Goal: Task Accomplishment & Management: Use online tool/utility

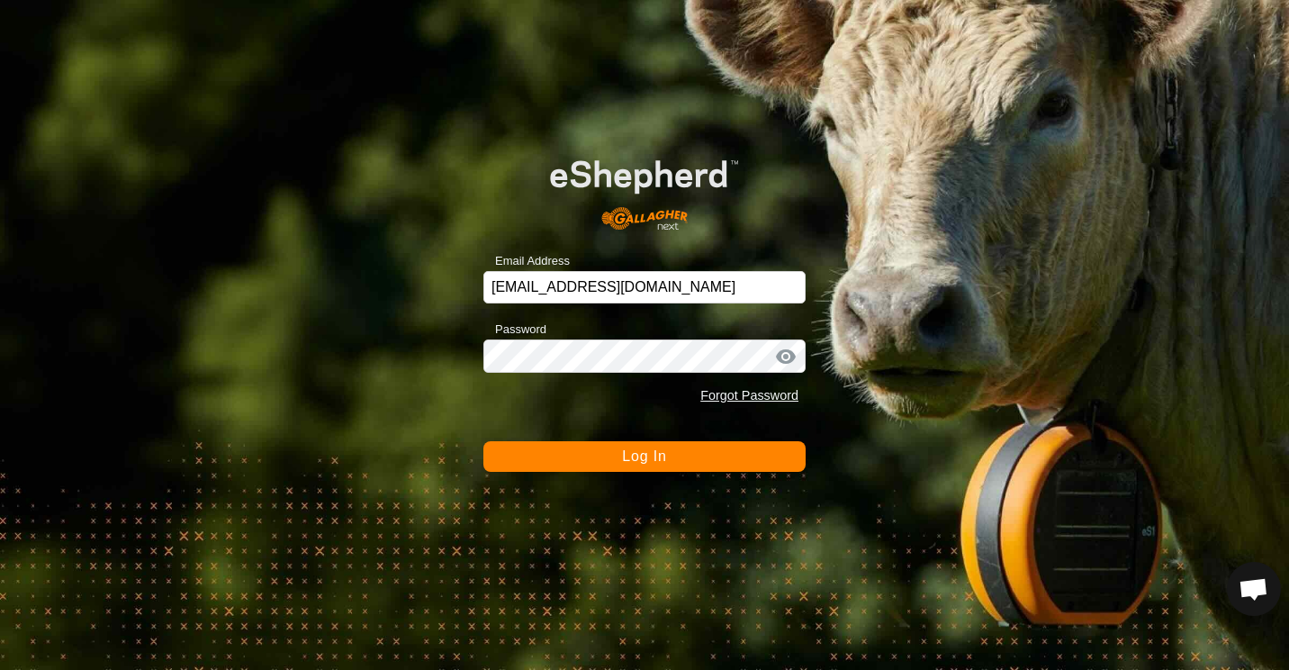
click at [665, 456] on span "Log In" at bounding box center [644, 455] width 44 height 15
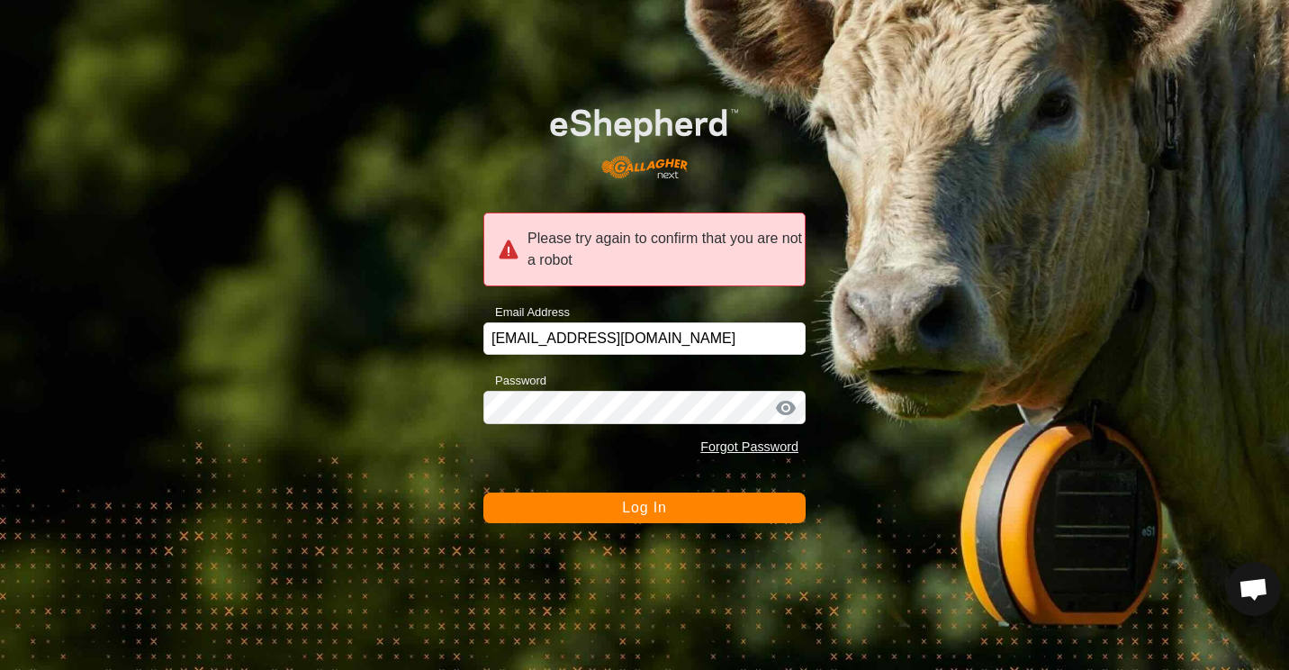
click at [609, 502] on button "Log In" at bounding box center [644, 507] width 322 height 31
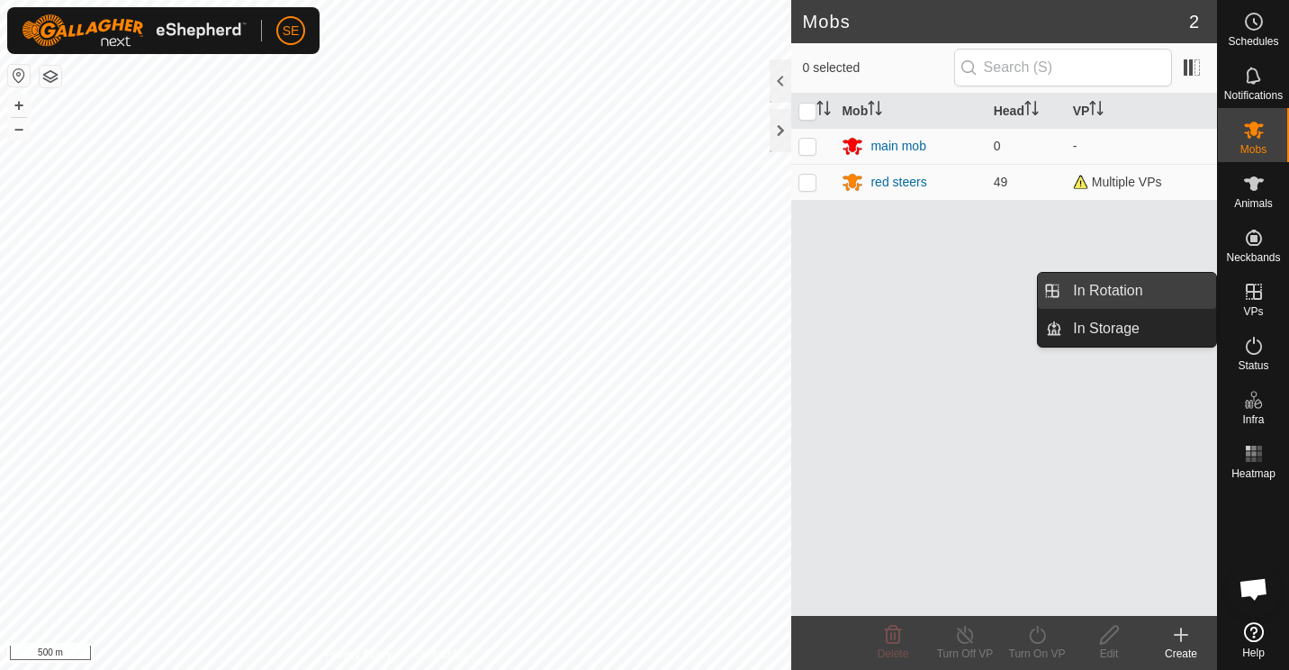
click at [1102, 293] on link "In Rotation" at bounding box center [1139, 291] width 154 height 36
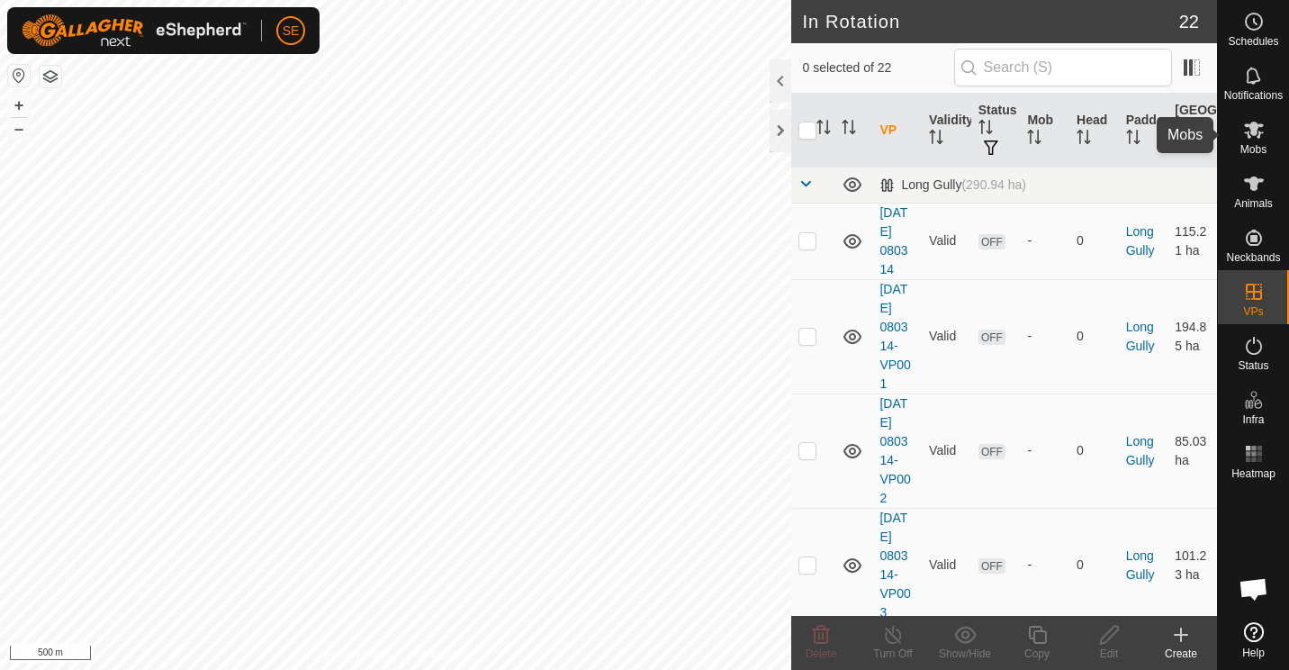
click at [1258, 131] on icon at bounding box center [1254, 130] width 22 height 22
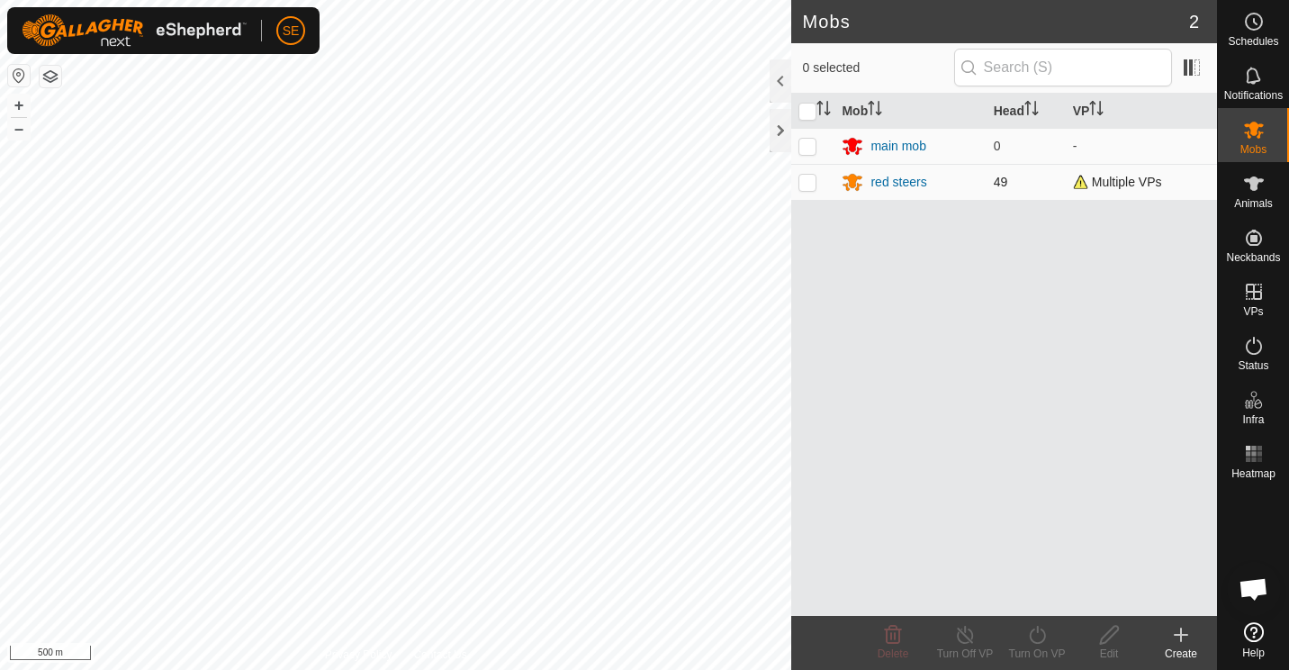
click at [804, 184] on p-checkbox at bounding box center [808, 182] width 18 height 14
checkbox input "true"
click at [965, 633] on icon at bounding box center [965, 635] width 23 height 22
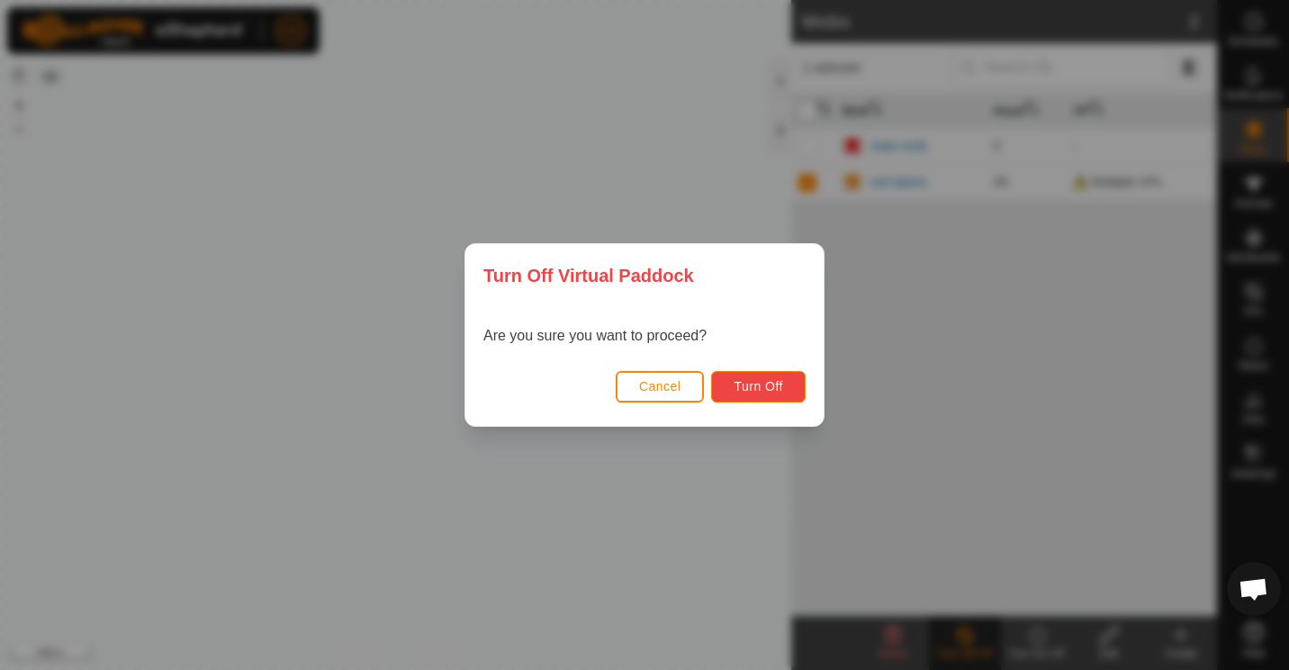
click at [772, 379] on span "Turn Off" at bounding box center [759, 386] width 50 height 14
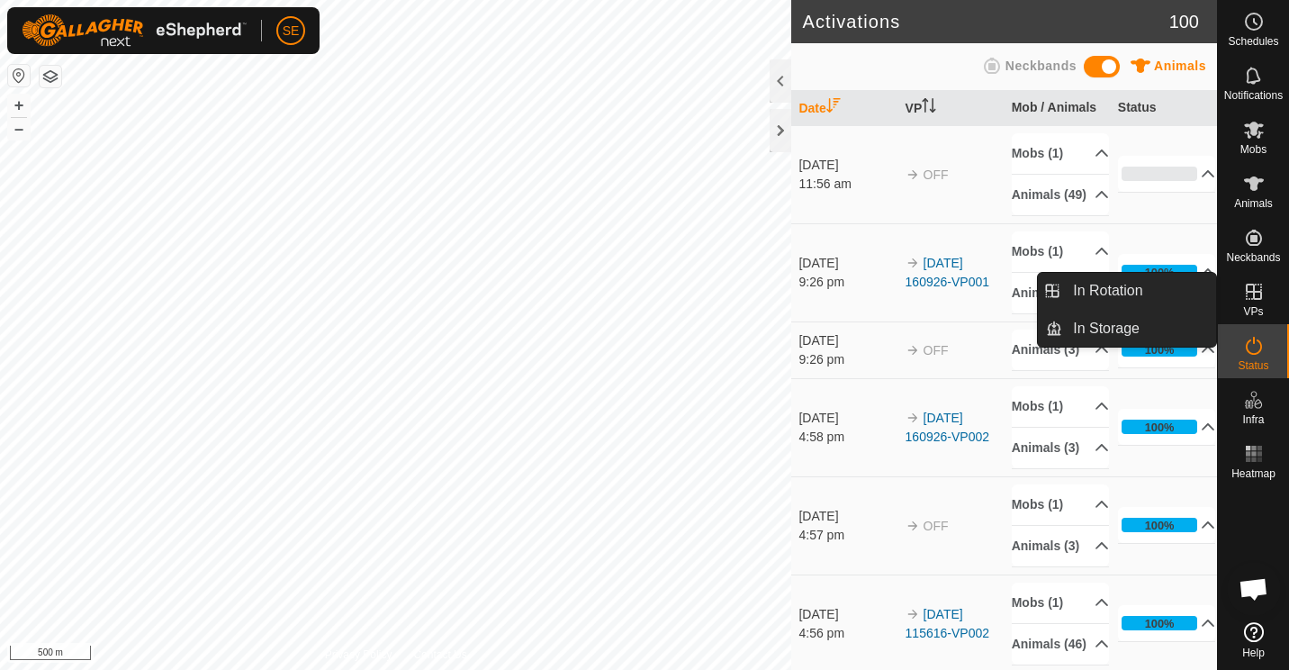
click at [1252, 293] on icon at bounding box center [1254, 292] width 16 height 16
click at [1125, 295] on link "In Rotation" at bounding box center [1139, 291] width 154 height 36
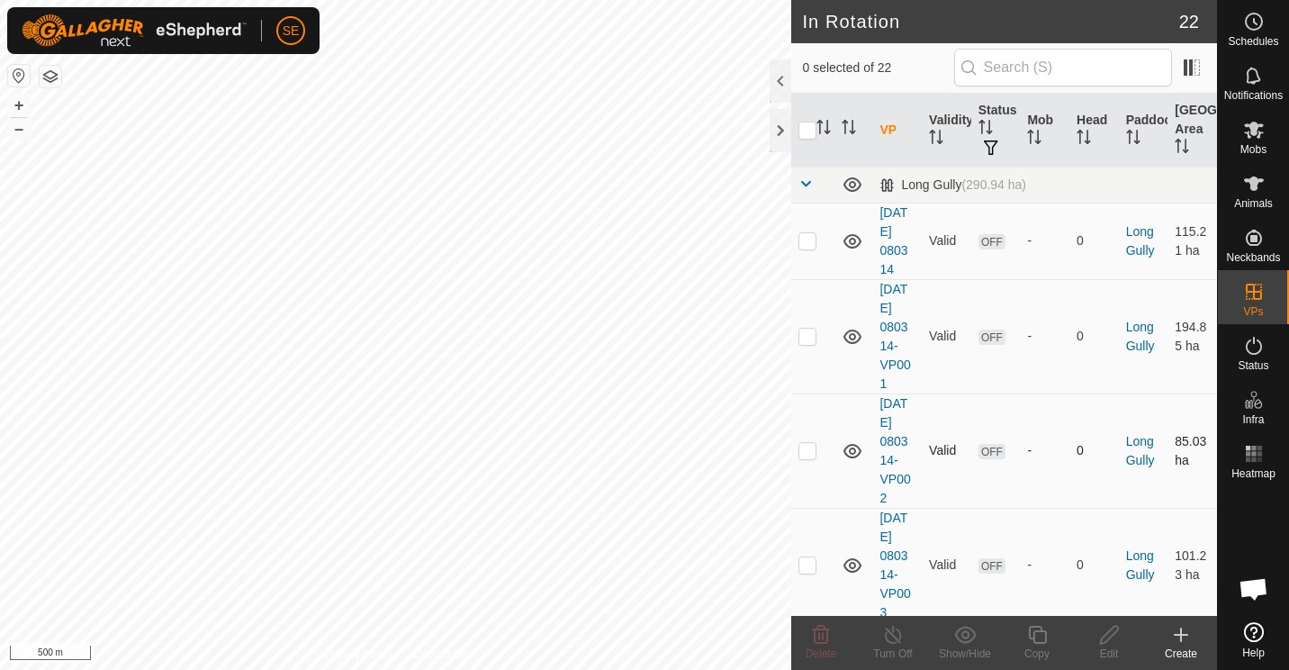
checkbox input "true"
click at [1109, 637] on icon at bounding box center [1109, 635] width 18 height 18
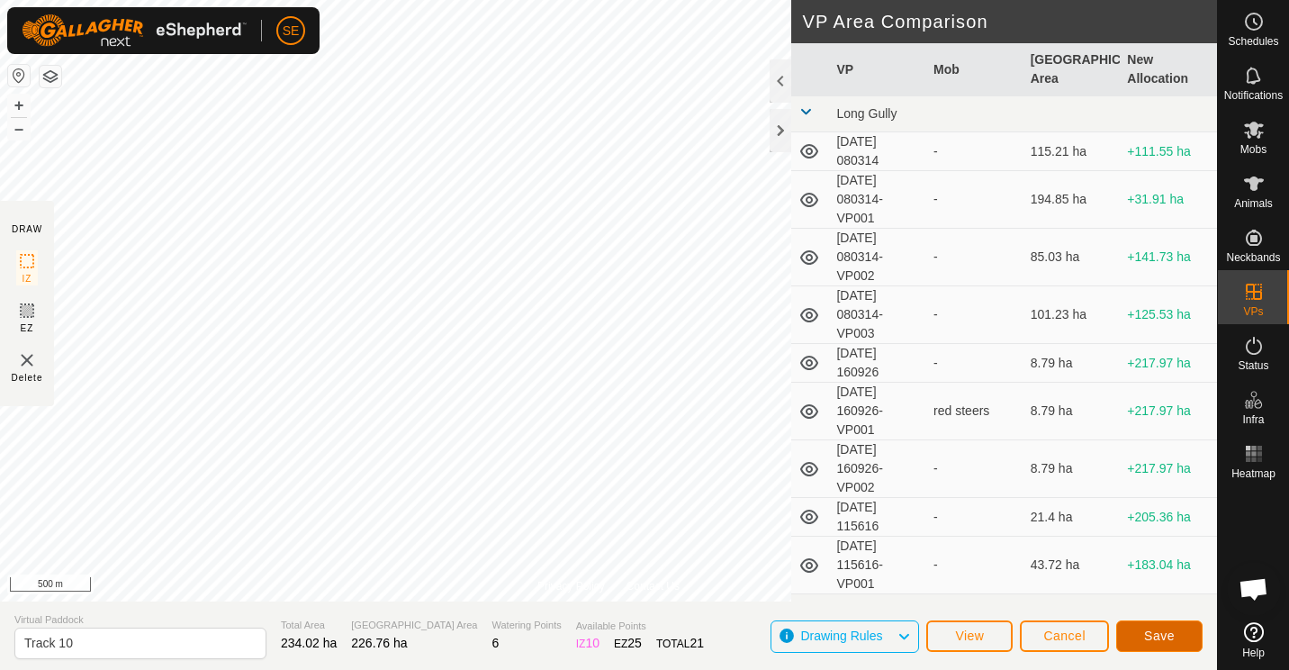
click at [1176, 639] on button "Save" at bounding box center [1159, 636] width 86 height 32
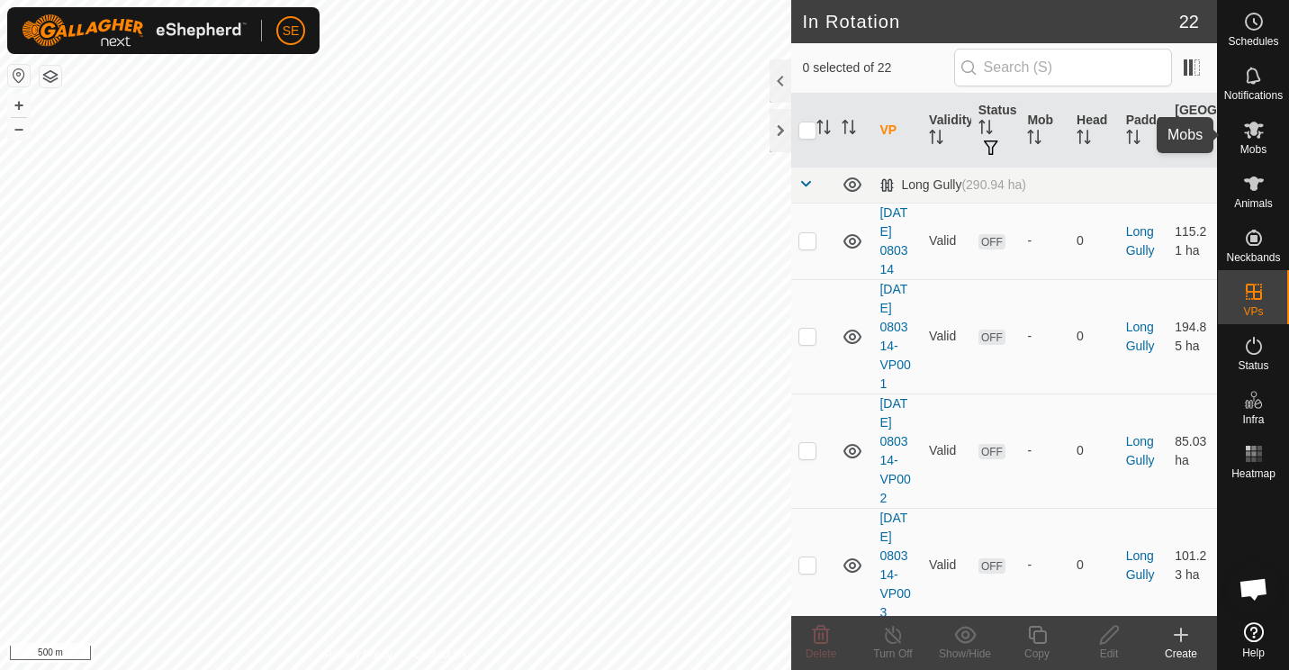
click at [1241, 141] on es-mob-svg-icon at bounding box center [1254, 129] width 32 height 29
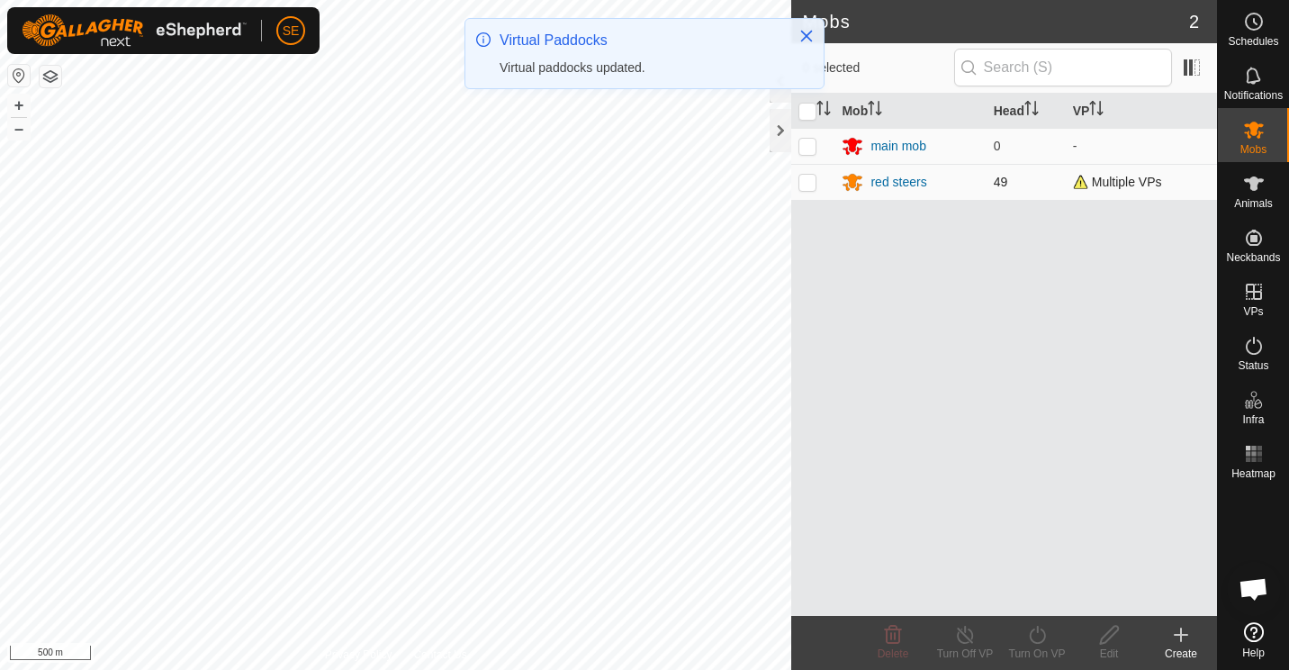
click at [802, 184] on p-checkbox at bounding box center [808, 182] width 18 height 14
checkbox input "true"
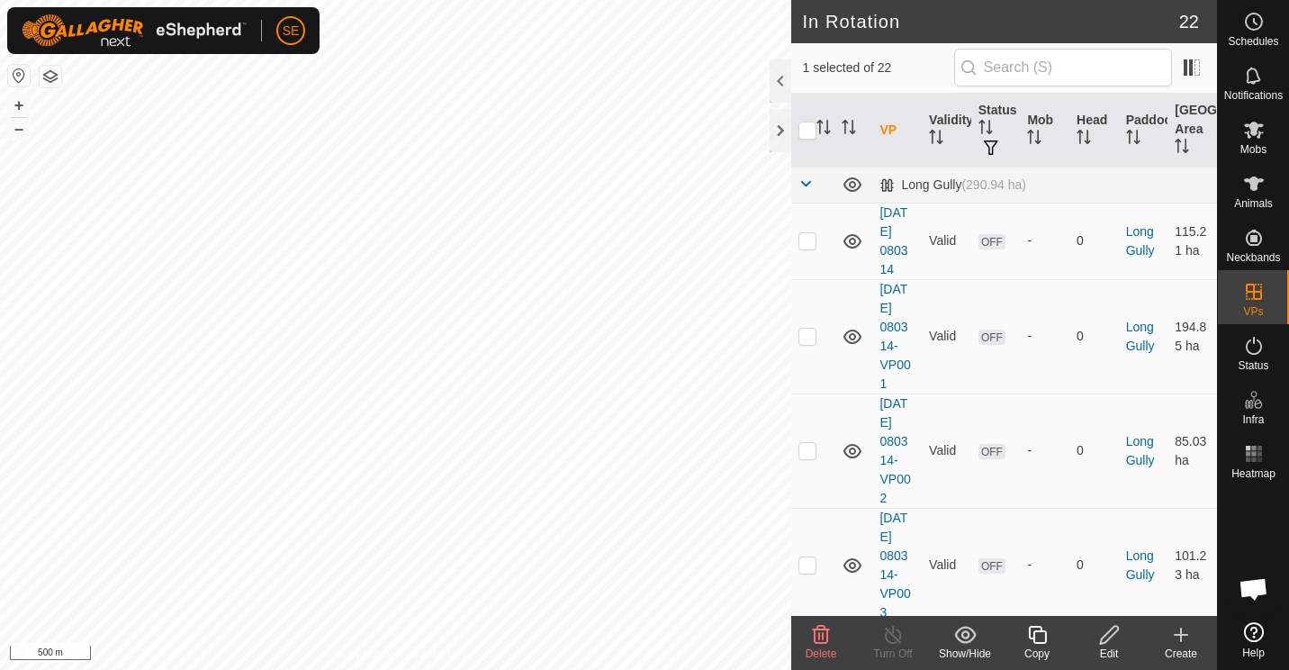
click at [1037, 648] on div "Copy" at bounding box center [1037, 653] width 72 height 16
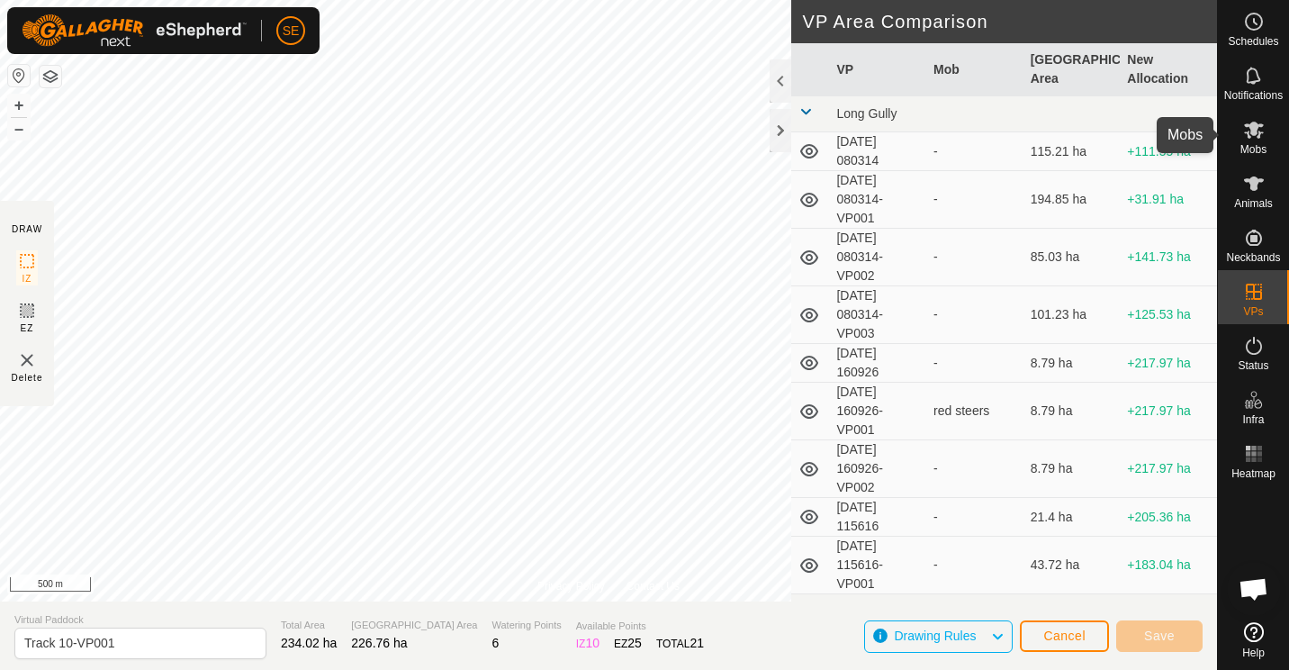
click at [1266, 142] on es-mob-svg-icon at bounding box center [1254, 129] width 32 height 29
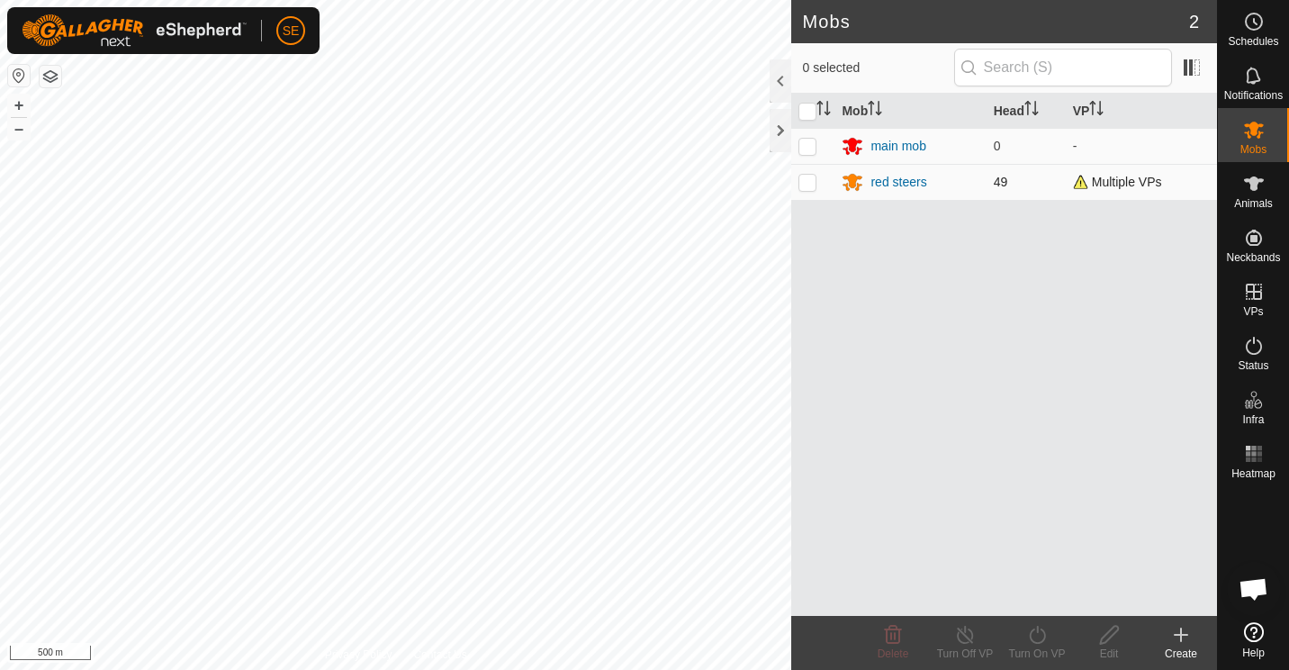
click at [811, 184] on p-checkbox at bounding box center [808, 182] width 18 height 14
checkbox input "true"
click at [1044, 636] on icon at bounding box center [1037, 635] width 16 height 18
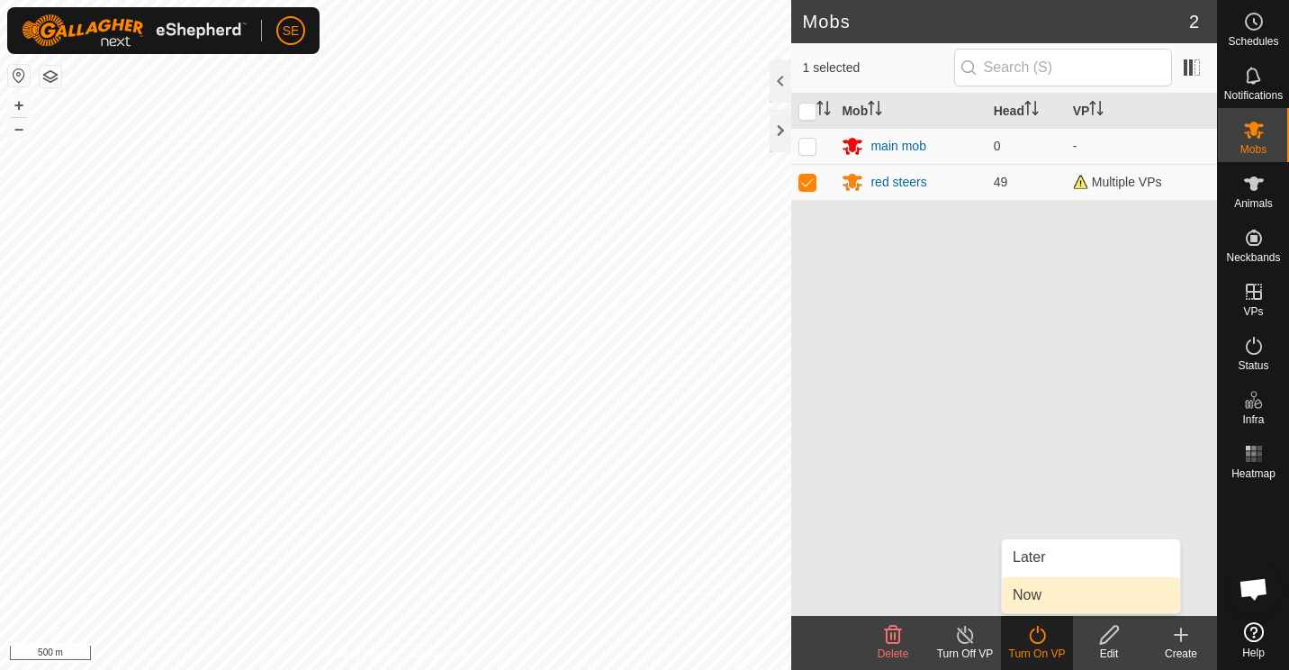
click at [1038, 599] on link "Now" at bounding box center [1091, 595] width 178 height 36
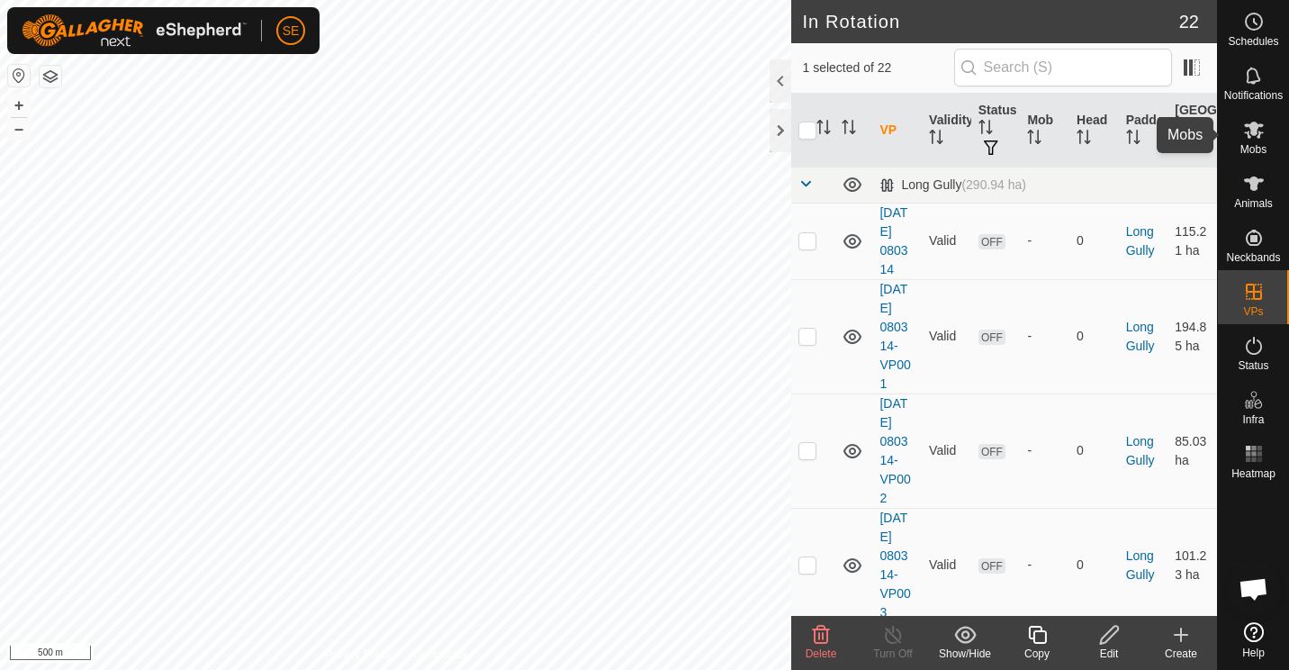
click at [1253, 145] on span "Mobs" at bounding box center [1254, 149] width 26 height 11
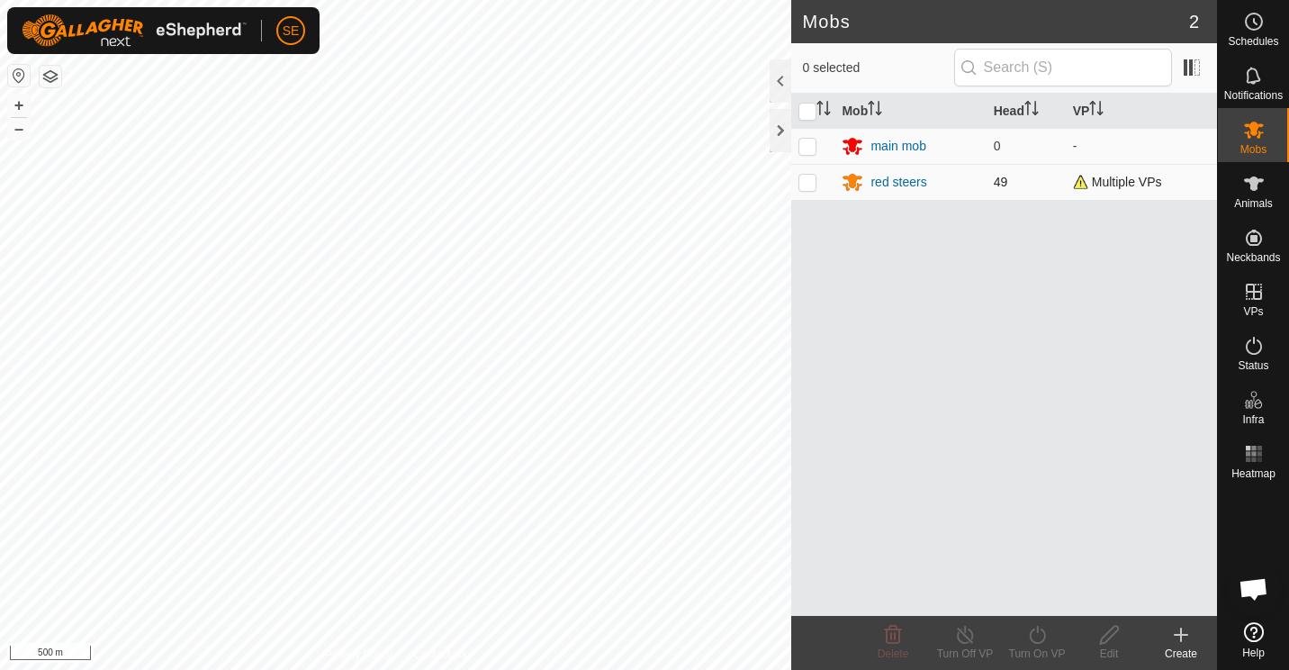
click at [808, 182] on p-checkbox at bounding box center [808, 182] width 18 height 14
checkbox input "true"
click at [1031, 642] on icon at bounding box center [1037, 635] width 23 height 22
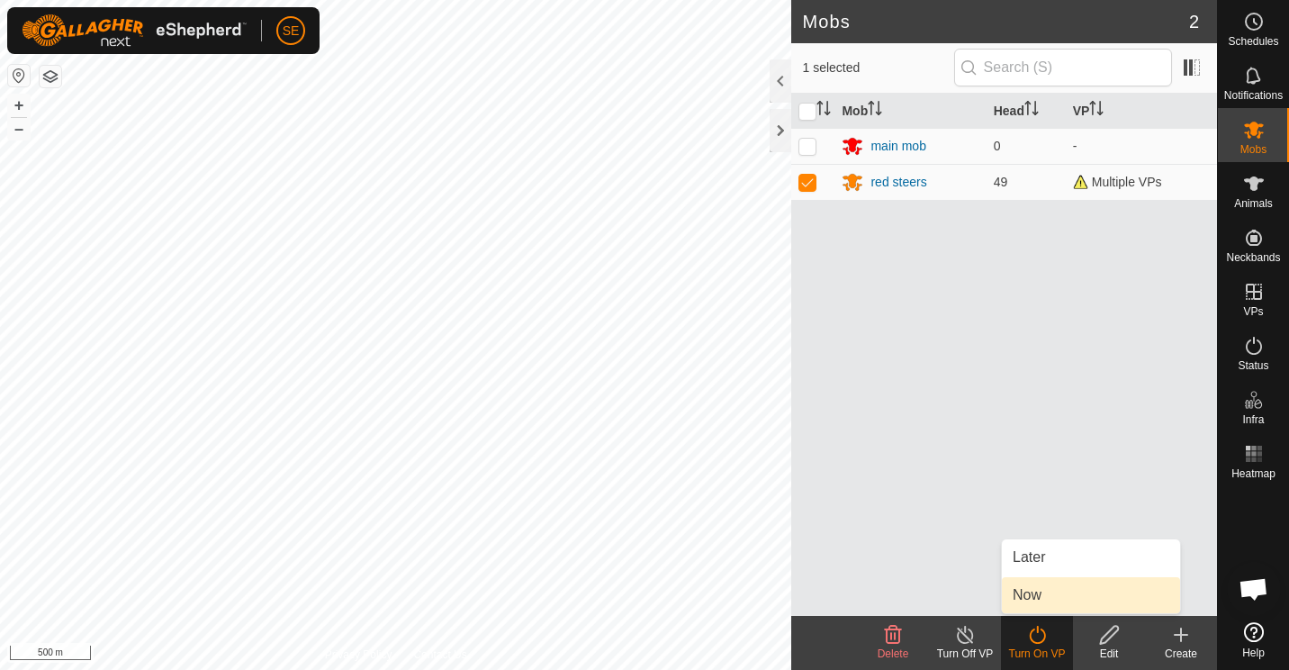
click at [1024, 599] on link "Now" at bounding box center [1091, 595] width 178 height 36
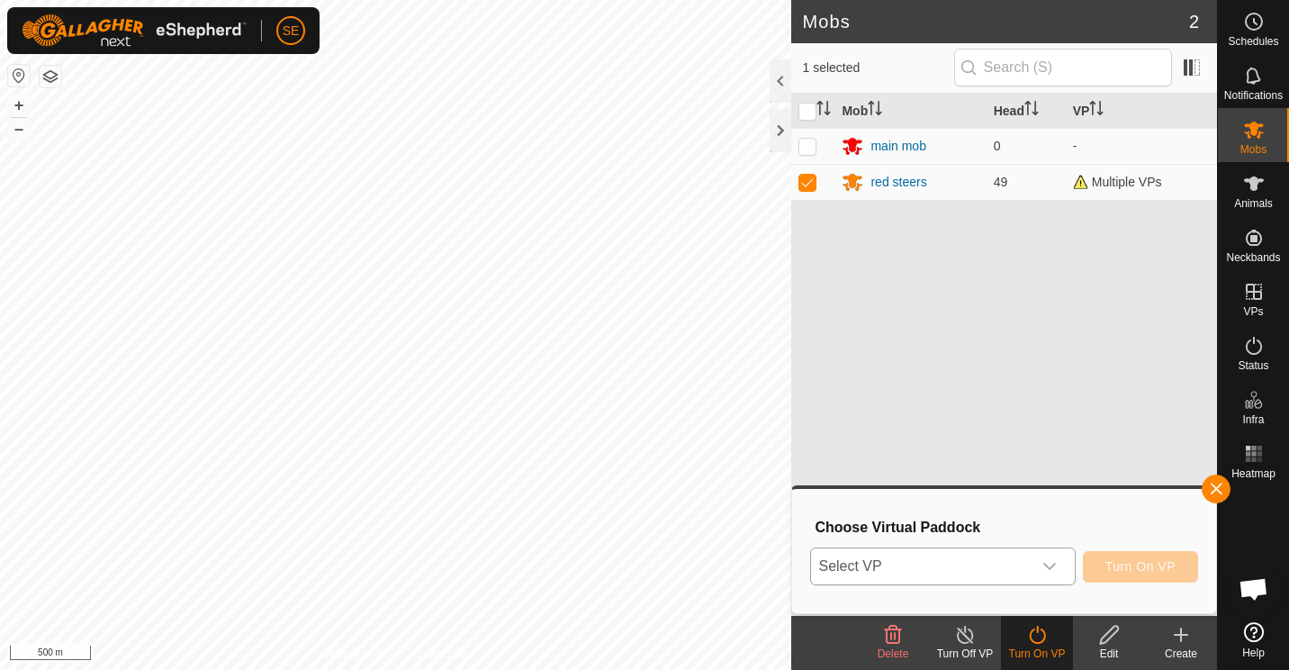
click at [1050, 564] on icon "dropdown trigger" at bounding box center [1049, 566] width 14 height 14
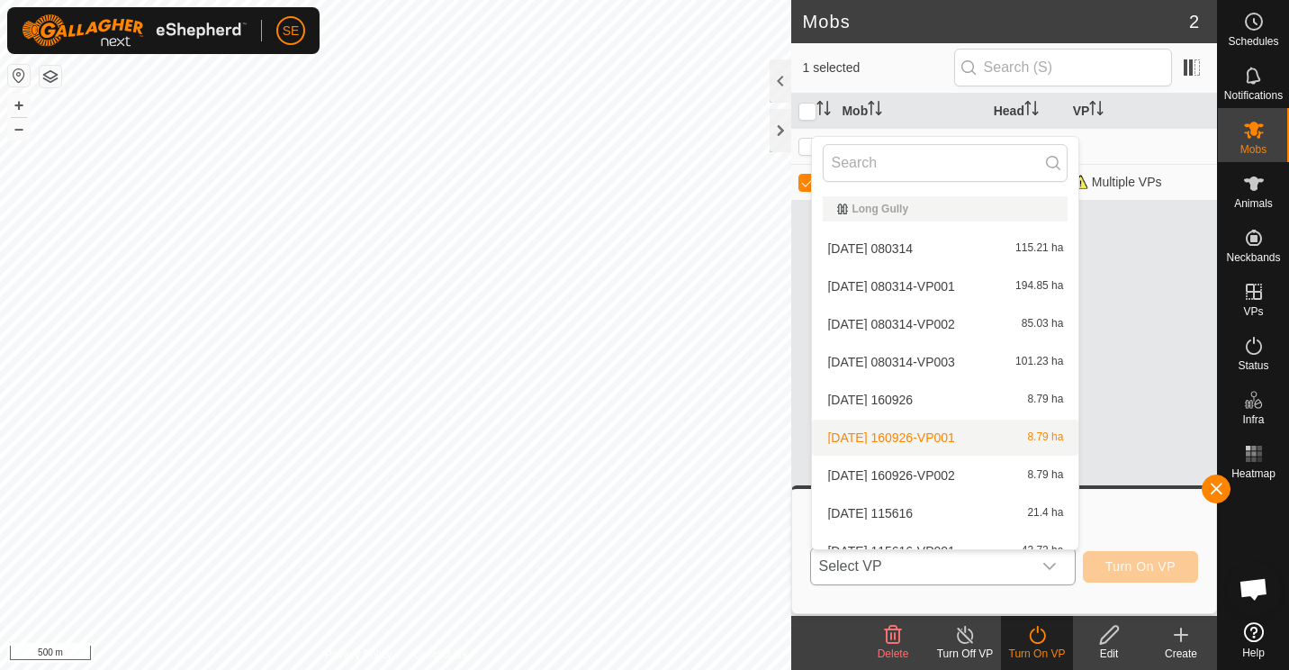
drag, startPoint x: 1050, startPoint y: 564, endPoint x: 955, endPoint y: 457, distance: 142.2
click at [955, 547] on p-select "Select VP Long Gully 2025-09-04 080314 115.21 ha 2025-09-04 080314-VP001 194.85…" at bounding box center [942, 566] width 265 height 38
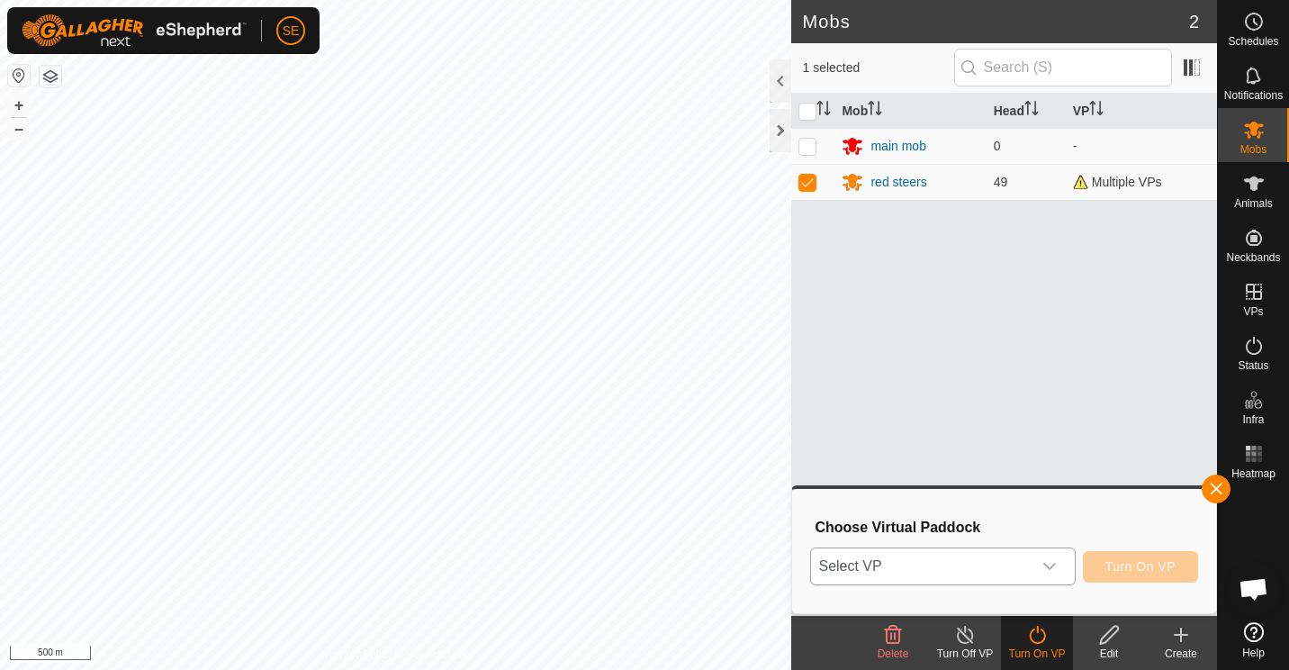
click at [1051, 570] on icon "dropdown trigger" at bounding box center [1049, 566] width 14 height 14
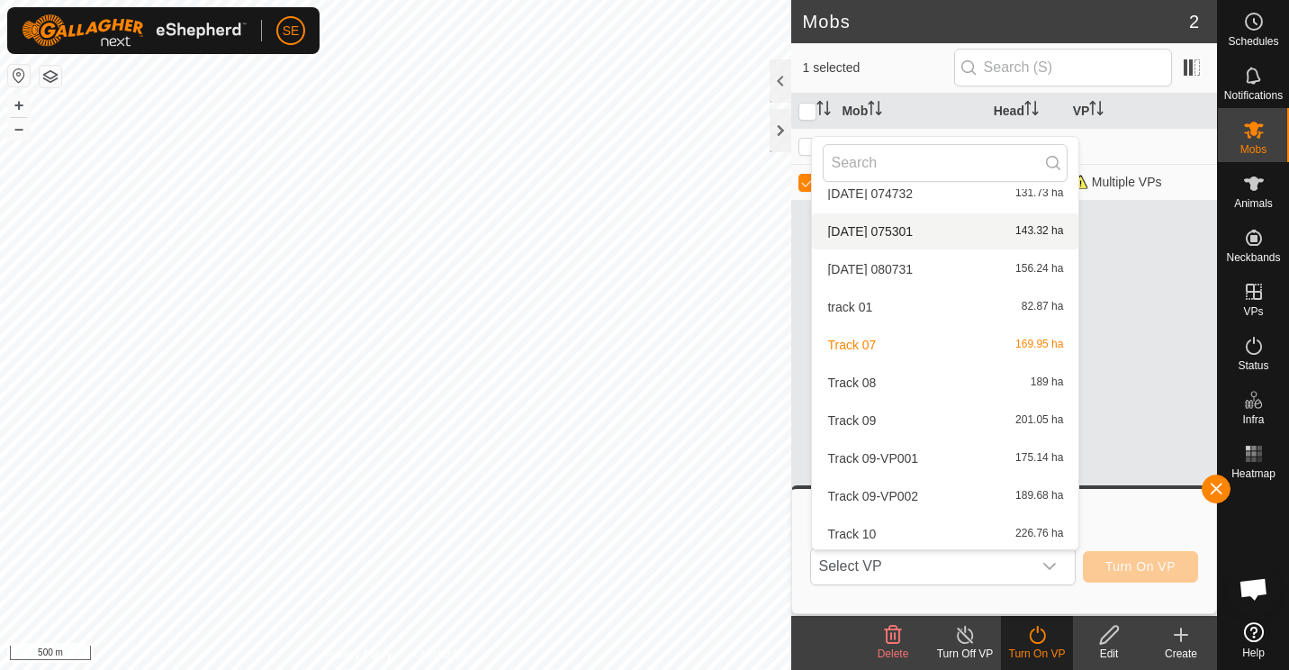
scroll to position [594, 0]
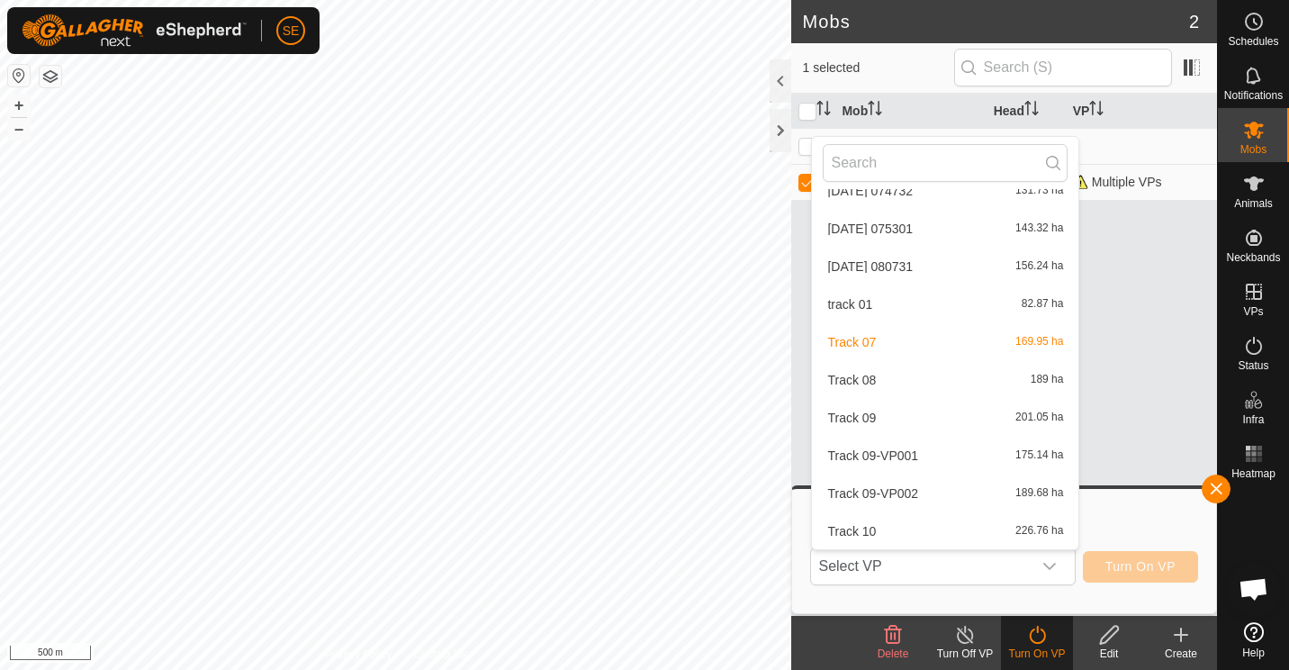
click at [864, 528] on li "Track 10 226.76 ha" at bounding box center [945, 531] width 266 height 36
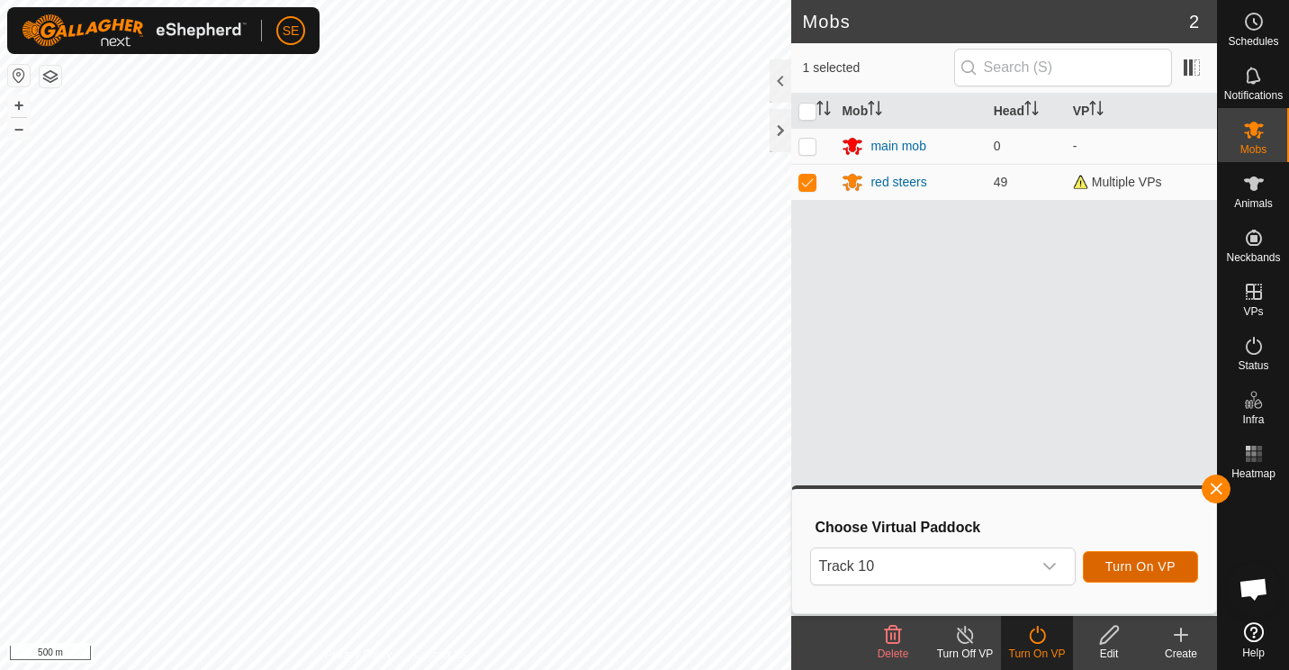
click at [1142, 564] on span "Turn On VP" at bounding box center [1141, 566] width 70 height 14
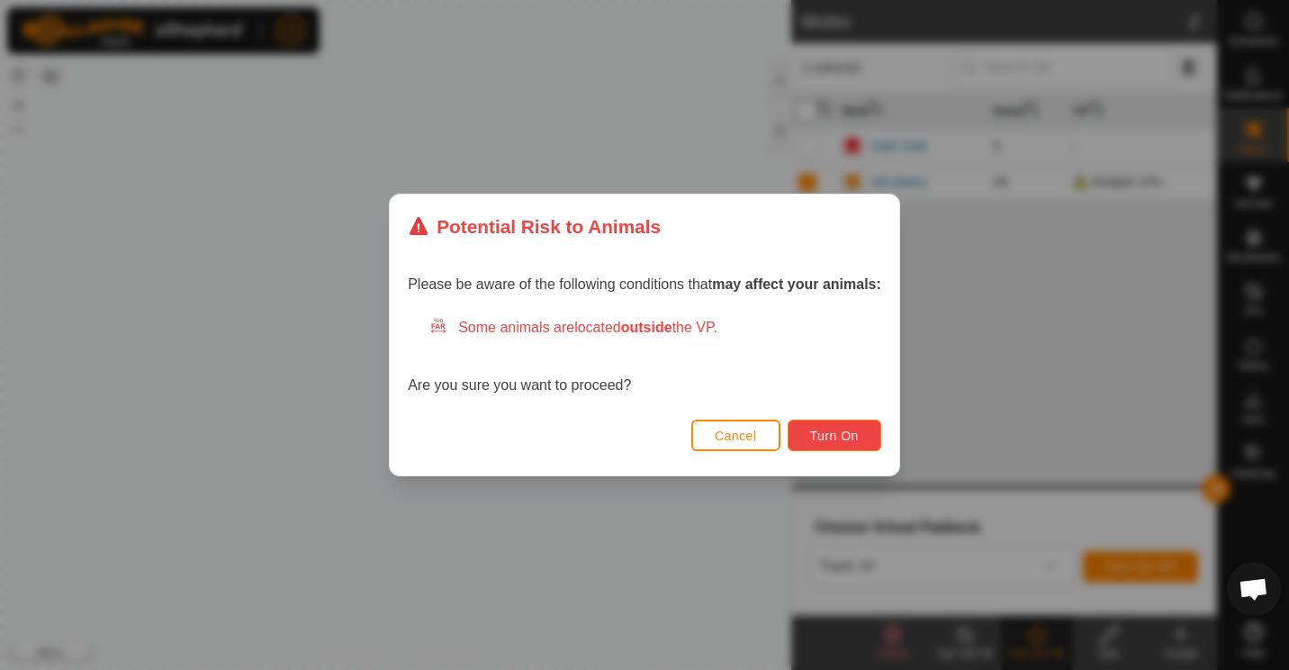
click at [842, 429] on span "Turn On" at bounding box center [834, 436] width 49 height 14
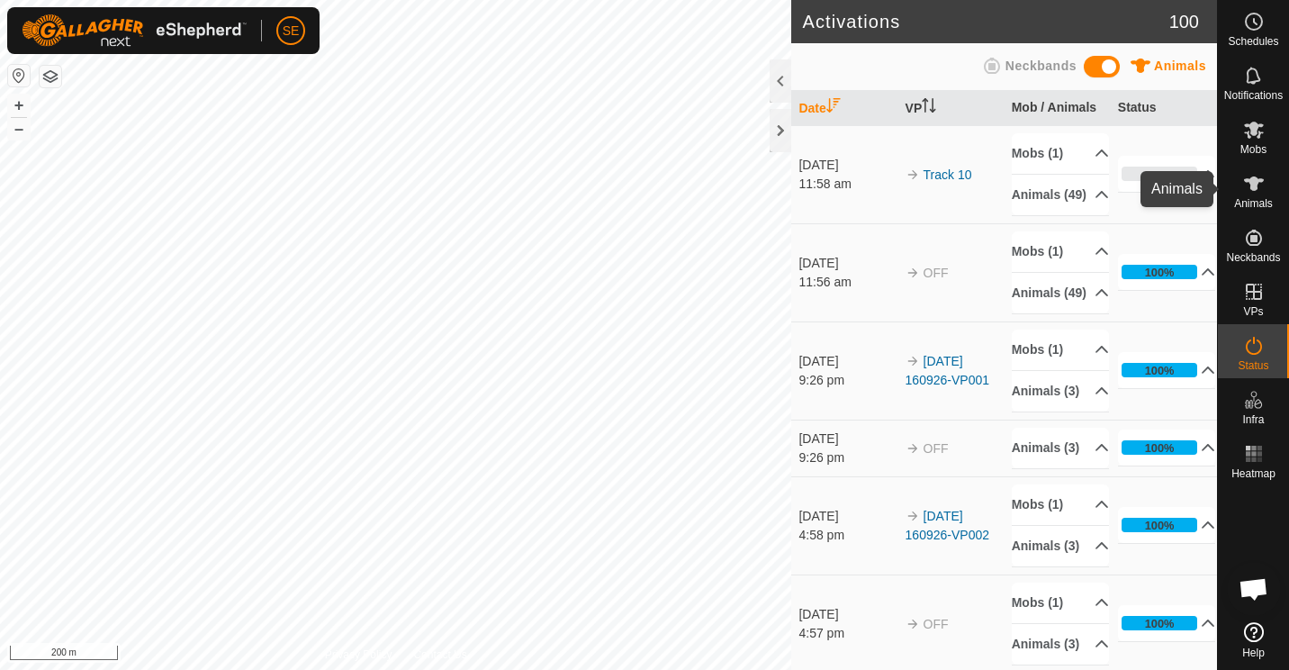
click at [1243, 189] on icon at bounding box center [1254, 184] width 22 height 22
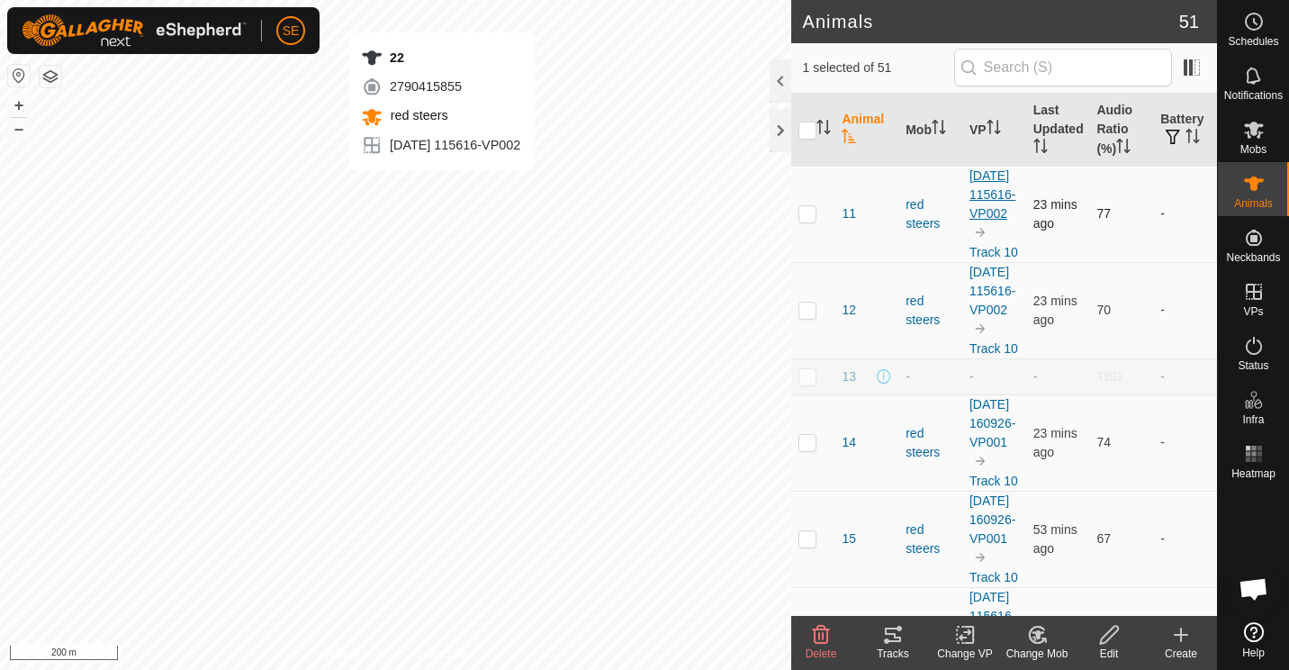
checkbox input "false"
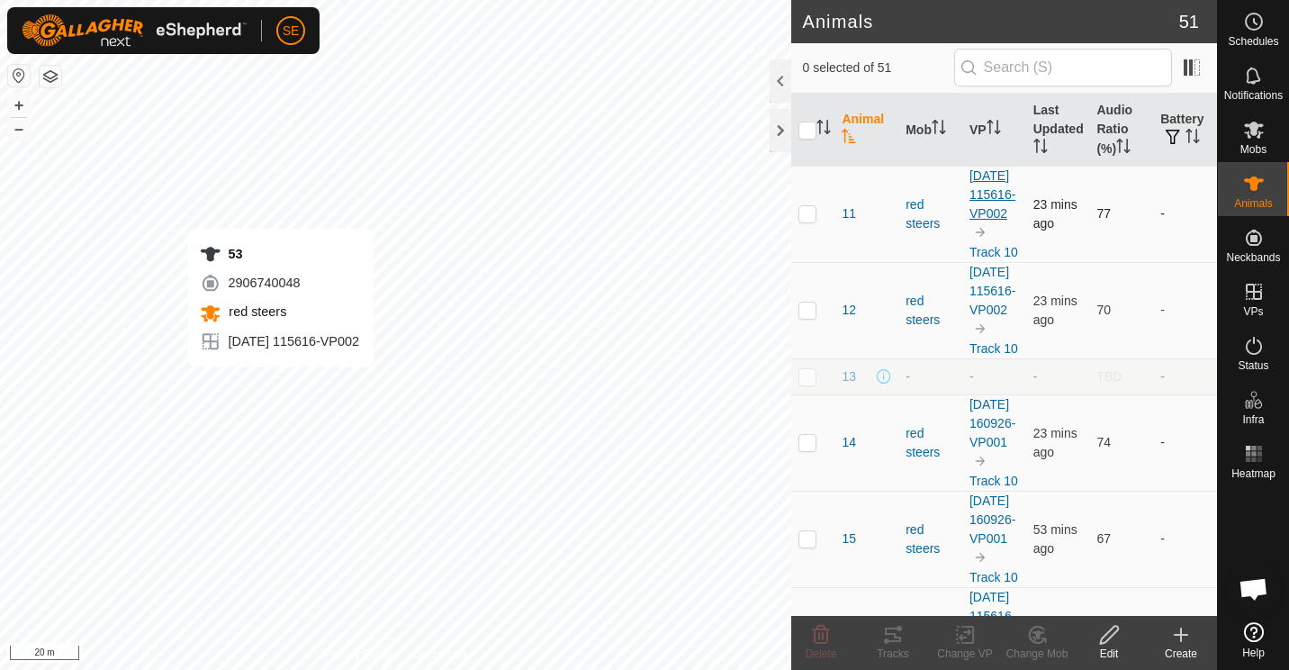
checkbox input "true"
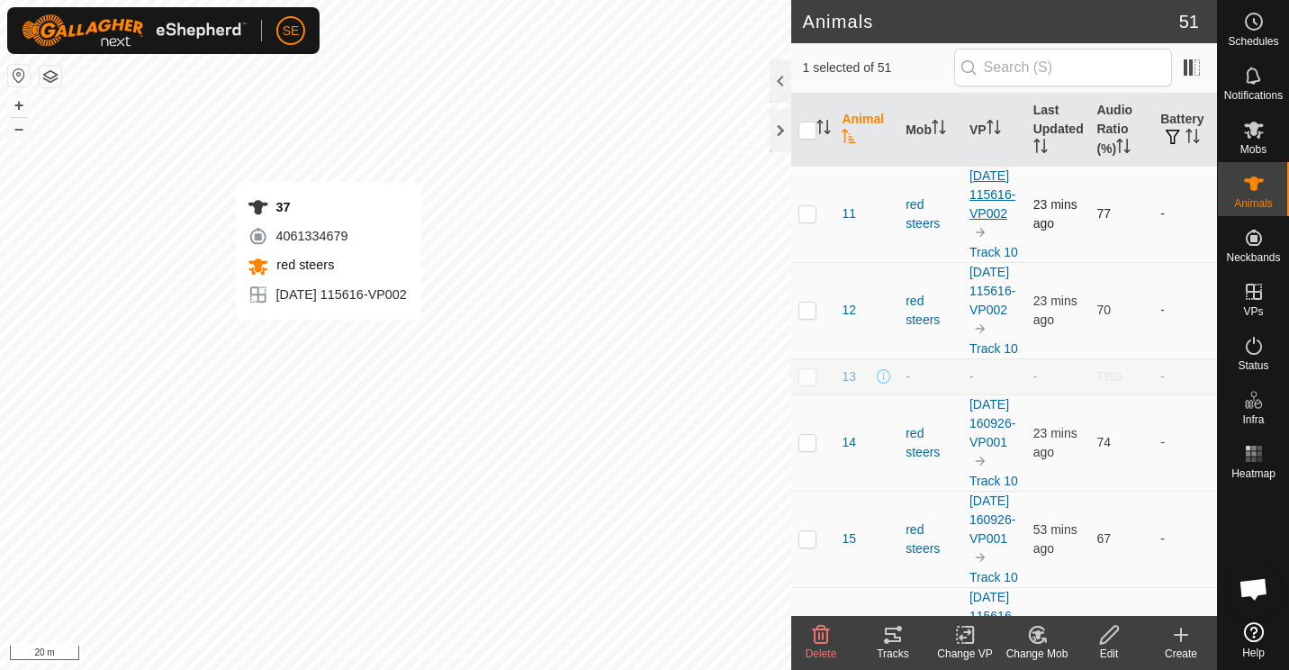
checkbox input "true"
checkbox input "false"
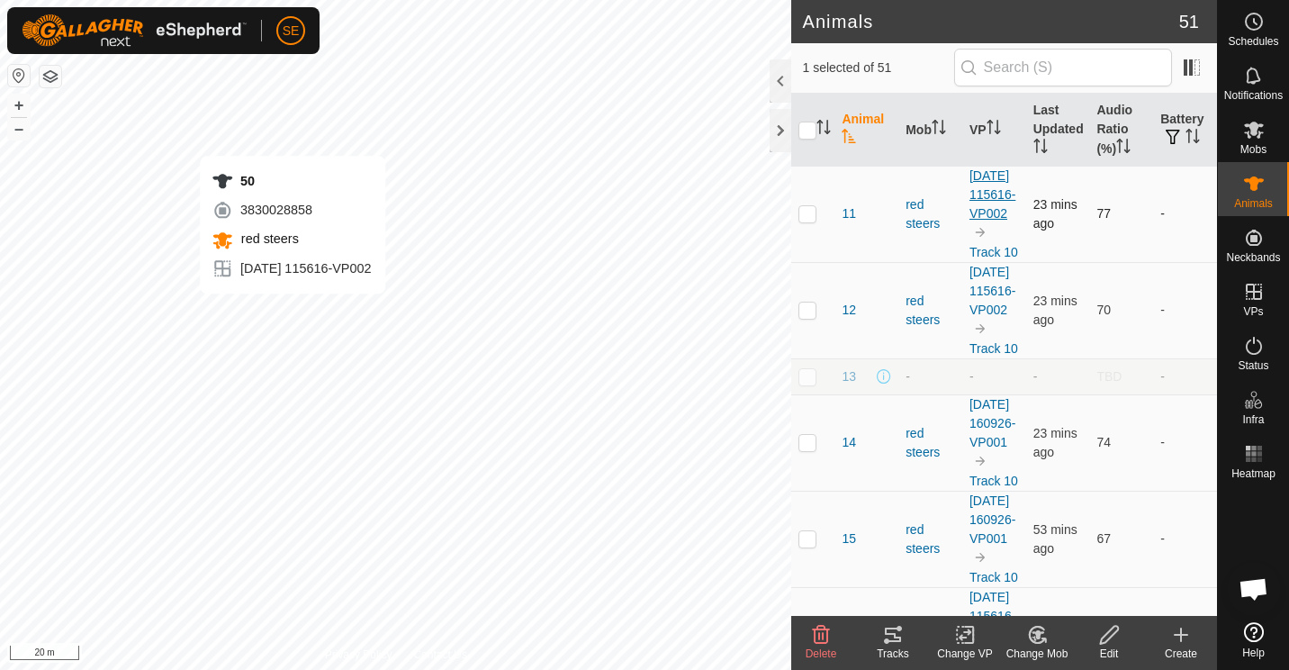
checkbox input "false"
checkbox input "true"
checkbox input "false"
checkbox input "true"
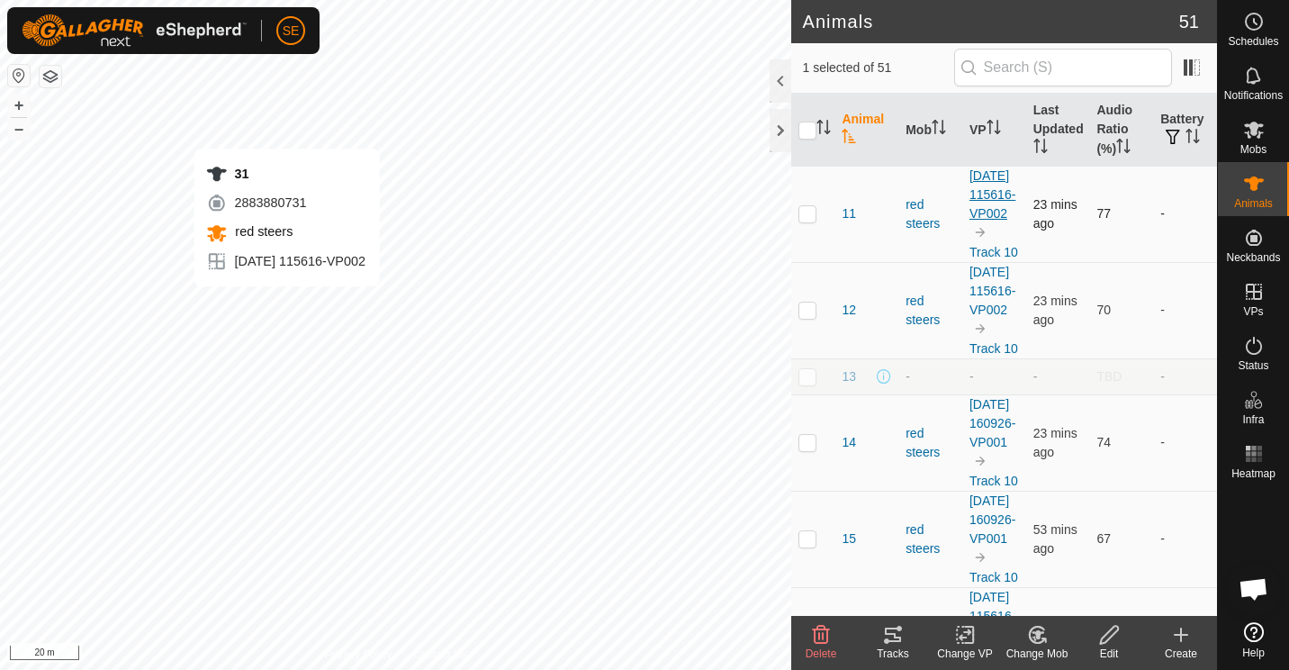
checkbox input "false"
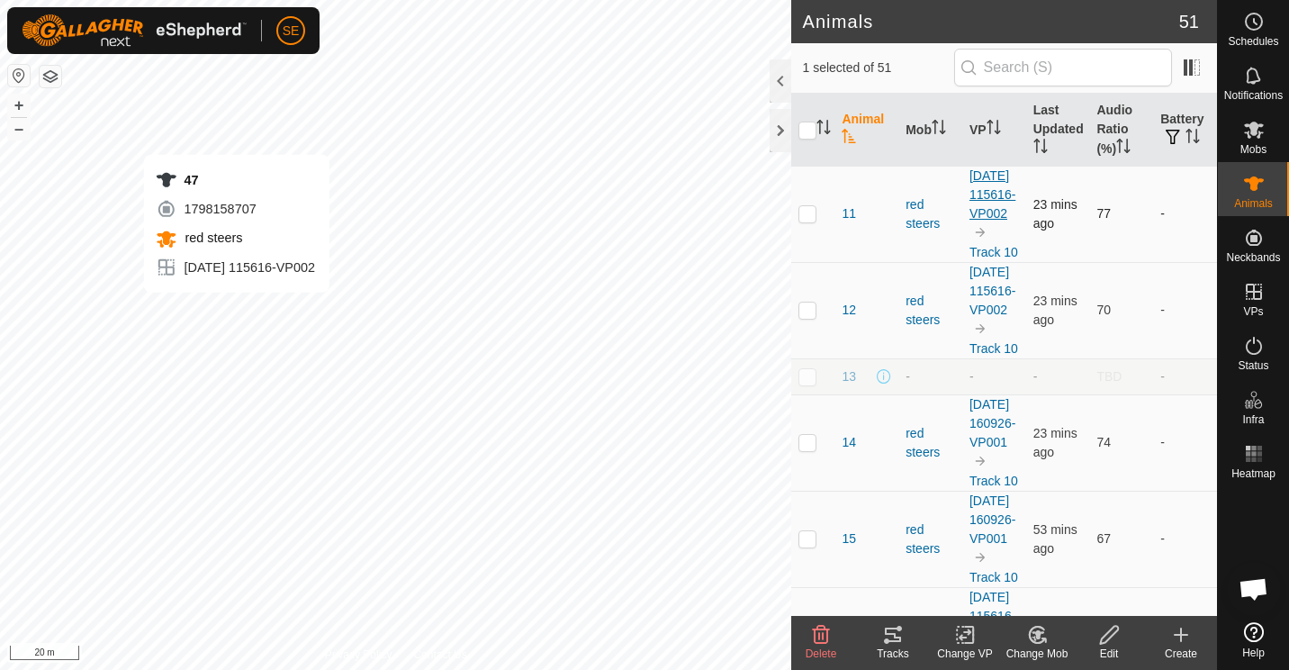
checkbox input "false"
checkbox input "true"
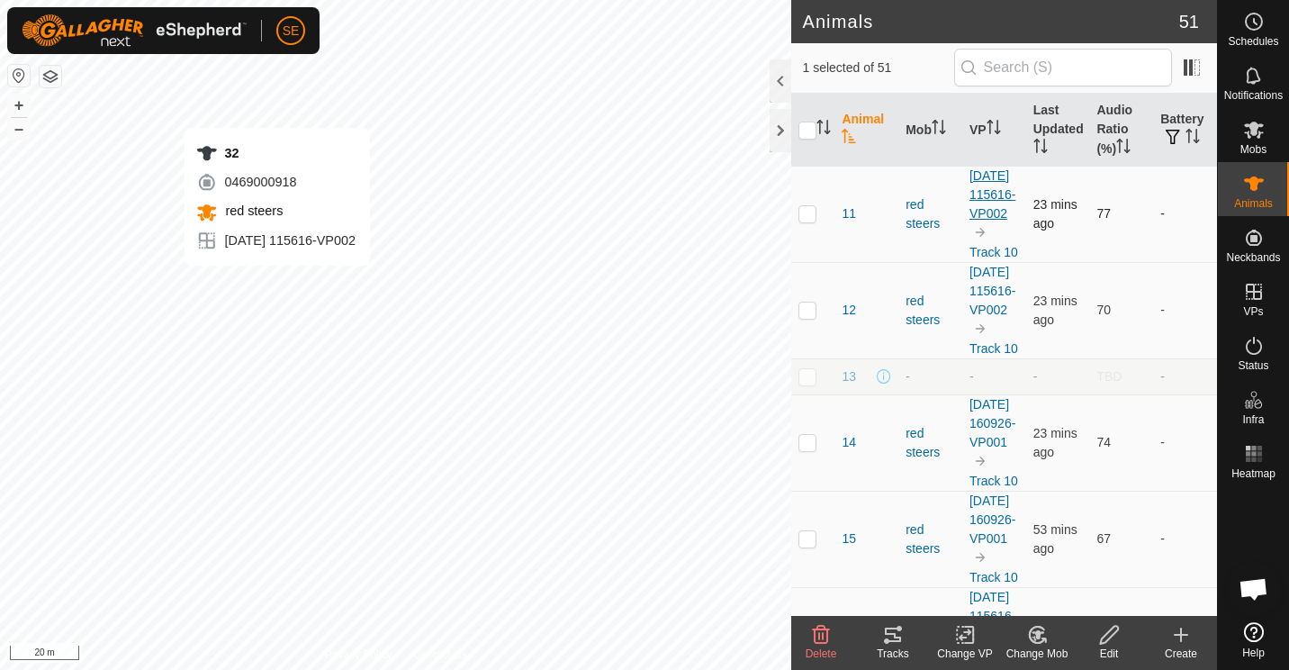
checkbox input "true"
checkbox input "false"
checkbox input "true"
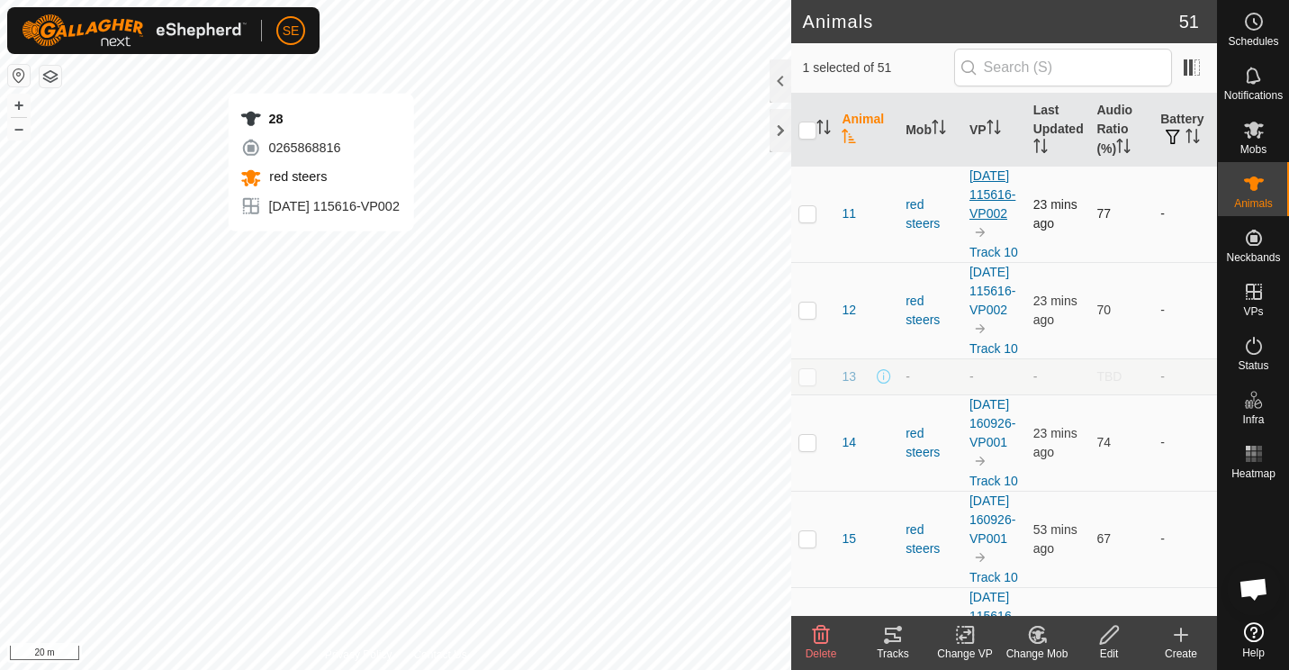
checkbox input "true"
checkbox input "false"
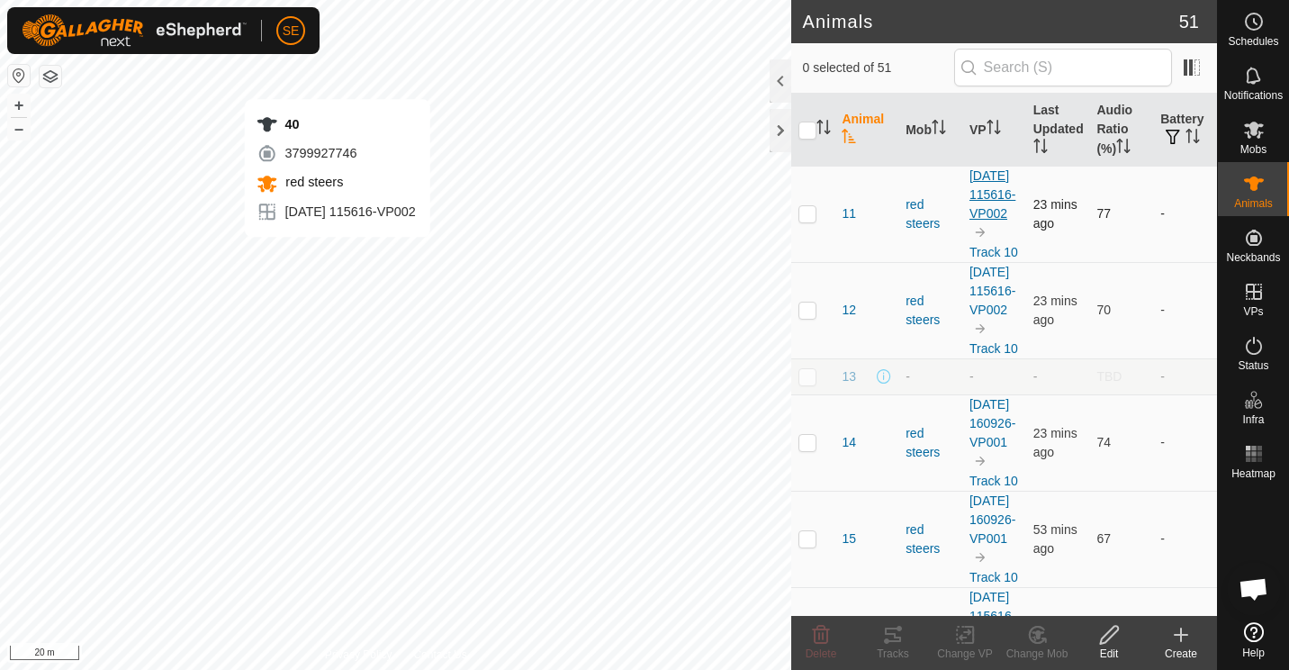
checkbox input "true"
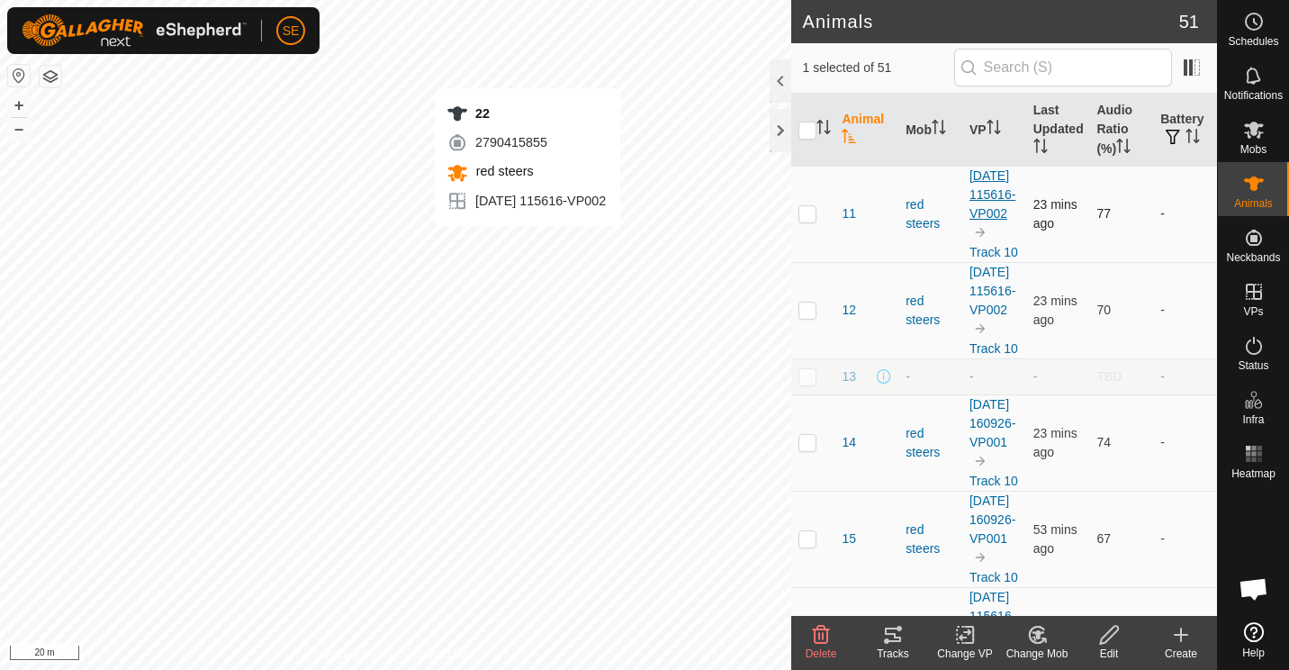
checkbox input "true"
checkbox input "false"
checkbox input "true"
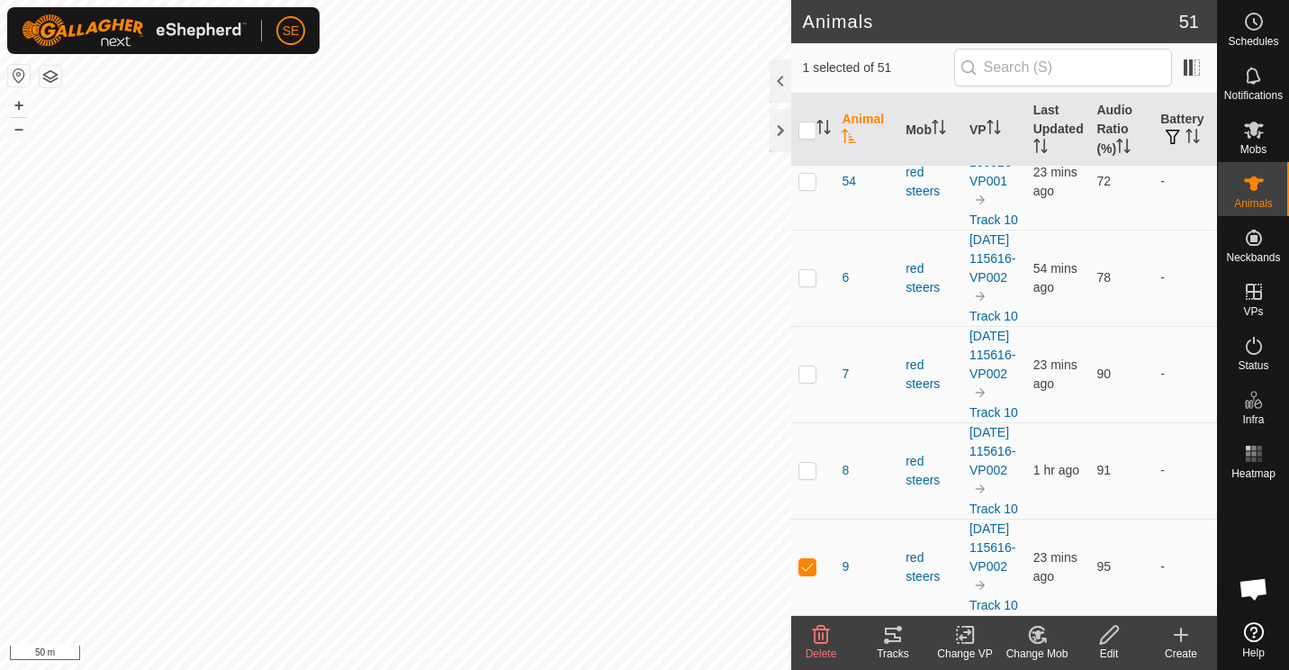
scroll to position [6116, 0]
checkbox input "true"
click at [809, 559] on p-checkbox at bounding box center [808, 566] width 18 height 14
checkbox input "true"
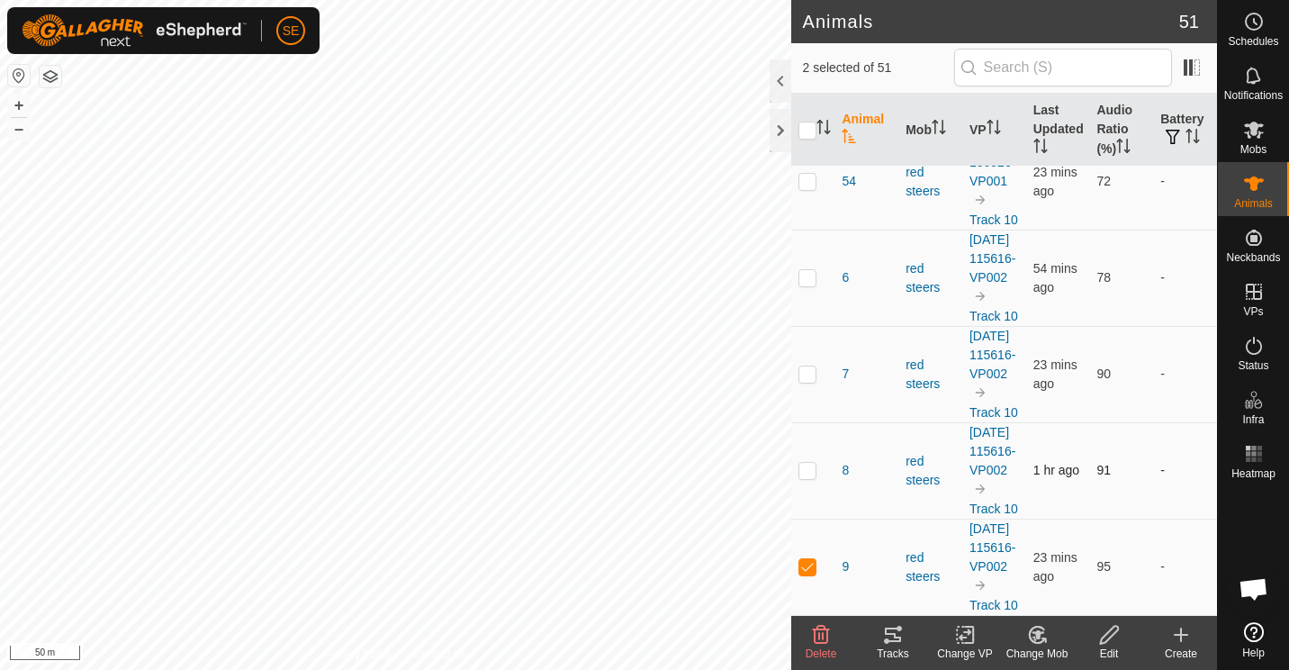
click at [808, 477] on p-checkbox at bounding box center [808, 470] width 18 height 14
checkbox input "false"
click at [810, 366] on p-checkbox at bounding box center [808, 373] width 18 height 14
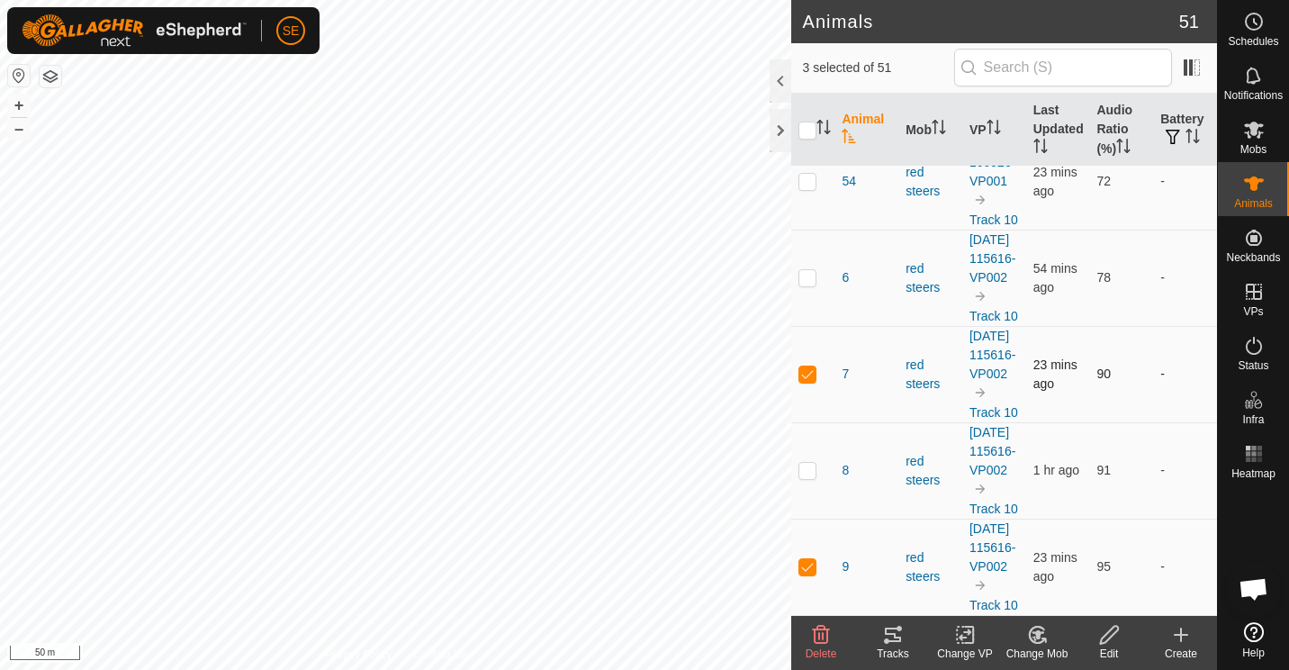
checkbox input "false"
click at [811, 270] on p-checkbox at bounding box center [808, 277] width 18 height 14
checkbox input "true"
click at [808, 188] on p-checkbox at bounding box center [808, 181] width 18 height 14
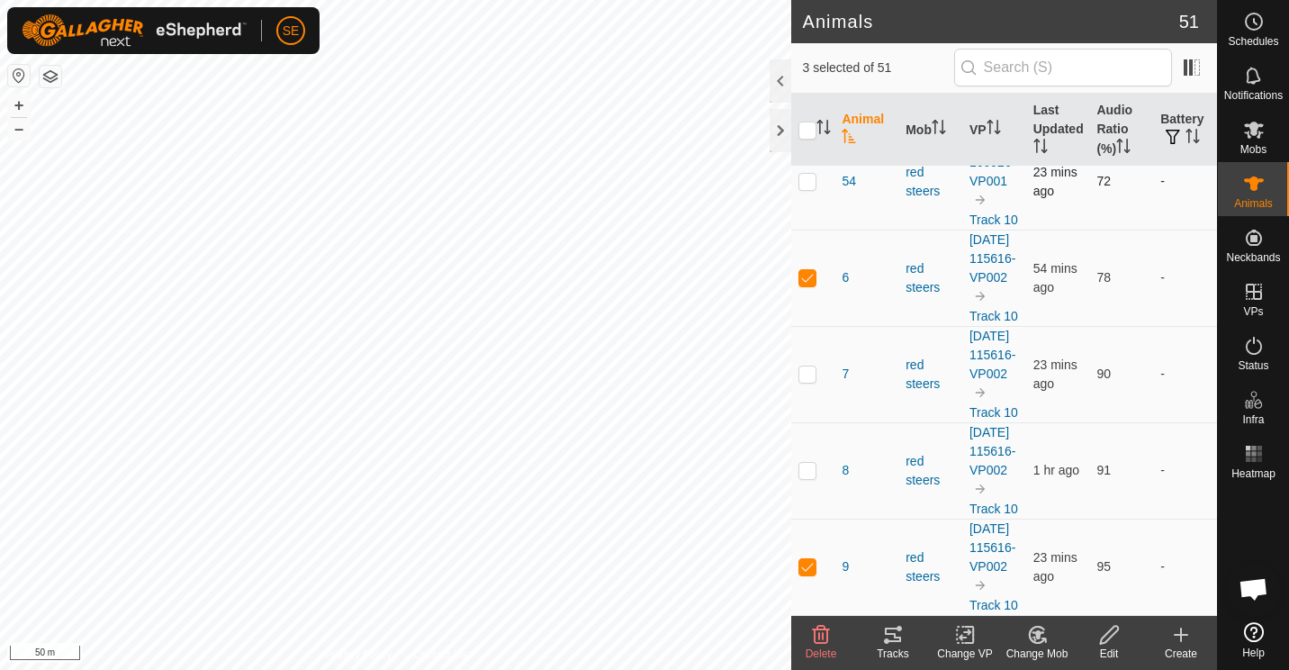
checkbox input "true"
click at [806, 92] on p-checkbox at bounding box center [808, 84] width 18 height 14
checkbox input "true"
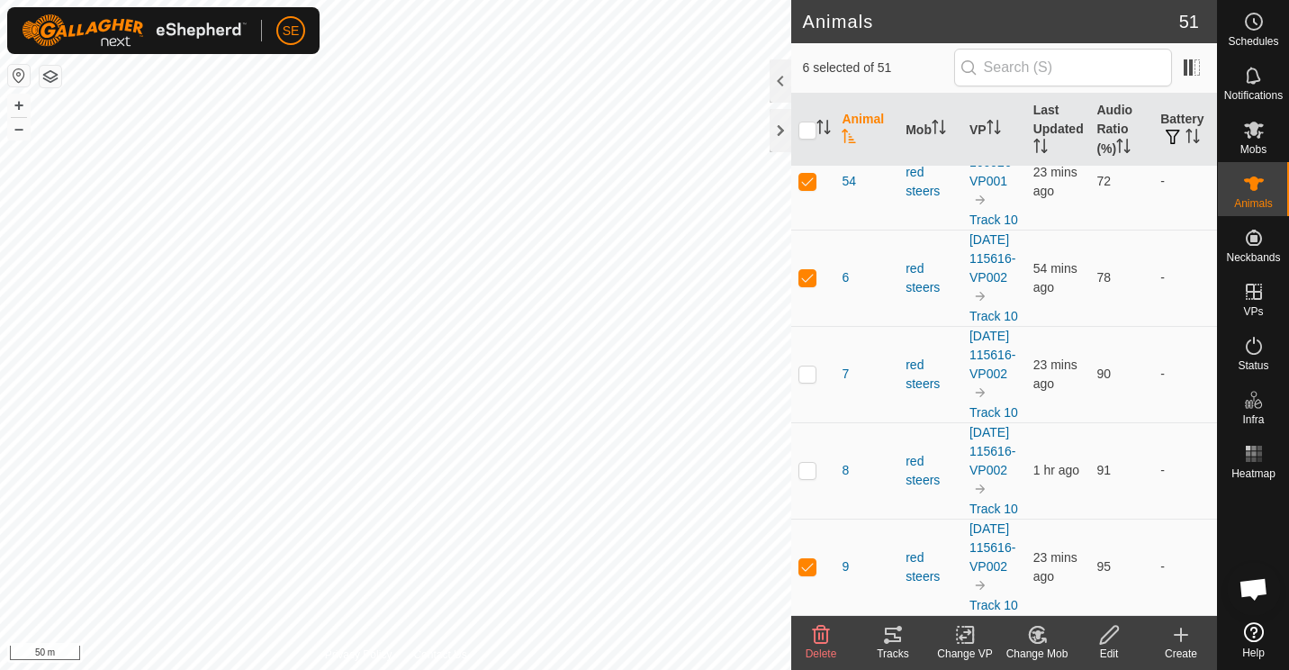
checkbox input "false"
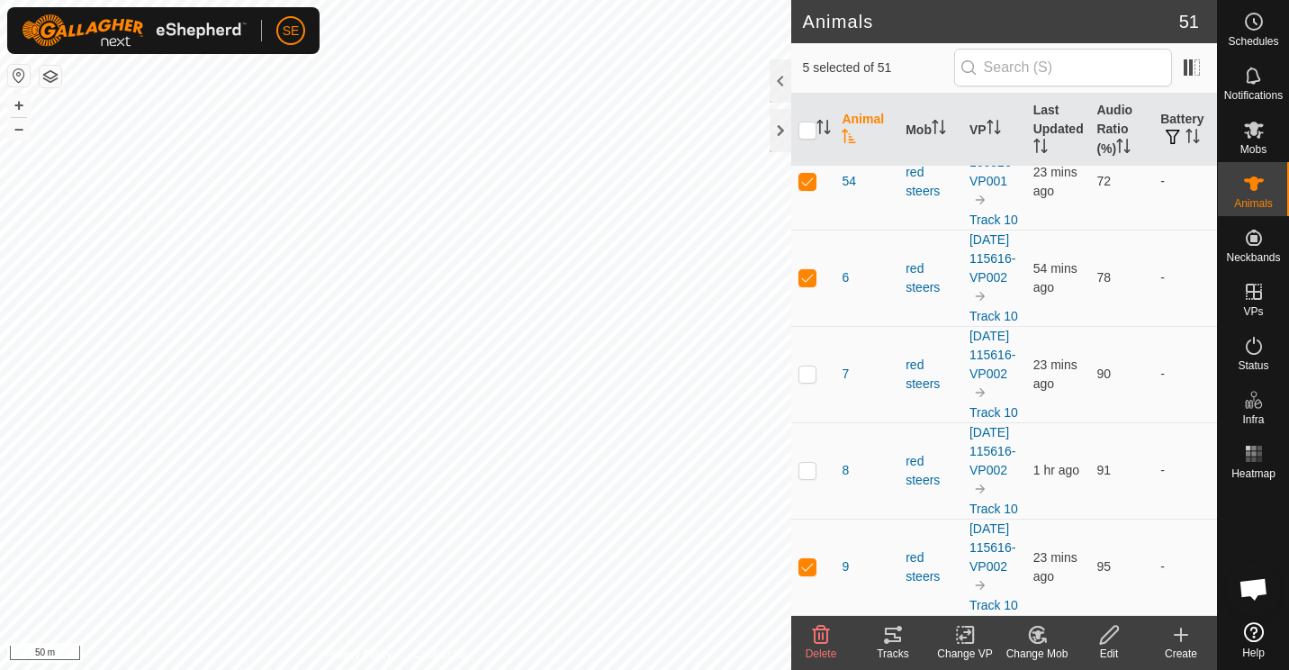
scroll to position [5218, 0]
checkbox input "true"
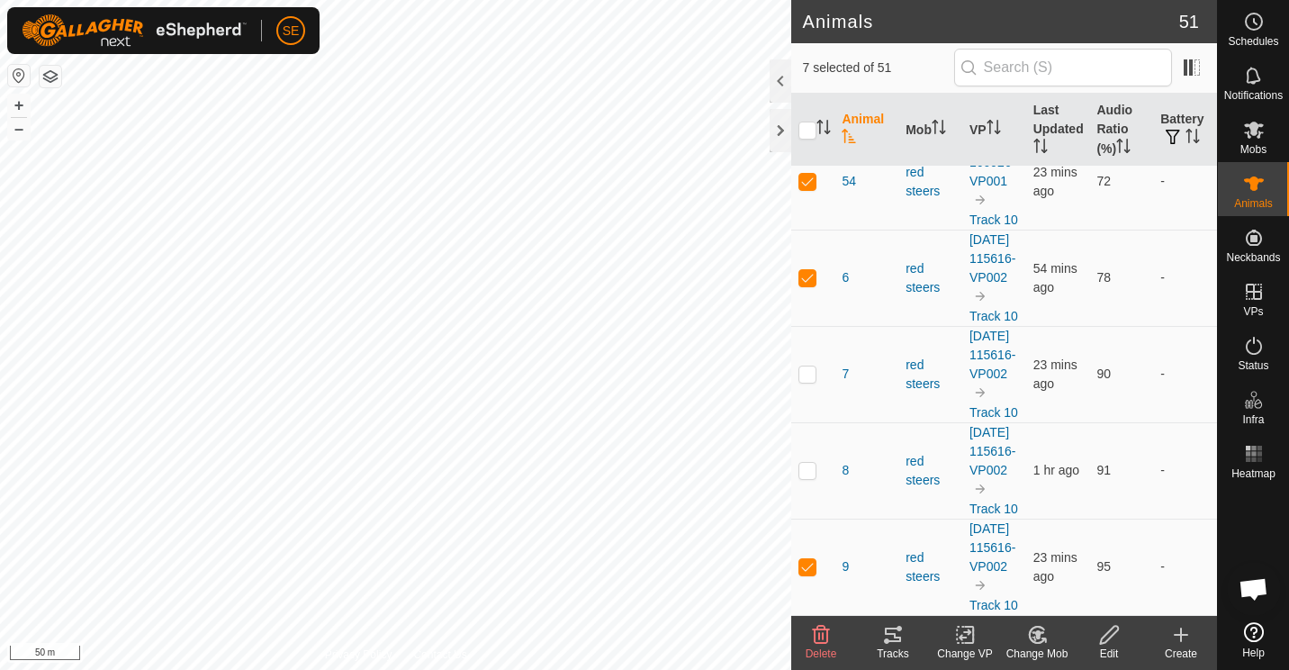
checkbox input "false"
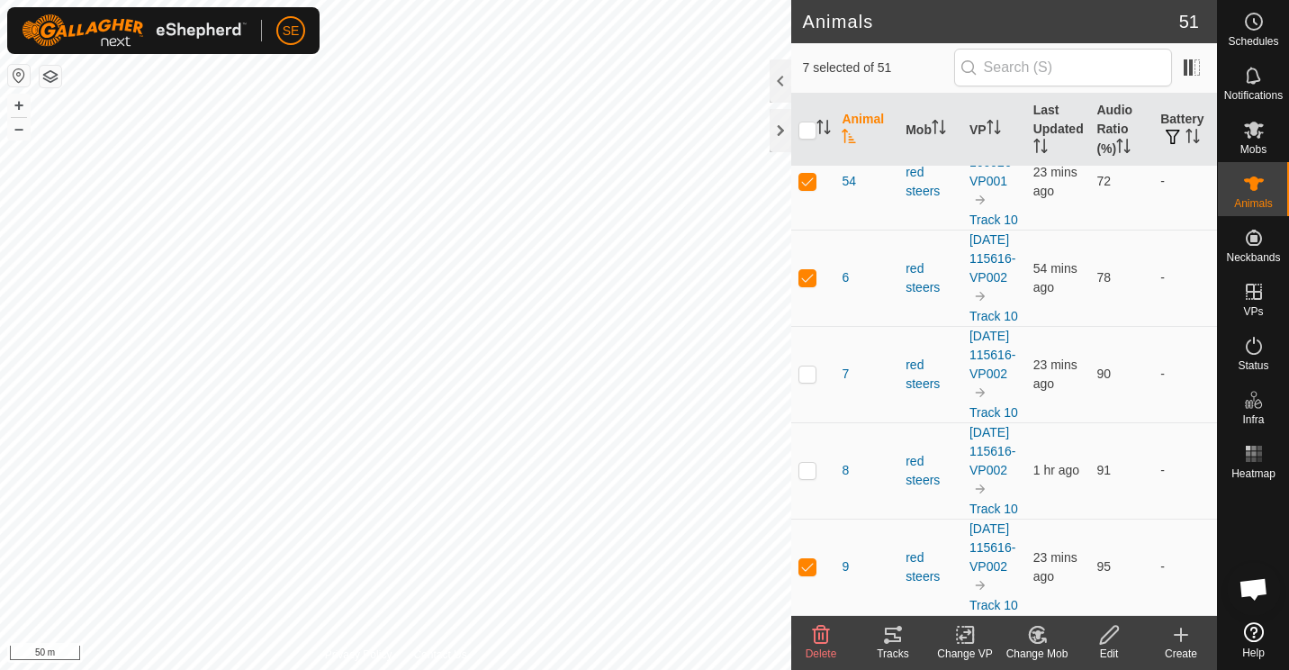
checkbox input "false"
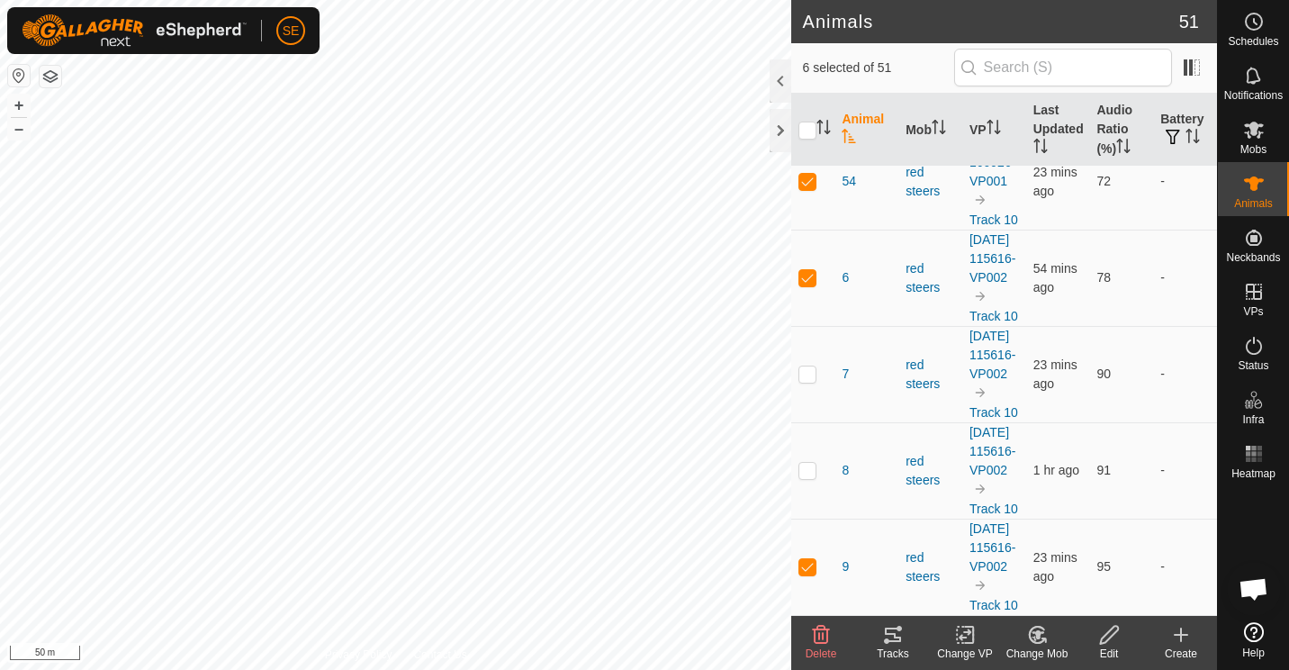
checkbox input "true"
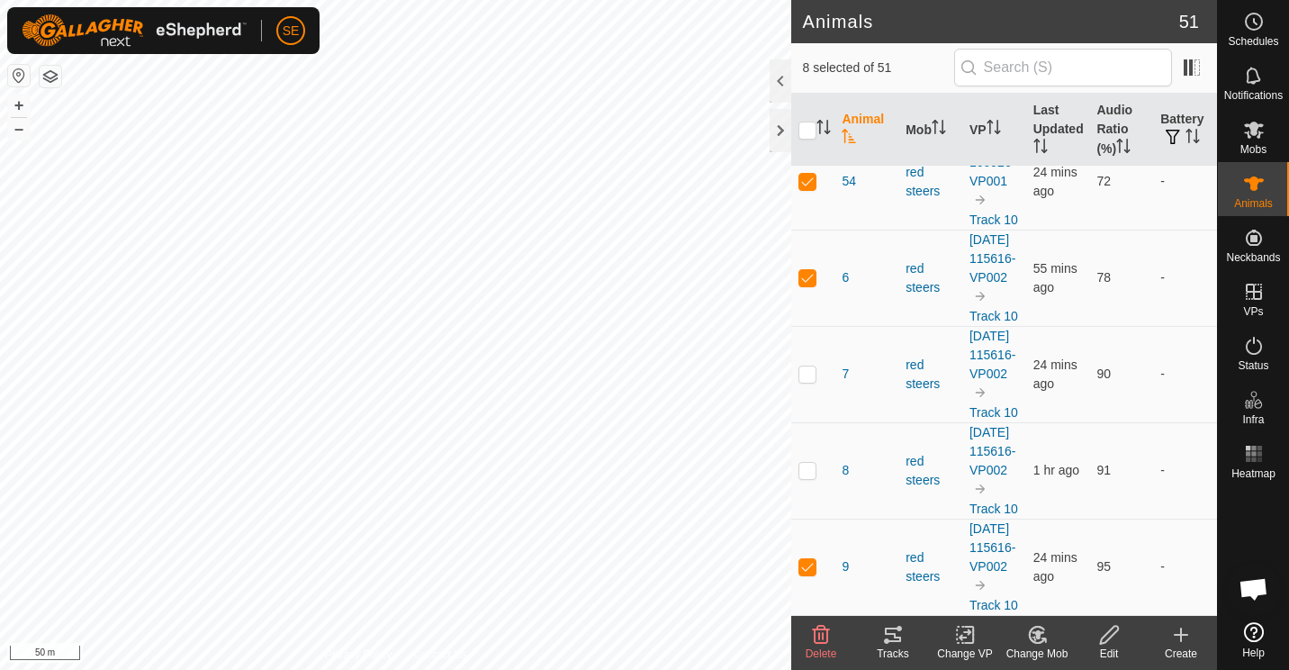
checkbox input "false"
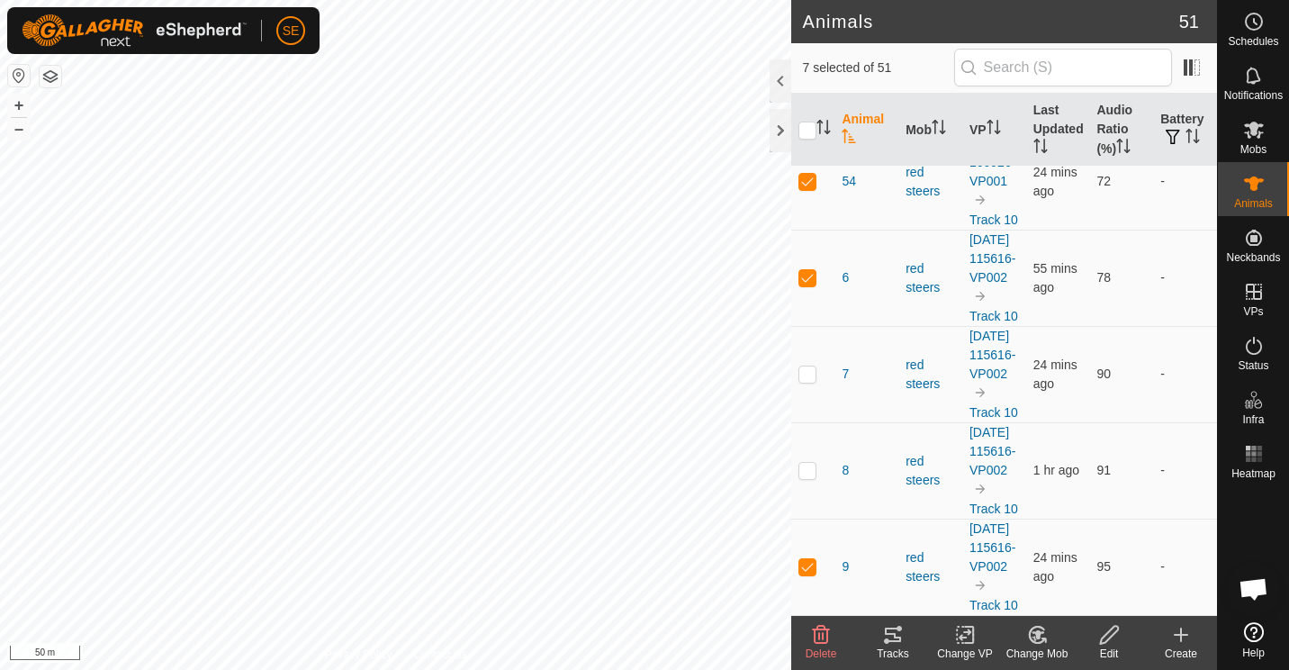
checkbox input "false"
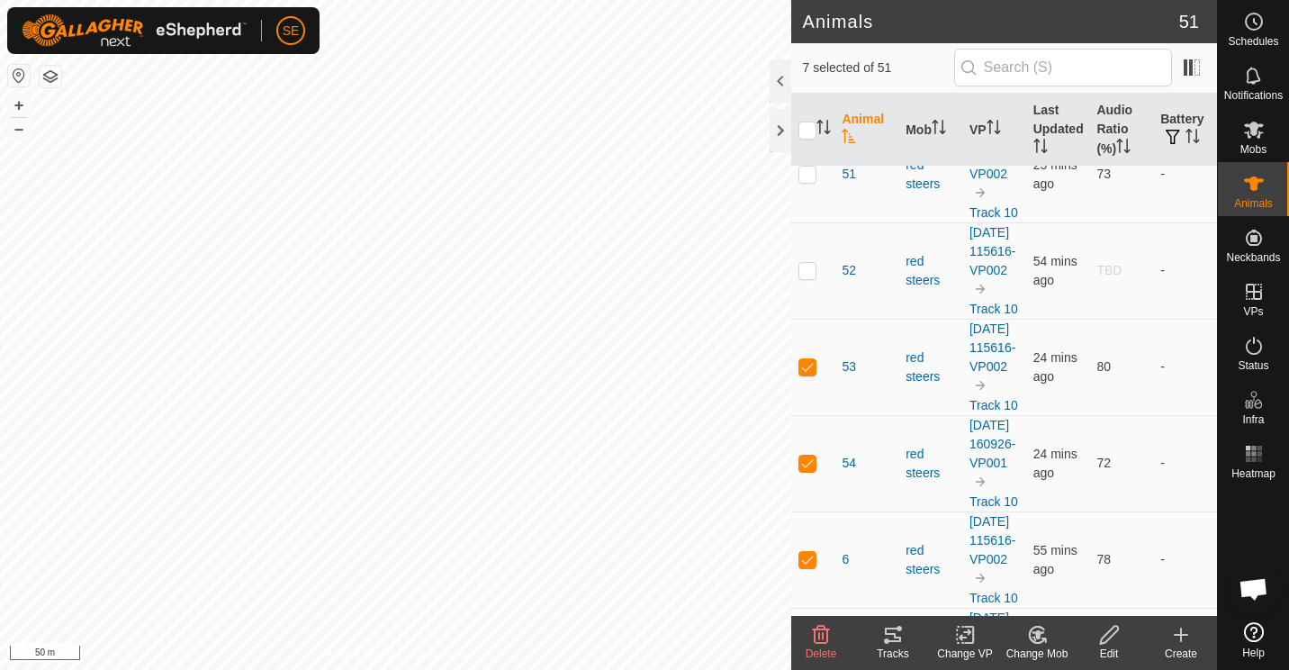
scroll to position [4022, 0]
checkbox input "false"
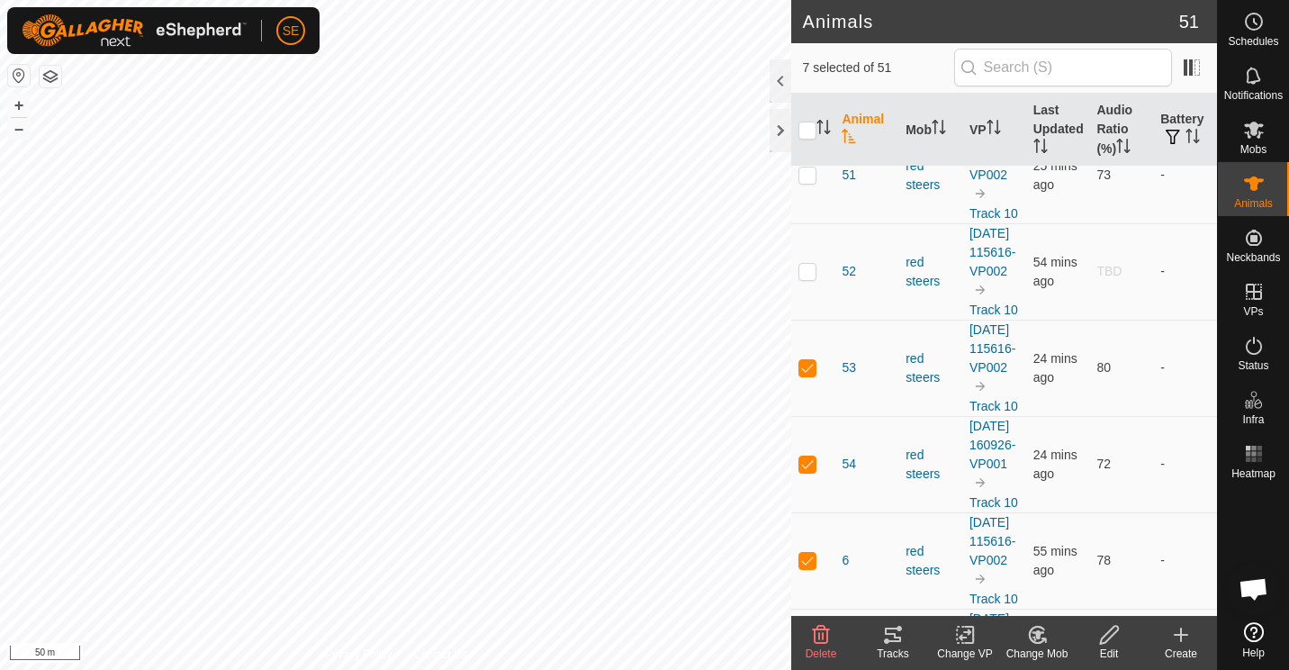
checkbox input "true"
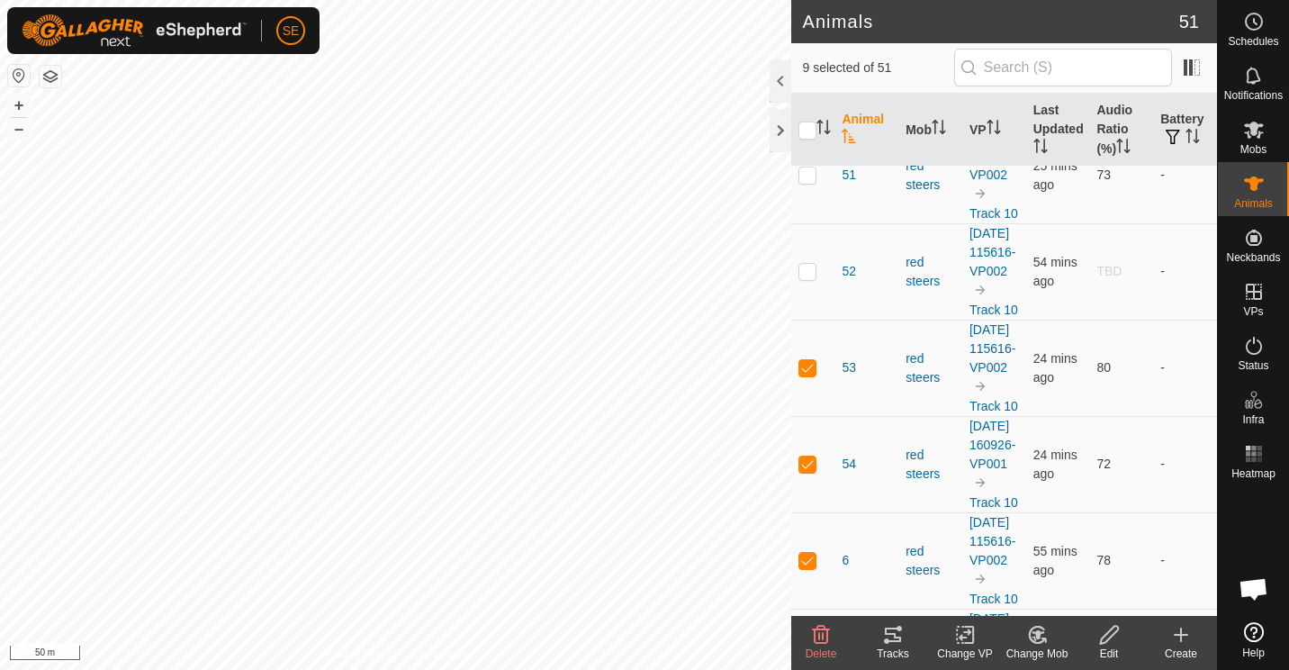
checkbox input "false"
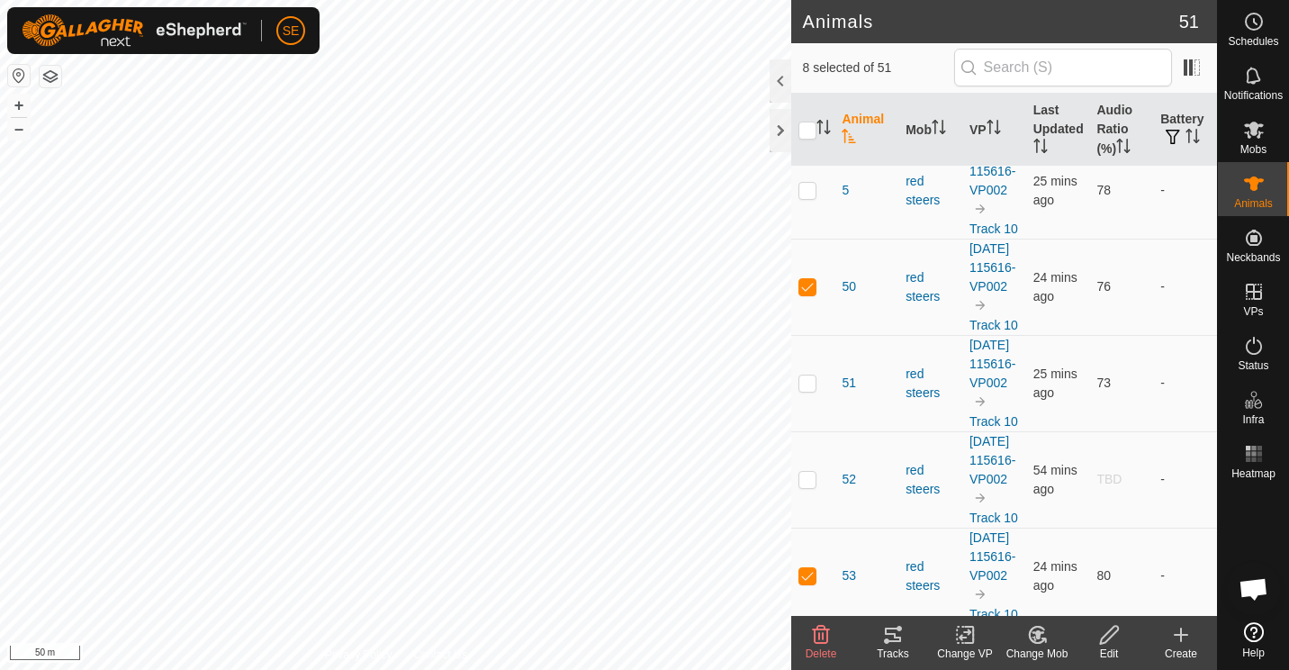
scroll to position [3813, 0]
checkbox input "true"
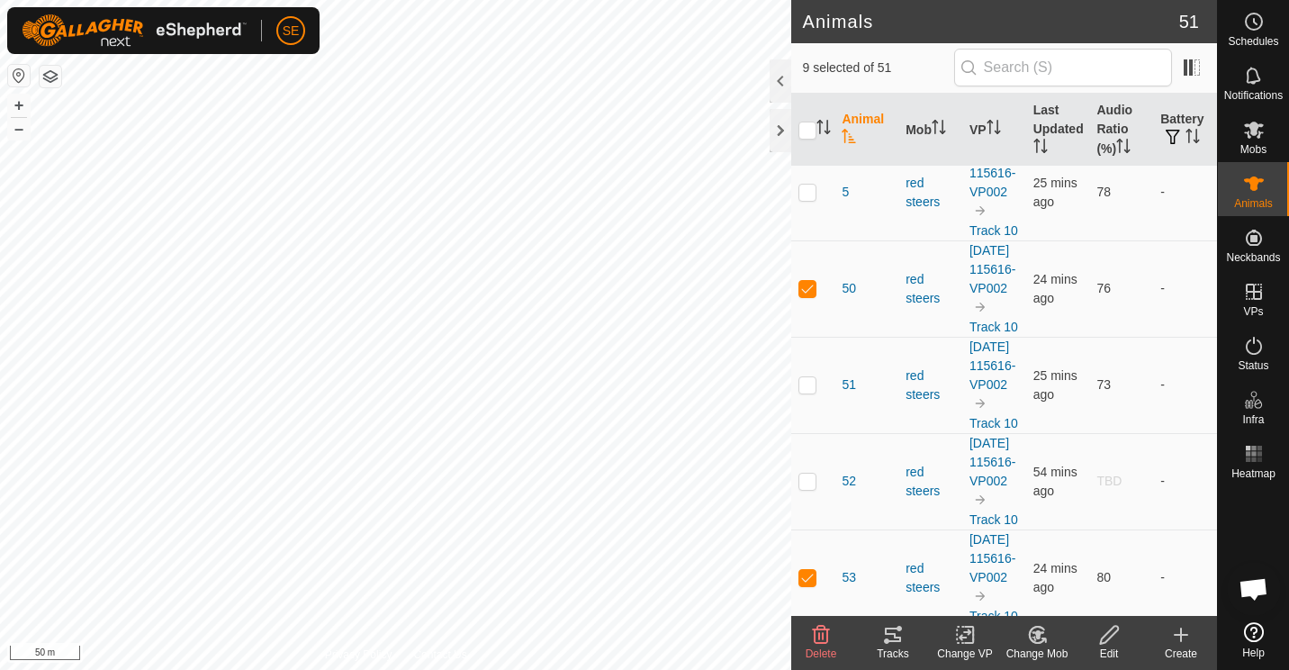
checkbox input "false"
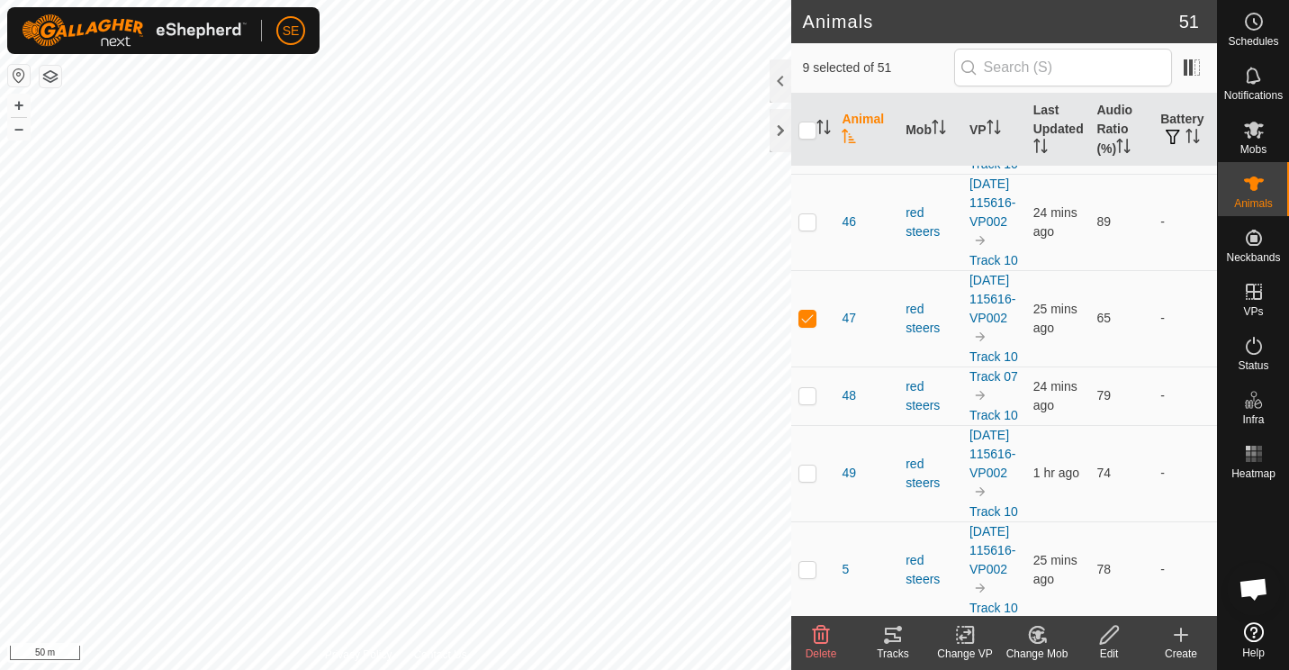
scroll to position [3434, 0]
checkbox input "false"
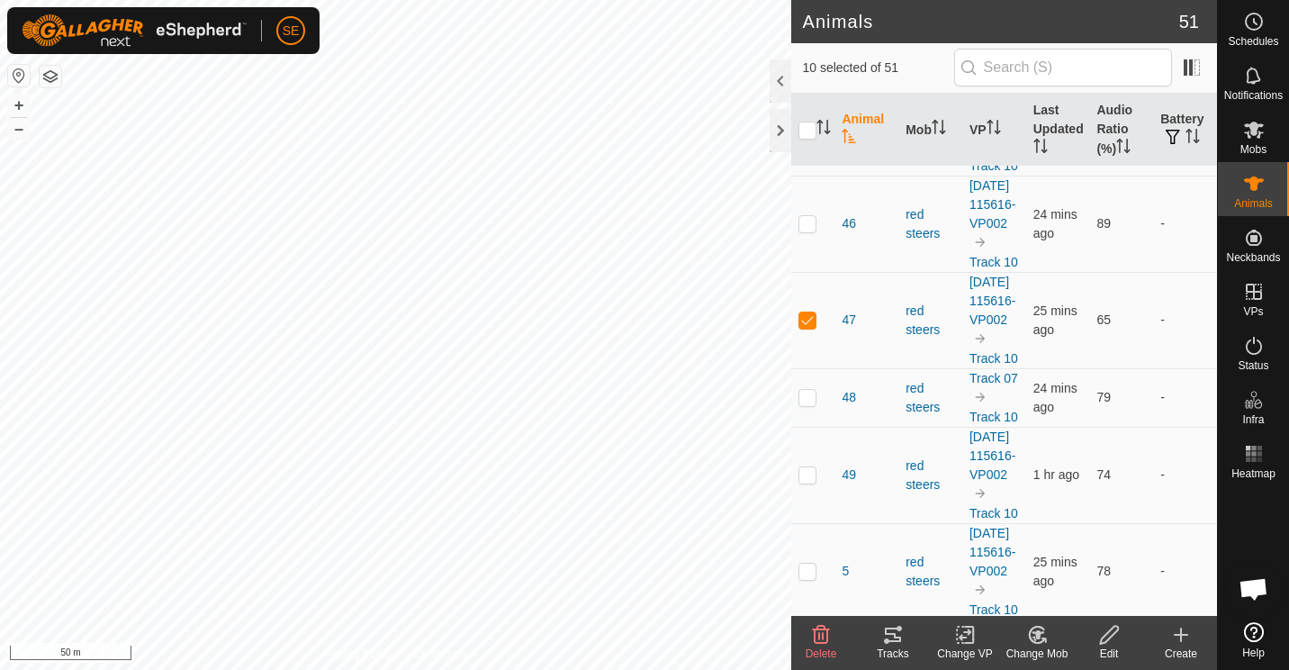
checkbox input "false"
checkbox input "true"
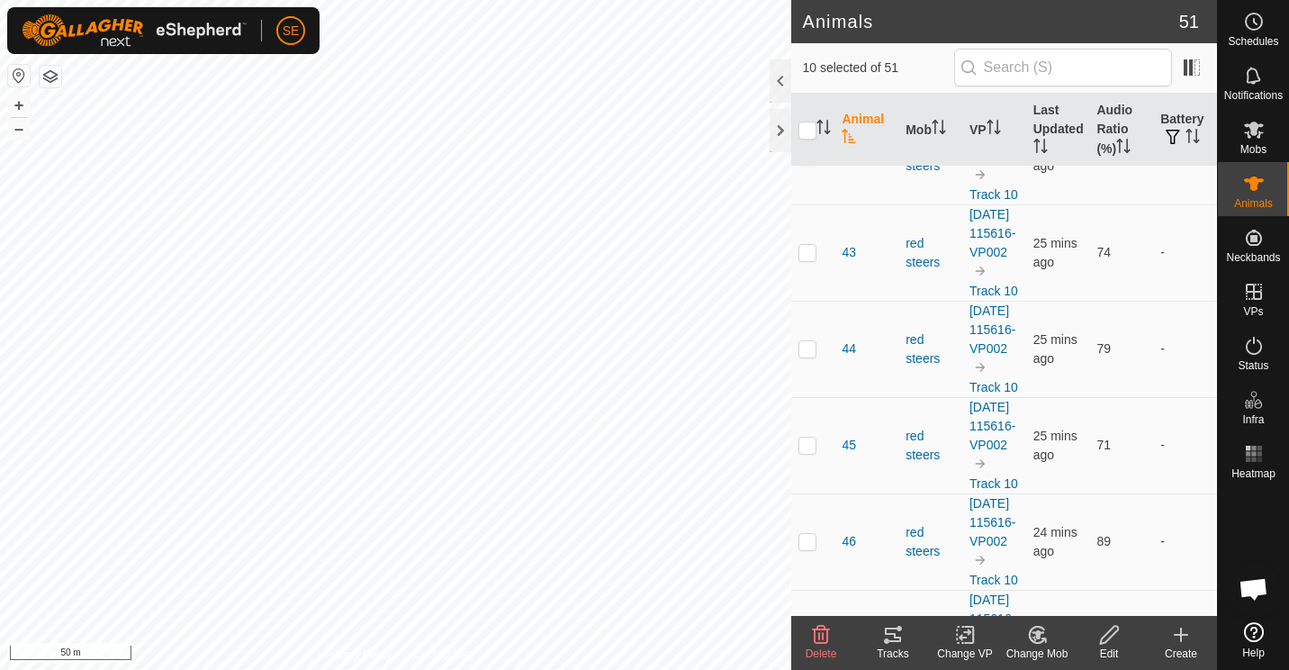
scroll to position [3115, 0]
checkbox input "true"
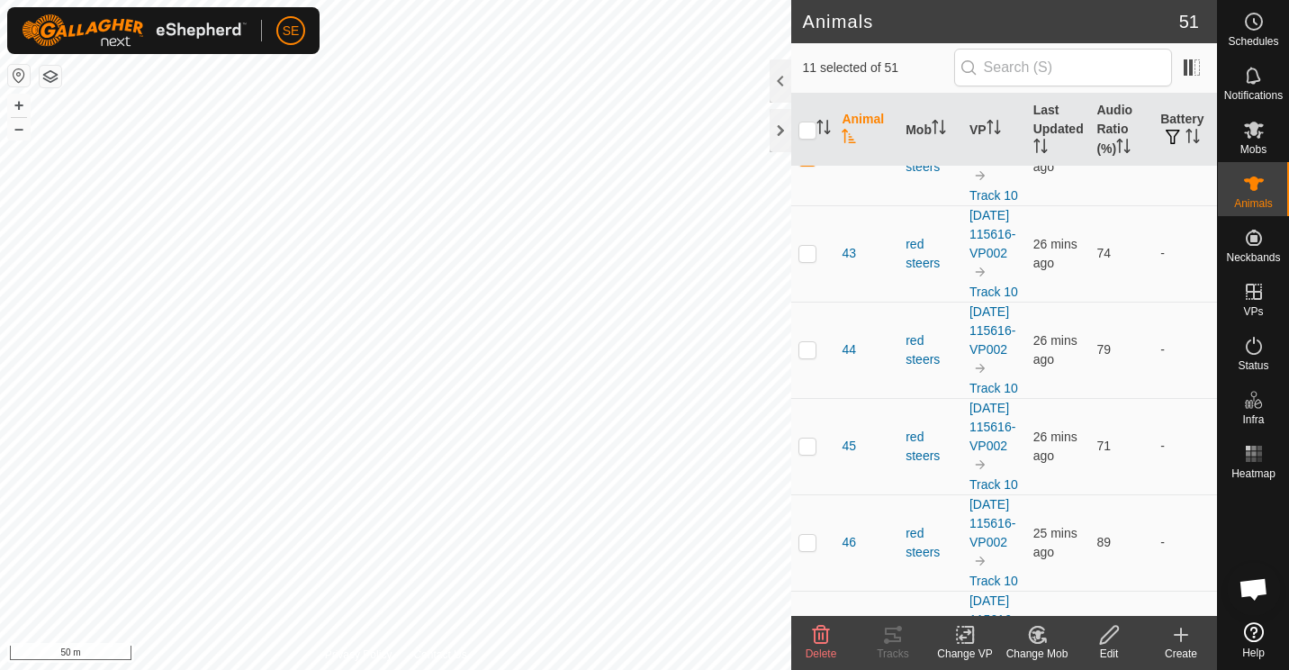
checkbox input "false"
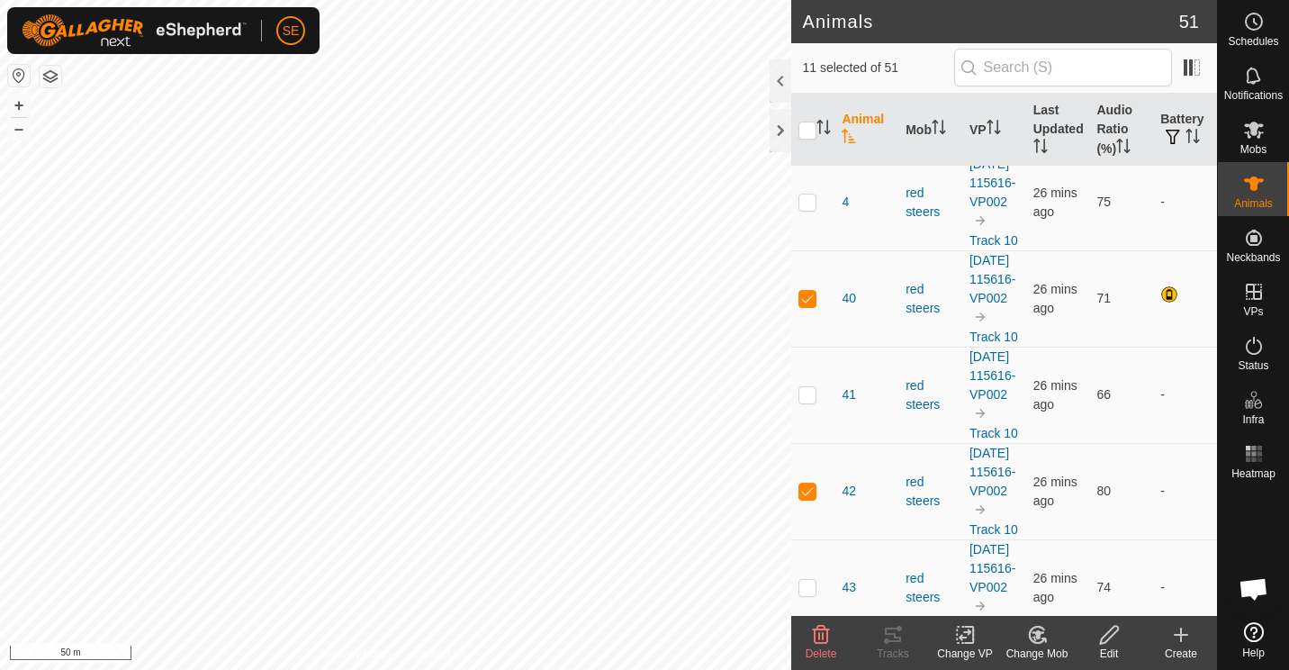
scroll to position [2781, 0]
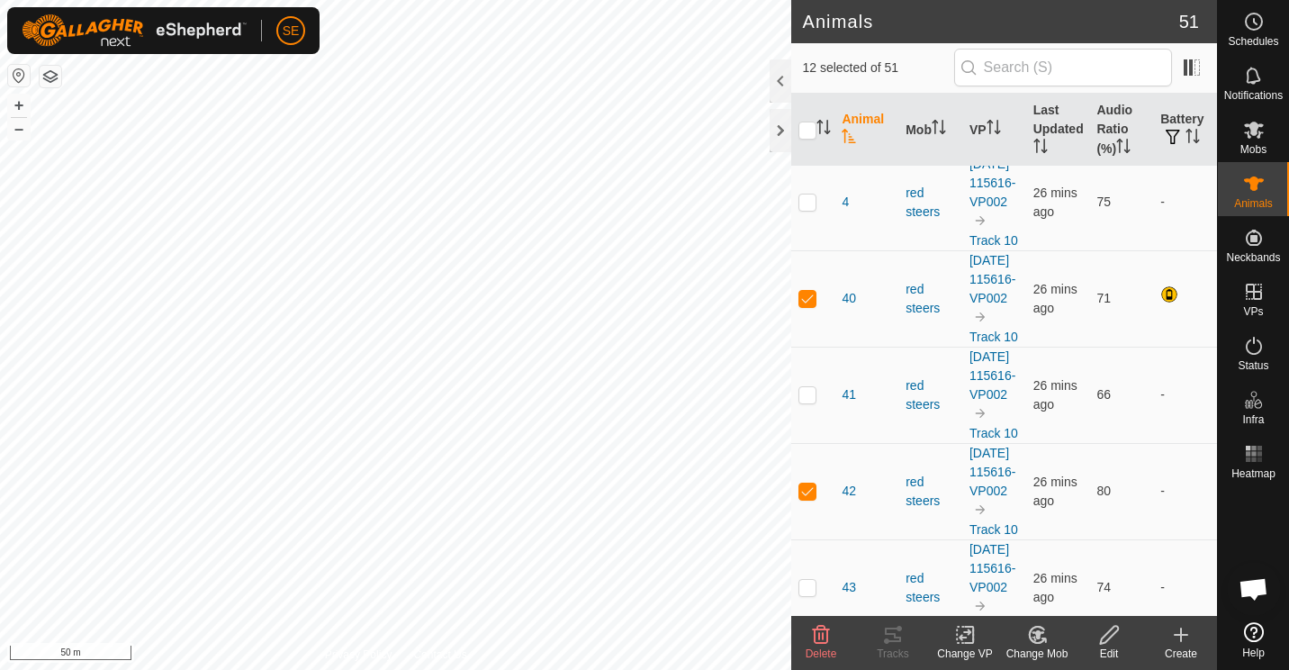
checkbox input "false"
checkbox input "true"
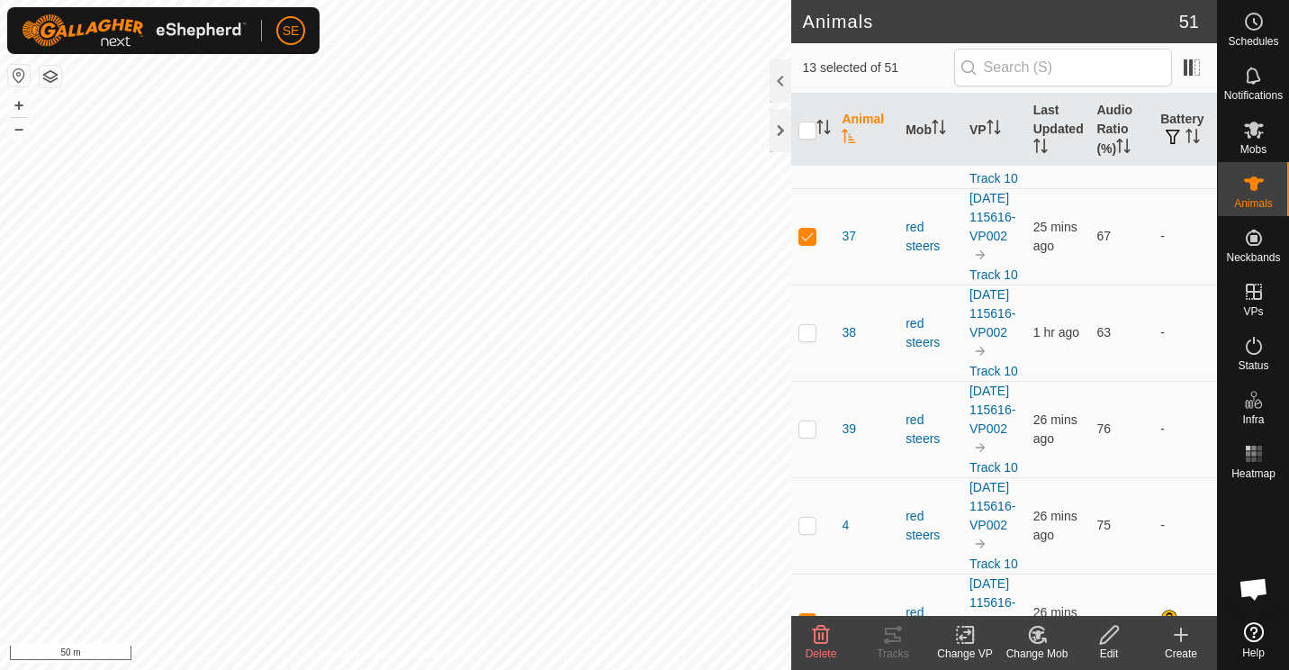
scroll to position [2457, 0]
checkbox input "true"
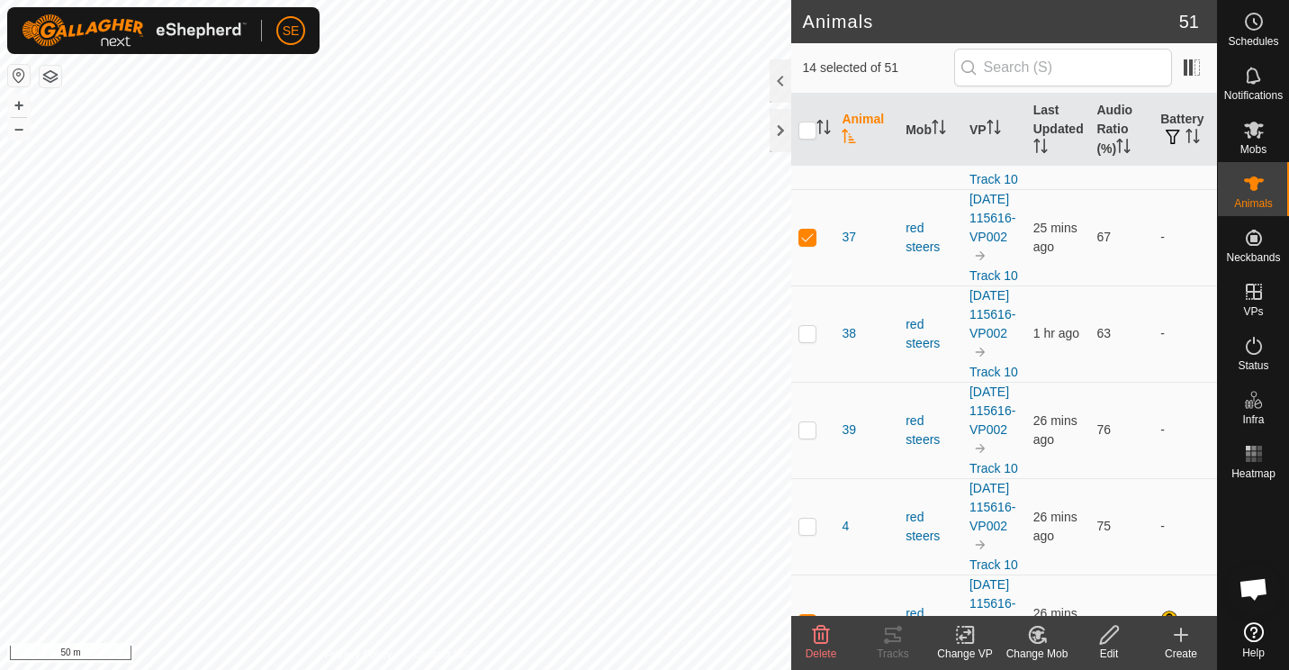
checkbox input "false"
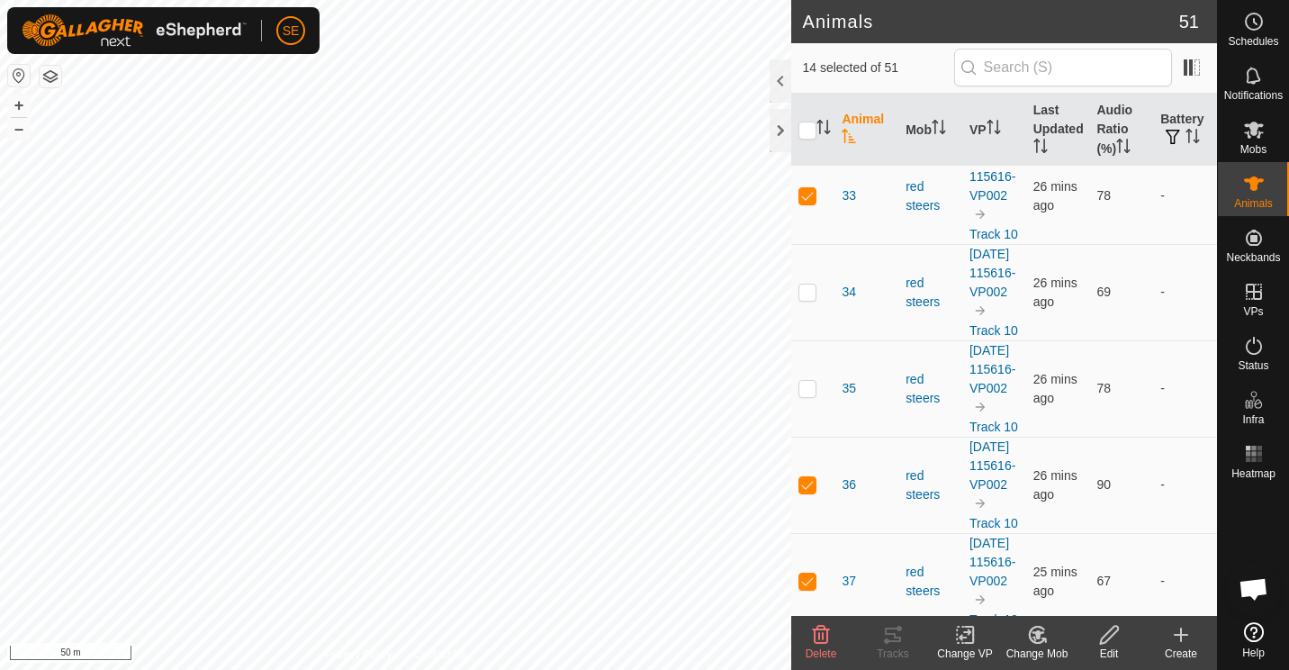
scroll to position [2112, 0]
checkbox input "false"
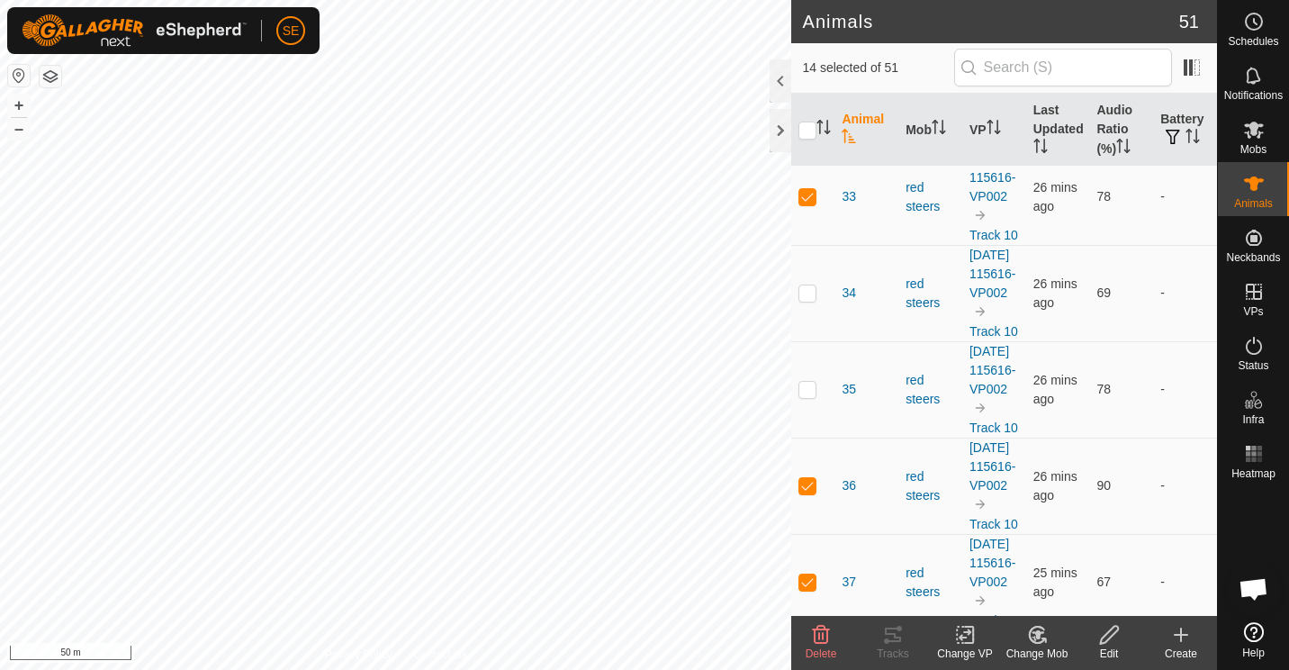
checkbox input "true"
checkbox input "false"
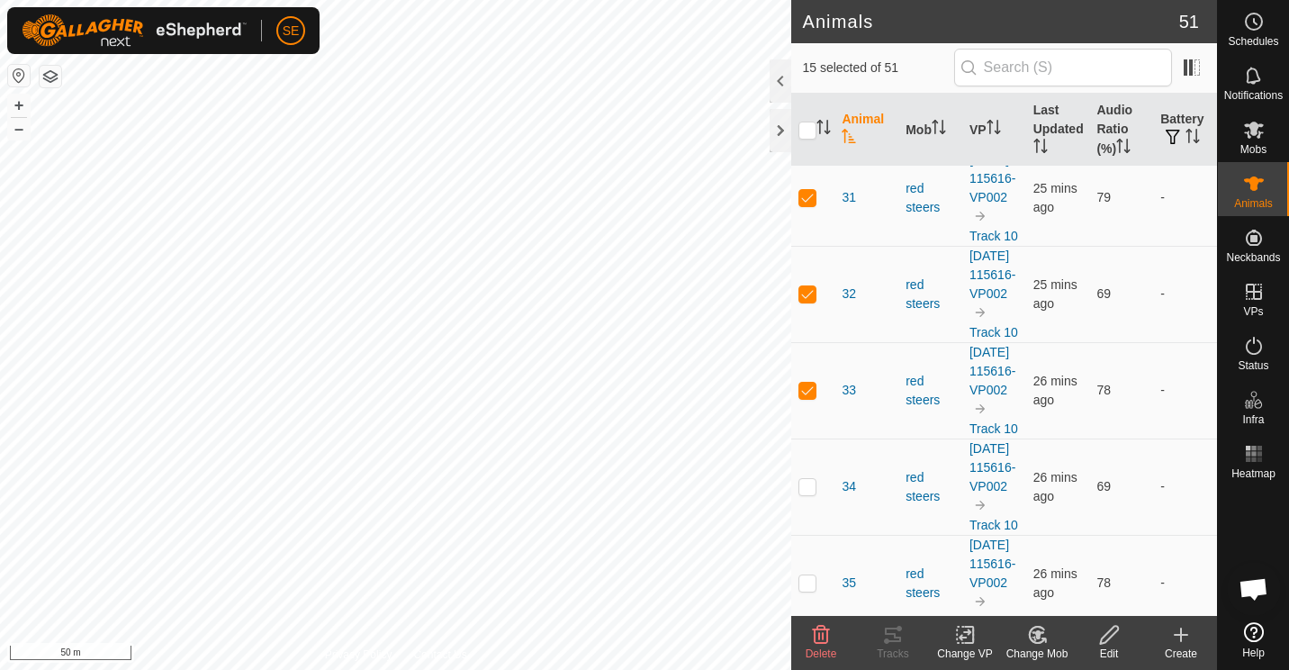
checkbox input "false"
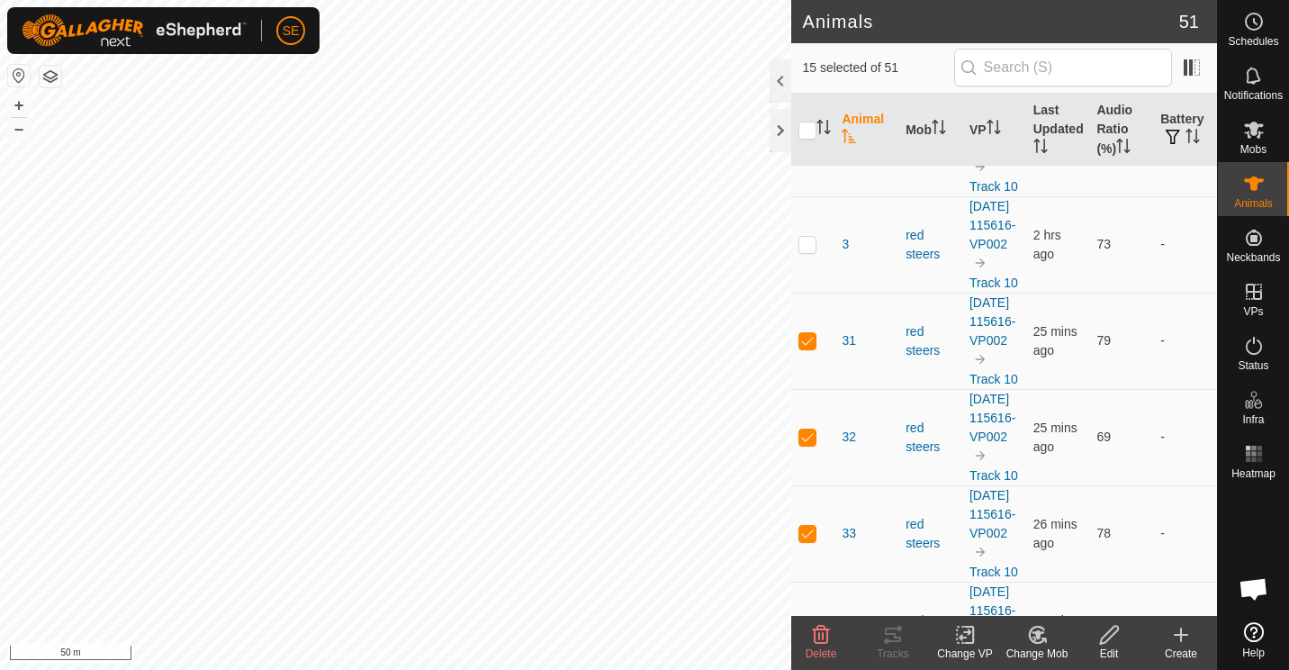
scroll to position [1773, 0]
checkbox input "false"
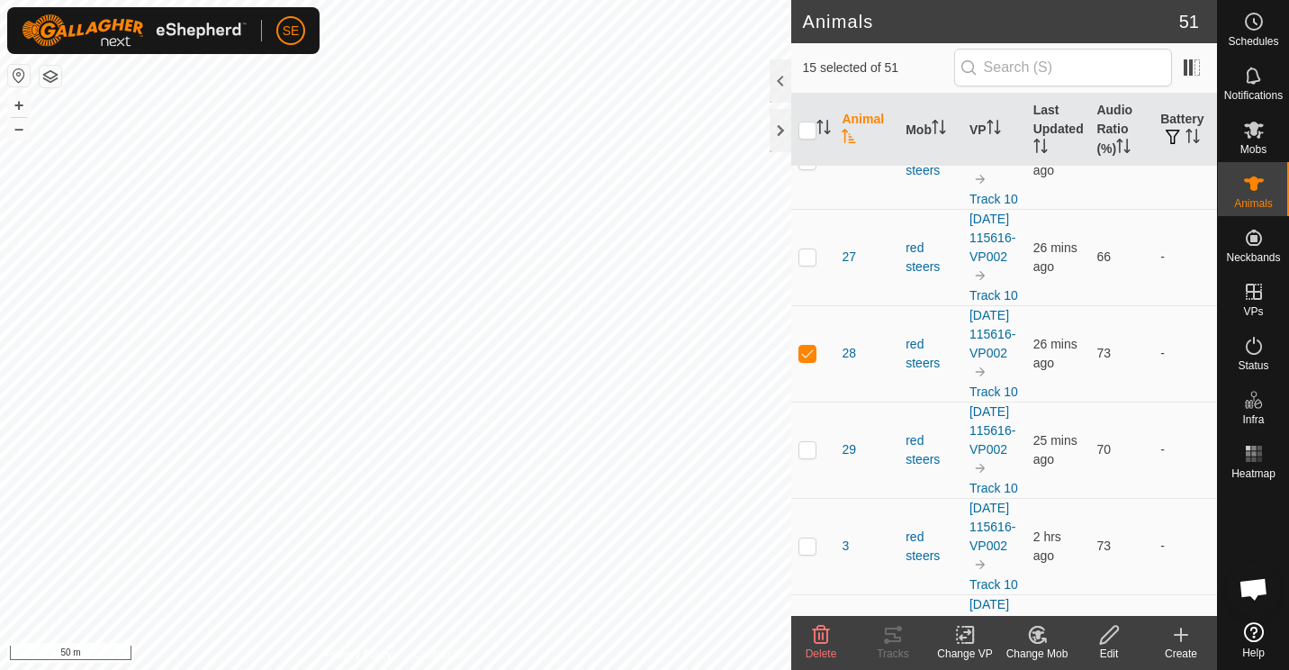
scroll to position [1473, 0]
checkbox input "false"
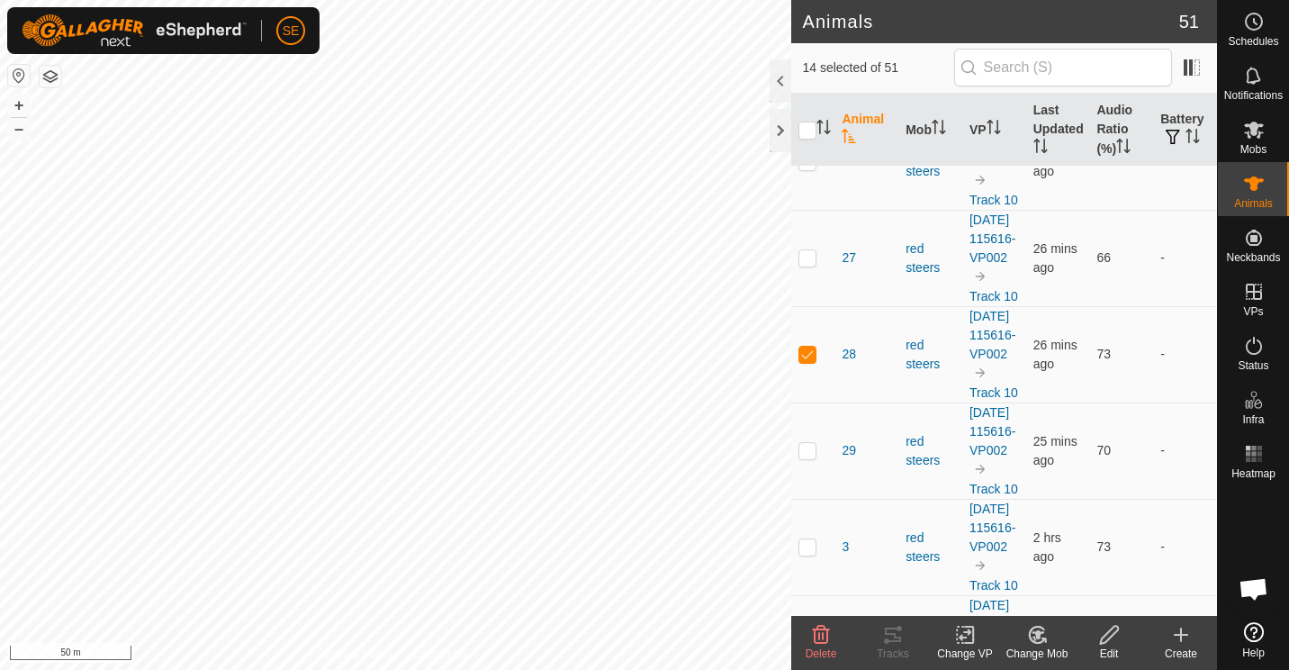
checkbox input "true"
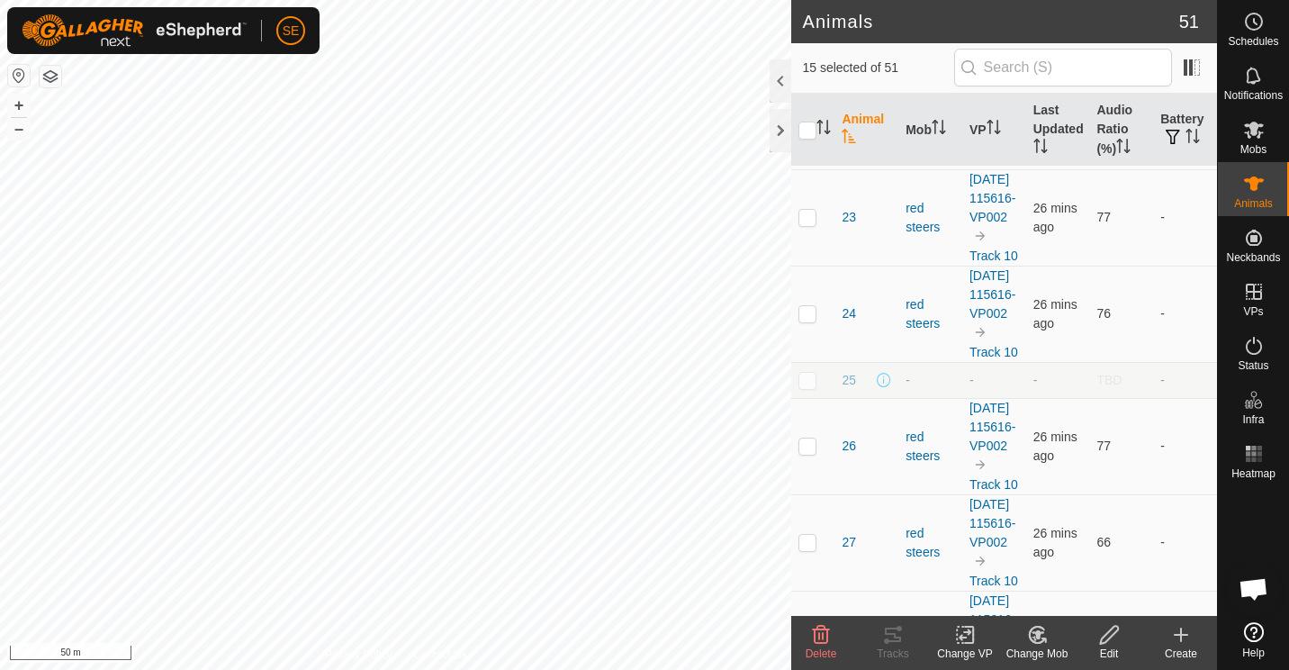
scroll to position [1187, 0]
click at [810, 32] on p-checkbox at bounding box center [808, 25] width 18 height 14
checkbox input "false"
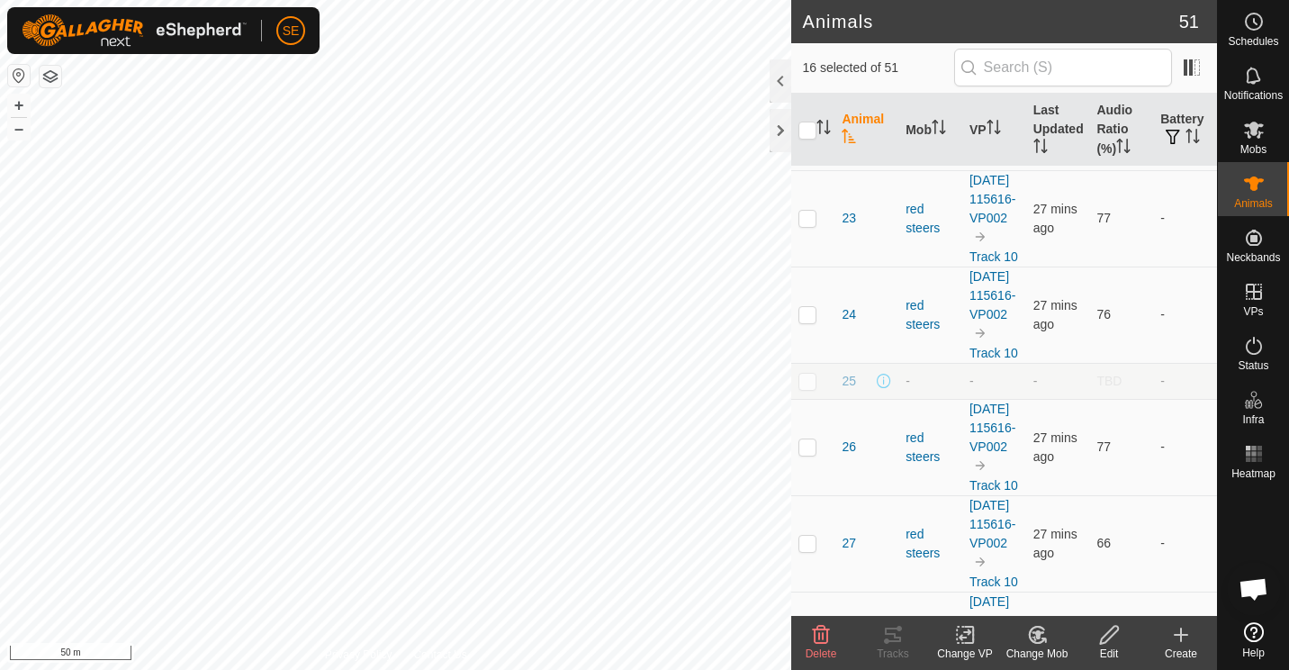
checkbox input "false"
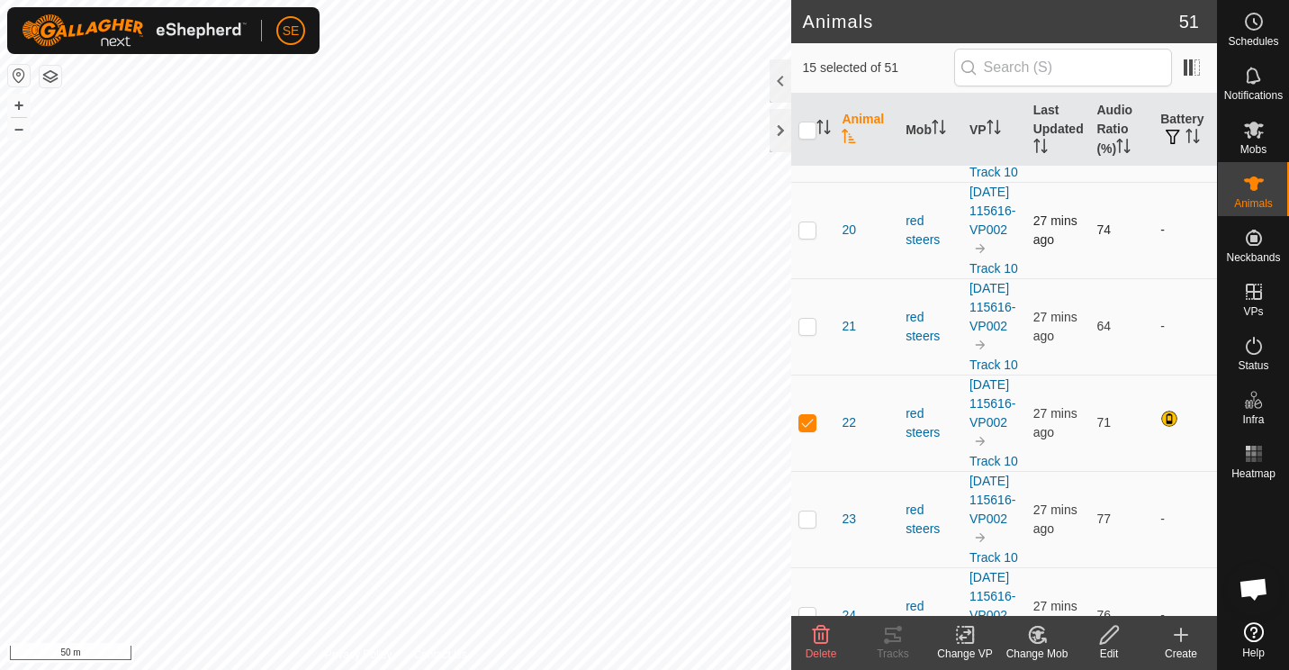
scroll to position [827, 0]
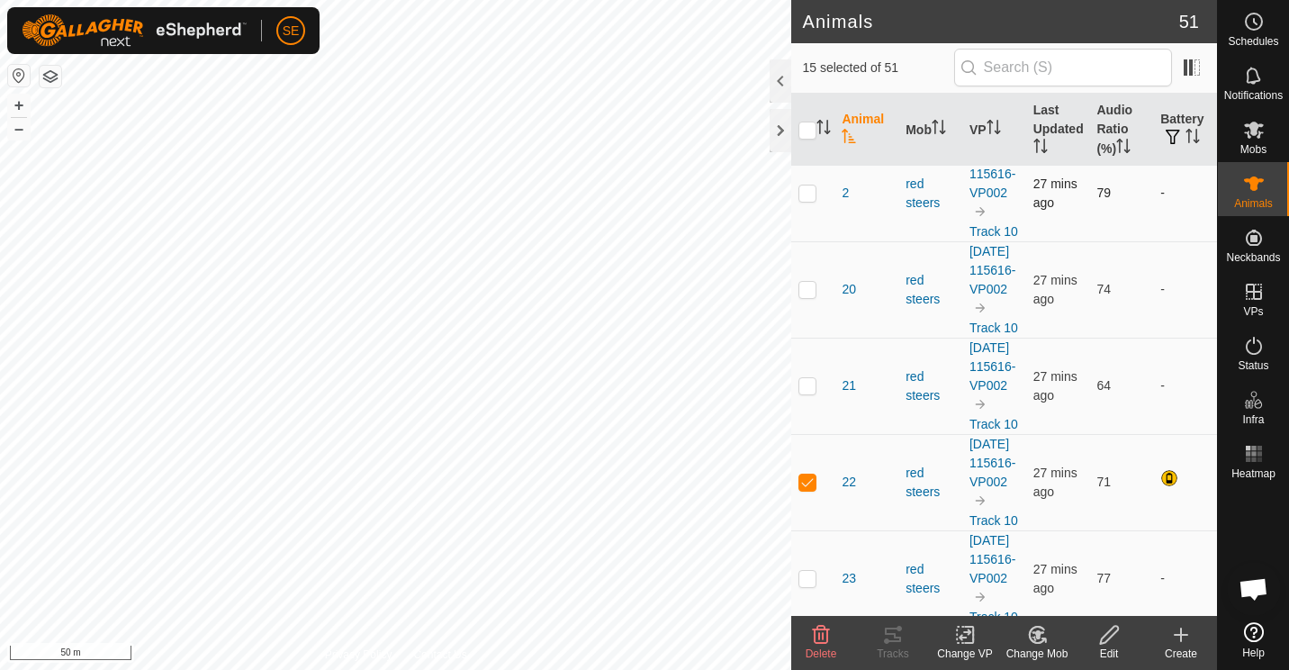
click at [805, 200] on p-checkbox at bounding box center [808, 192] width 18 height 14
checkbox input "false"
click at [807, 104] on p-checkbox at bounding box center [808, 96] width 18 height 14
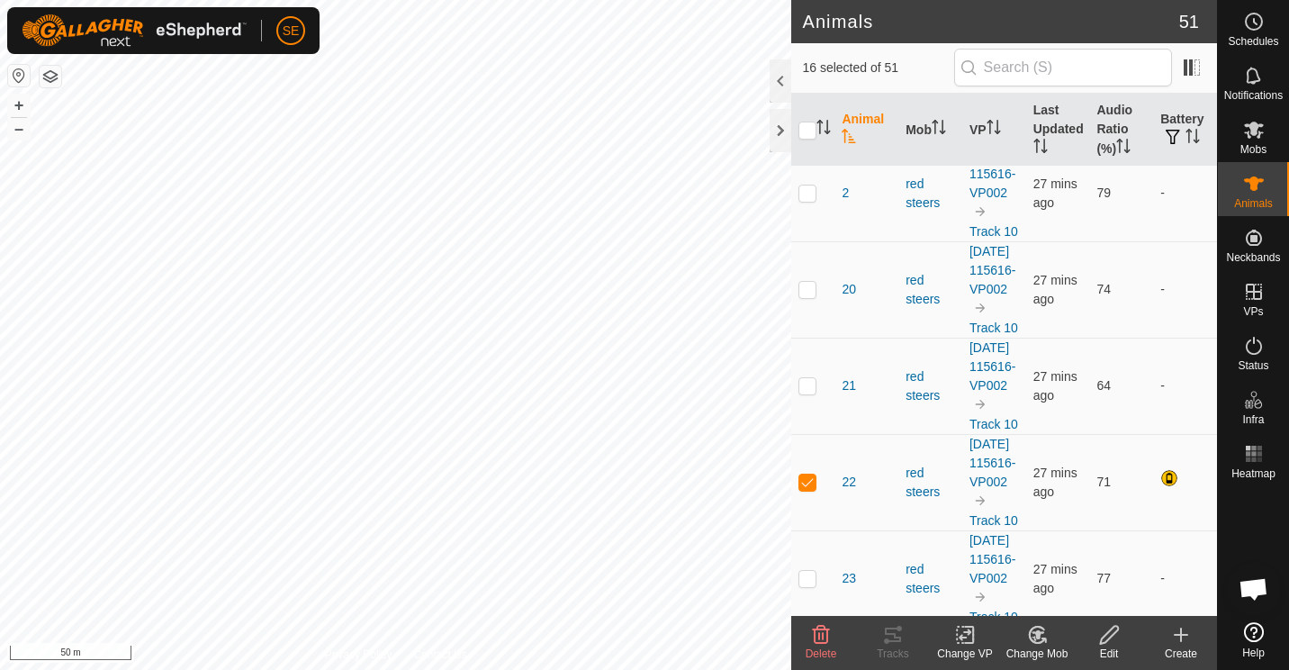
checkbox input "false"
click at [807, 7] on p-checkbox at bounding box center [808, 0] width 18 height 14
checkbox input "false"
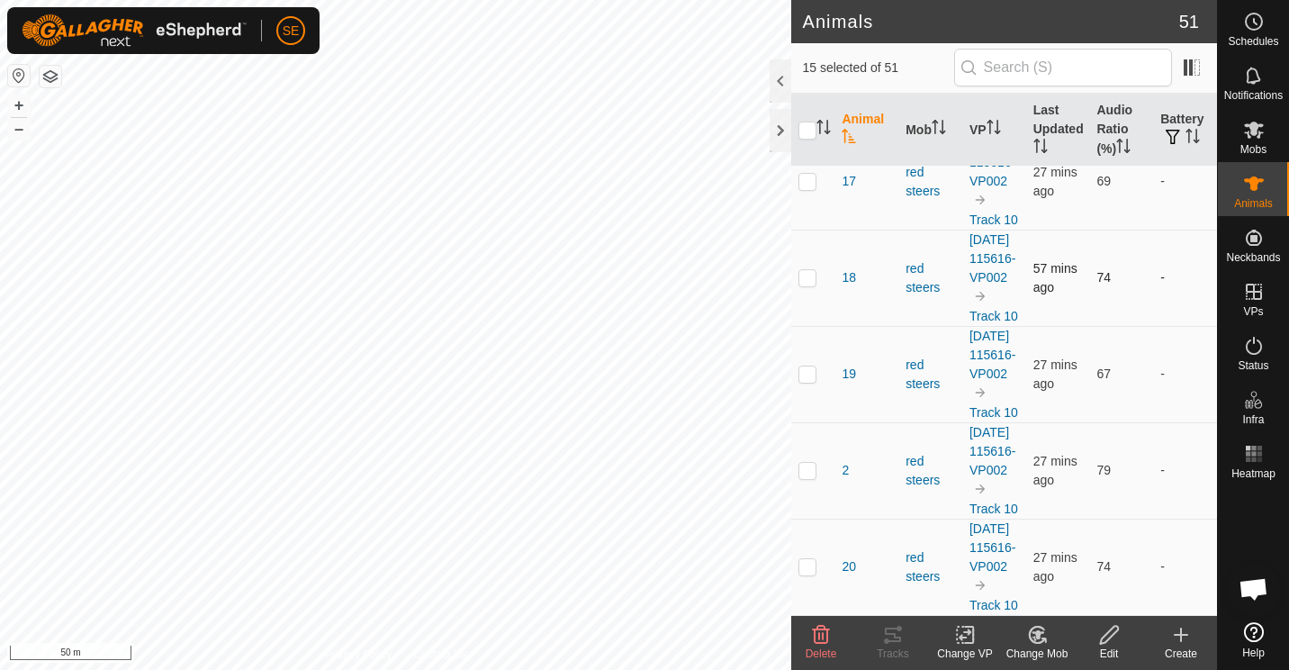
scroll to position [473, 0]
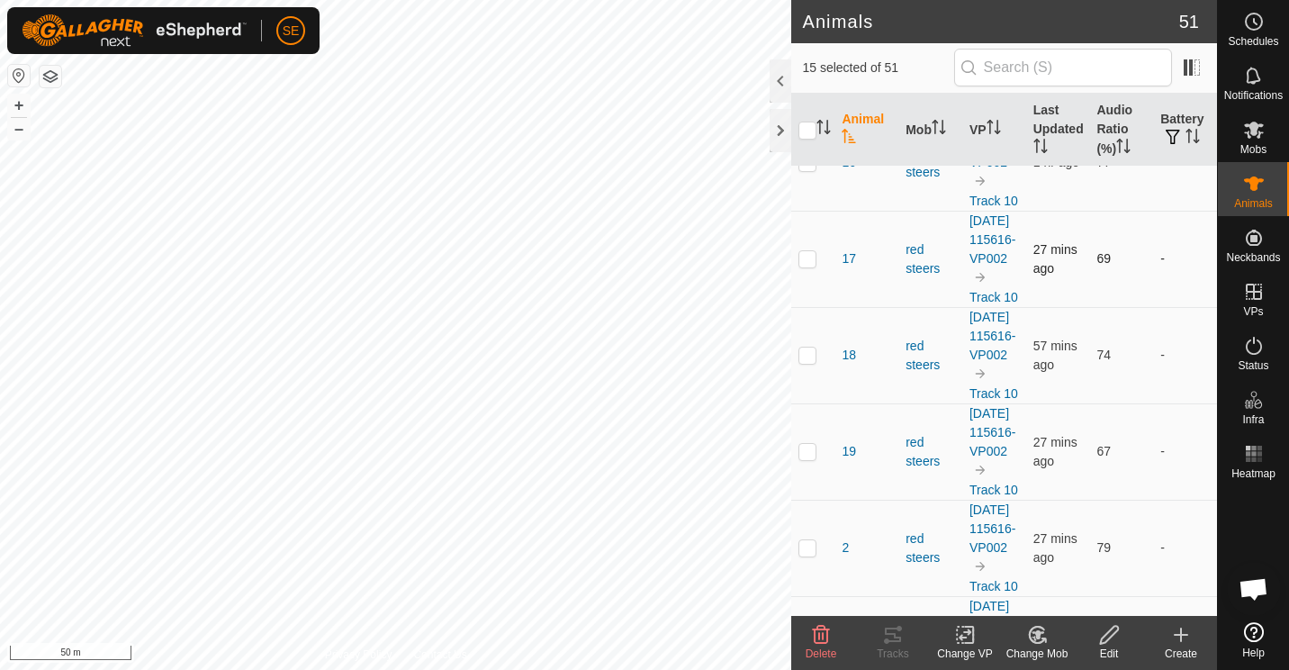
click at [808, 266] on p-checkbox at bounding box center [808, 258] width 18 height 14
checkbox input "false"
click at [808, 169] on p-checkbox at bounding box center [808, 162] width 18 height 14
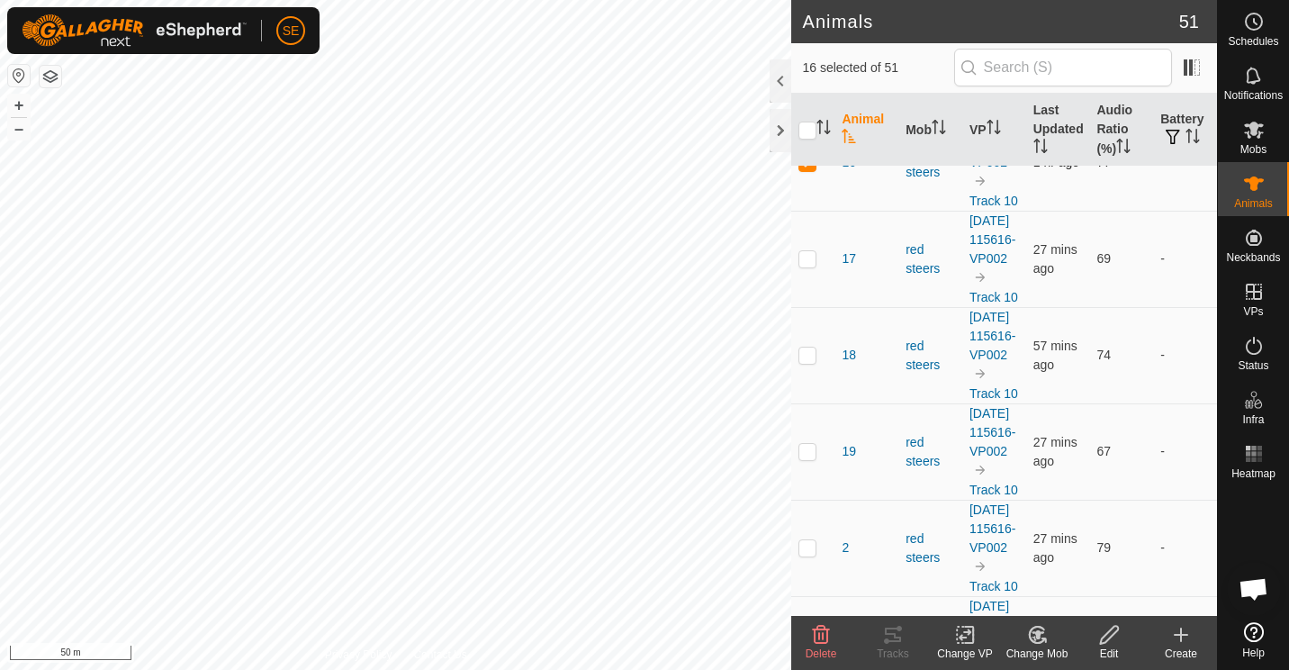
checkbox input "false"
click at [809, 73] on p-checkbox at bounding box center [808, 66] width 18 height 14
checkbox input "false"
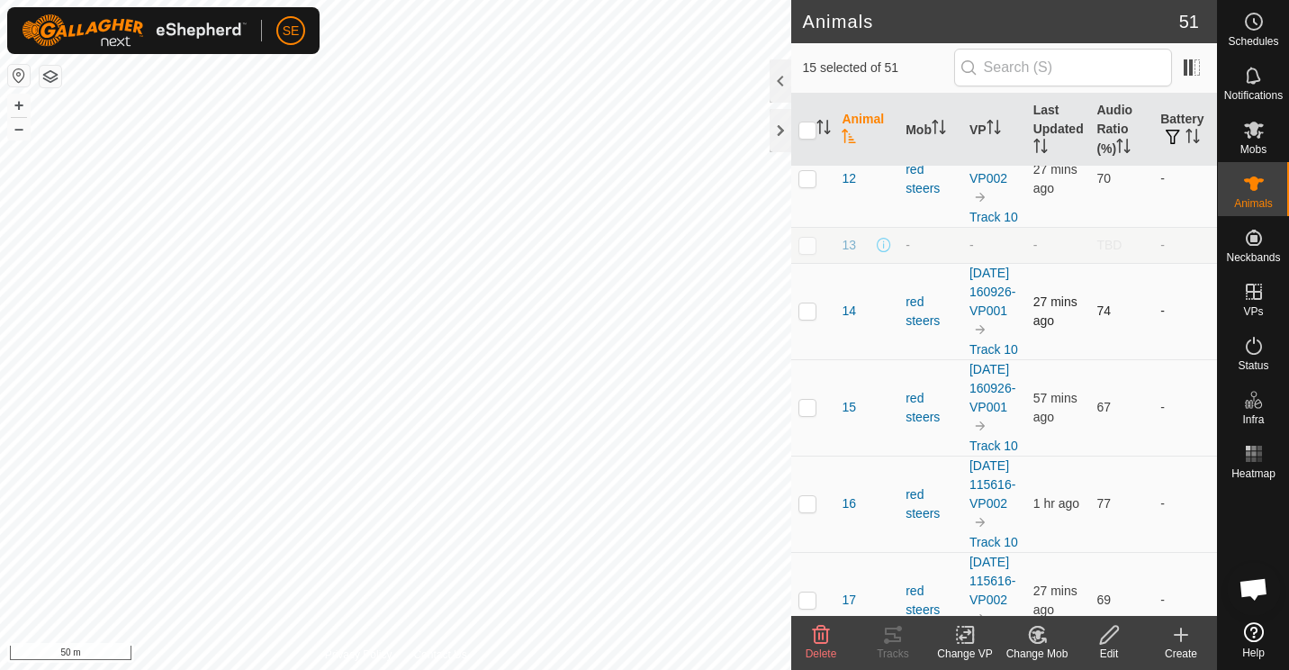
scroll to position [129, 0]
click at [809, 320] on p-checkbox at bounding box center [808, 313] width 18 height 14
checkbox input "false"
click at [808, 188] on p-checkbox at bounding box center [808, 181] width 18 height 14
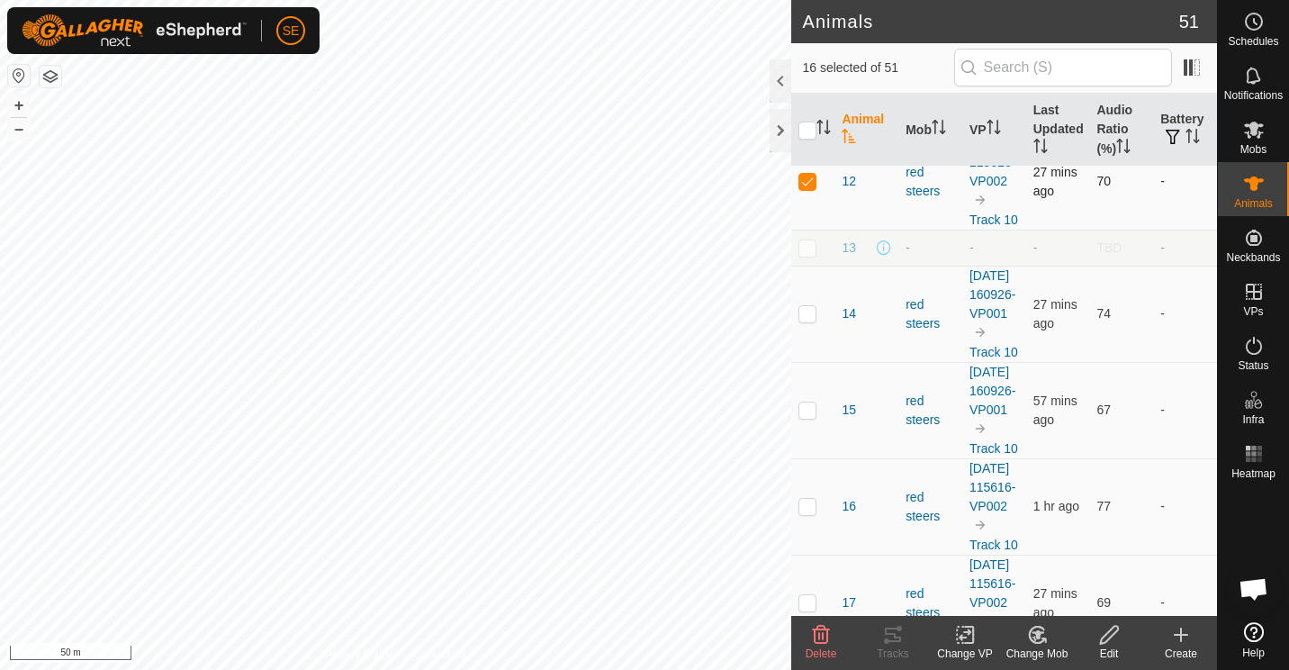
click at [808, 188] on p-checkbox at bounding box center [808, 181] width 18 height 14
checkbox input "false"
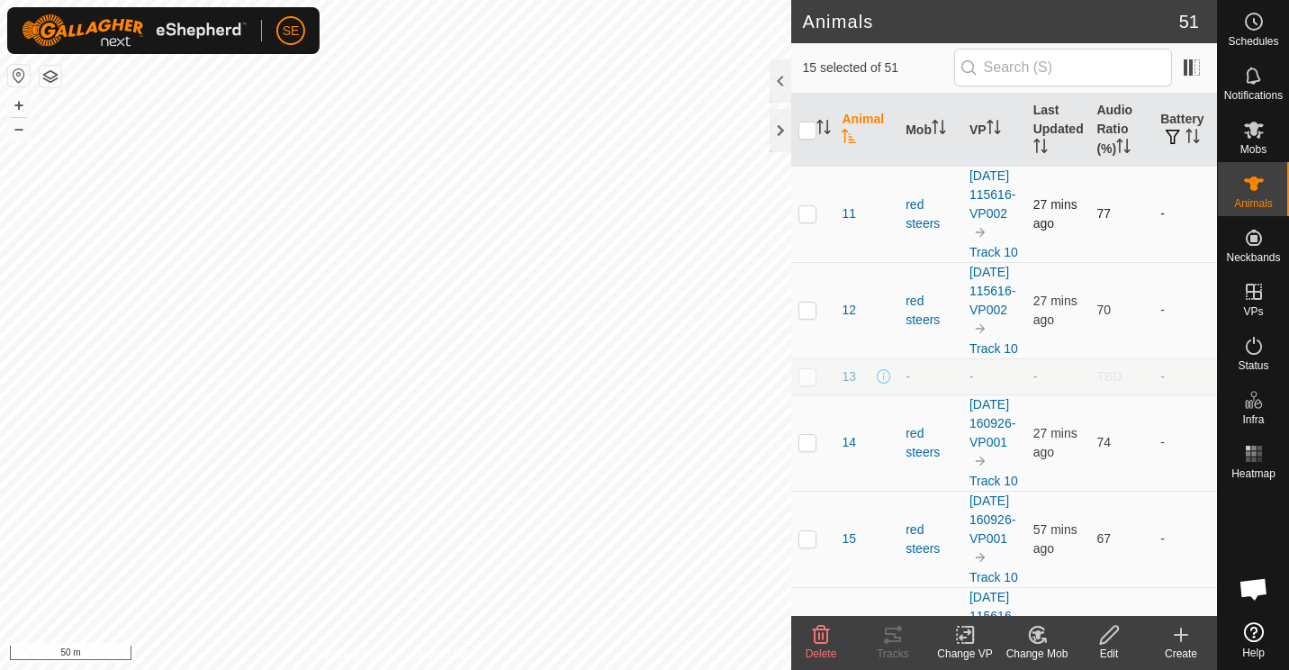
click at [808, 221] on p-checkbox at bounding box center [808, 213] width 18 height 14
checkbox input "false"
click at [1040, 641] on icon at bounding box center [1037, 635] width 23 height 22
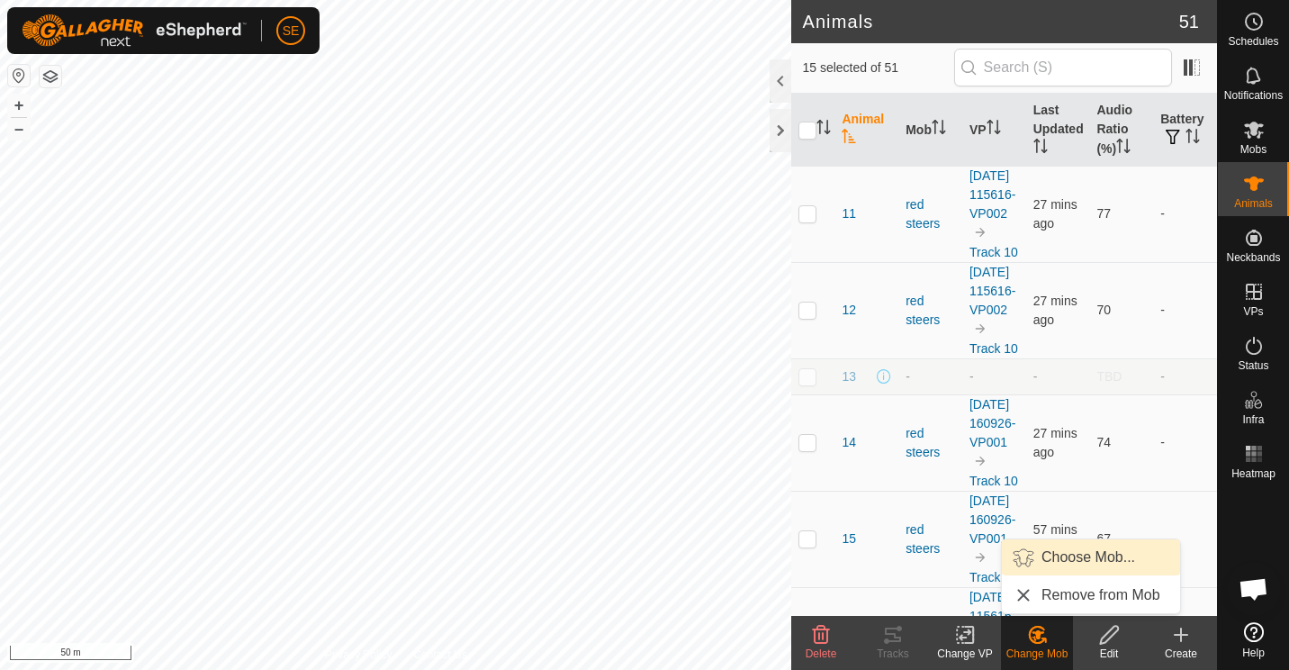
click at [1047, 555] on link "Choose Mob..." at bounding box center [1091, 557] width 178 height 36
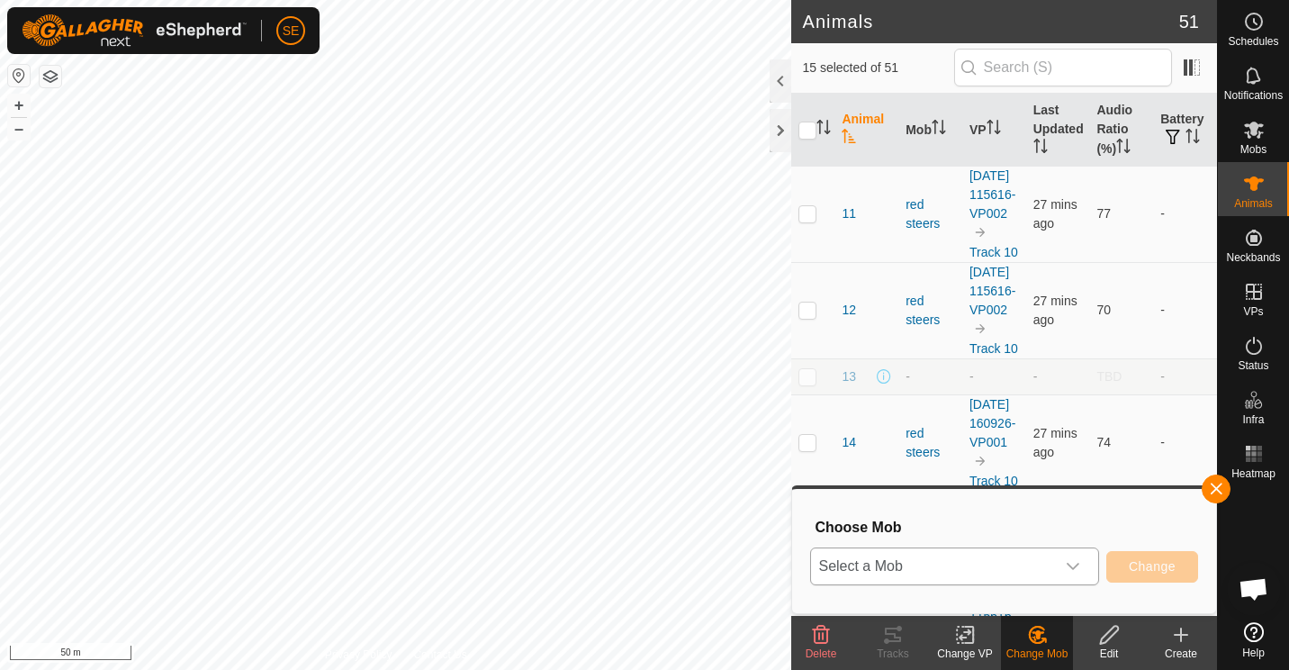
click at [1073, 564] on icon "dropdown trigger" at bounding box center [1073, 566] width 14 height 14
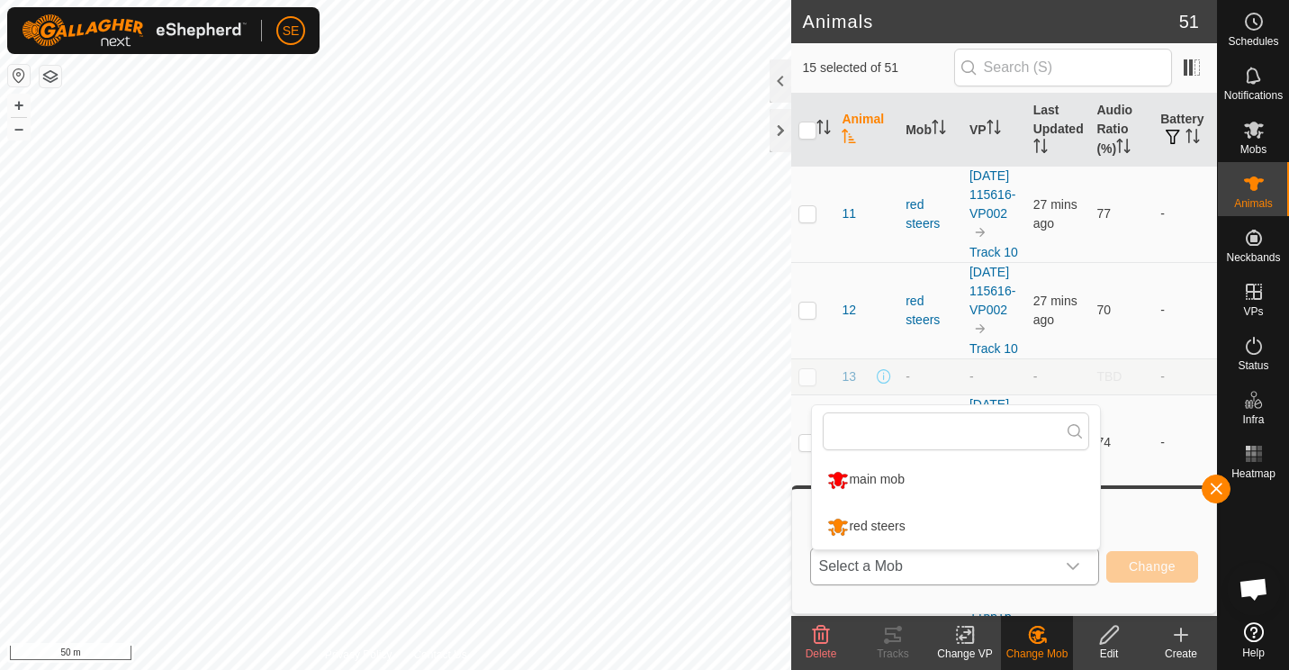
click at [856, 475] on li "main mob" at bounding box center [956, 479] width 288 height 45
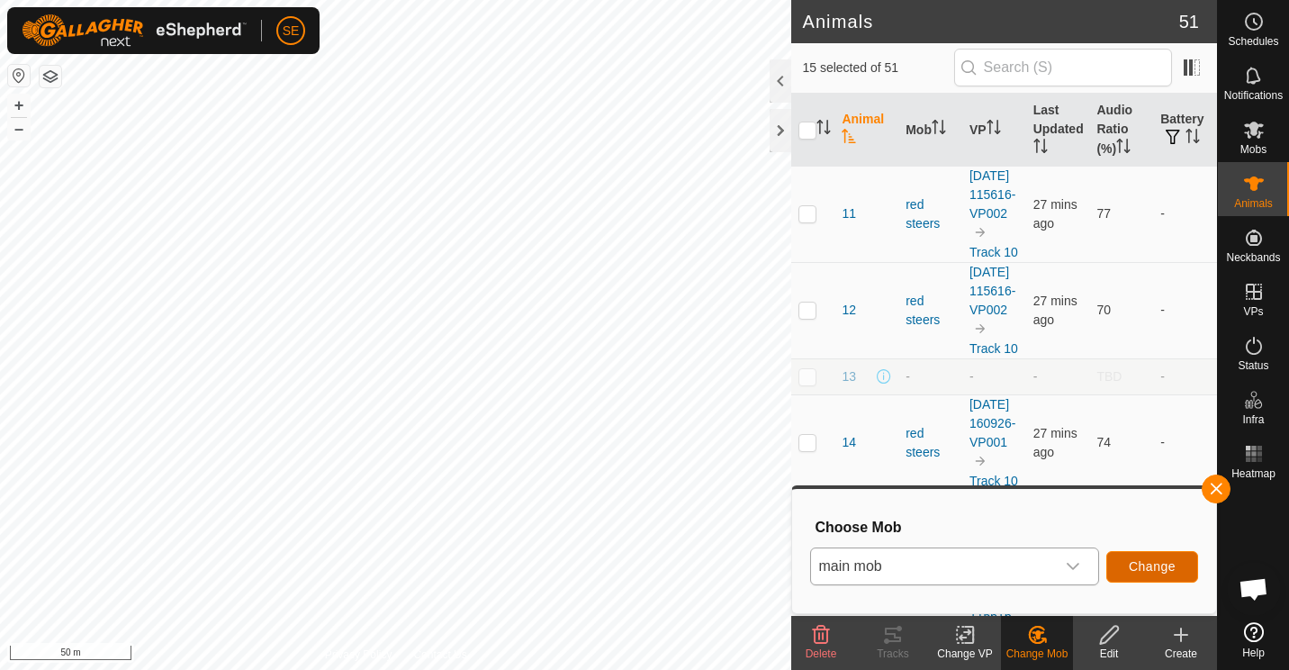
click at [1155, 563] on span "Change" at bounding box center [1152, 566] width 47 height 14
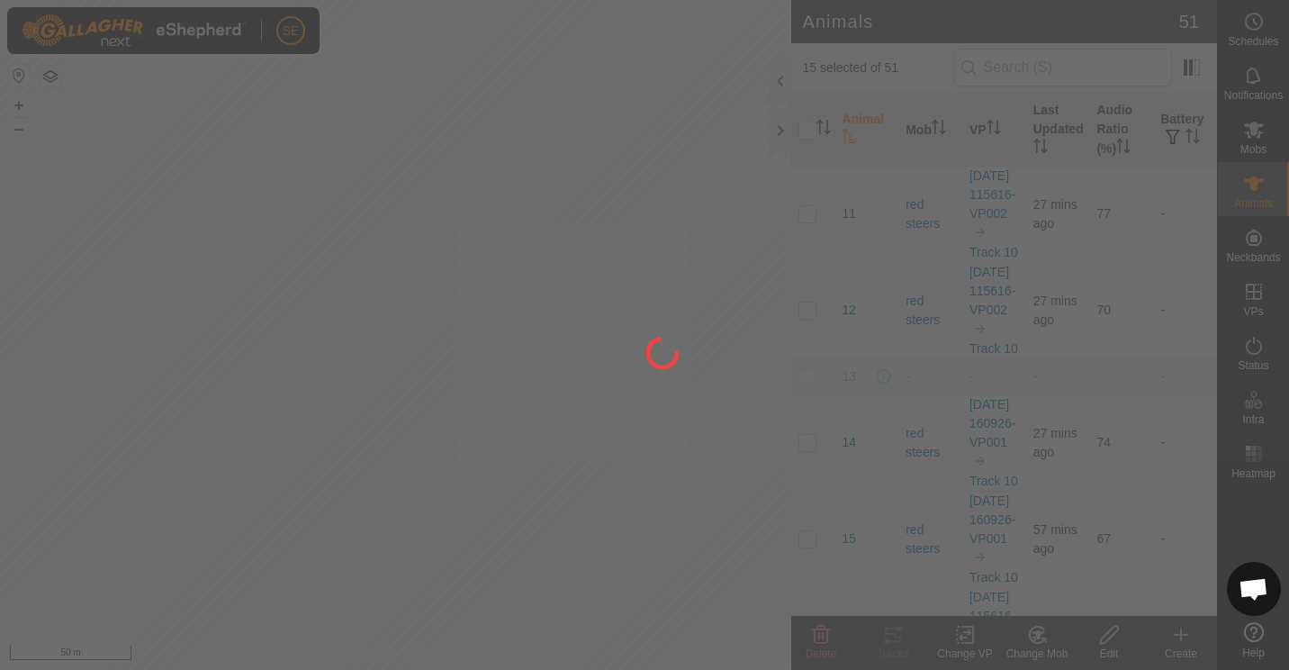
checkbox input "false"
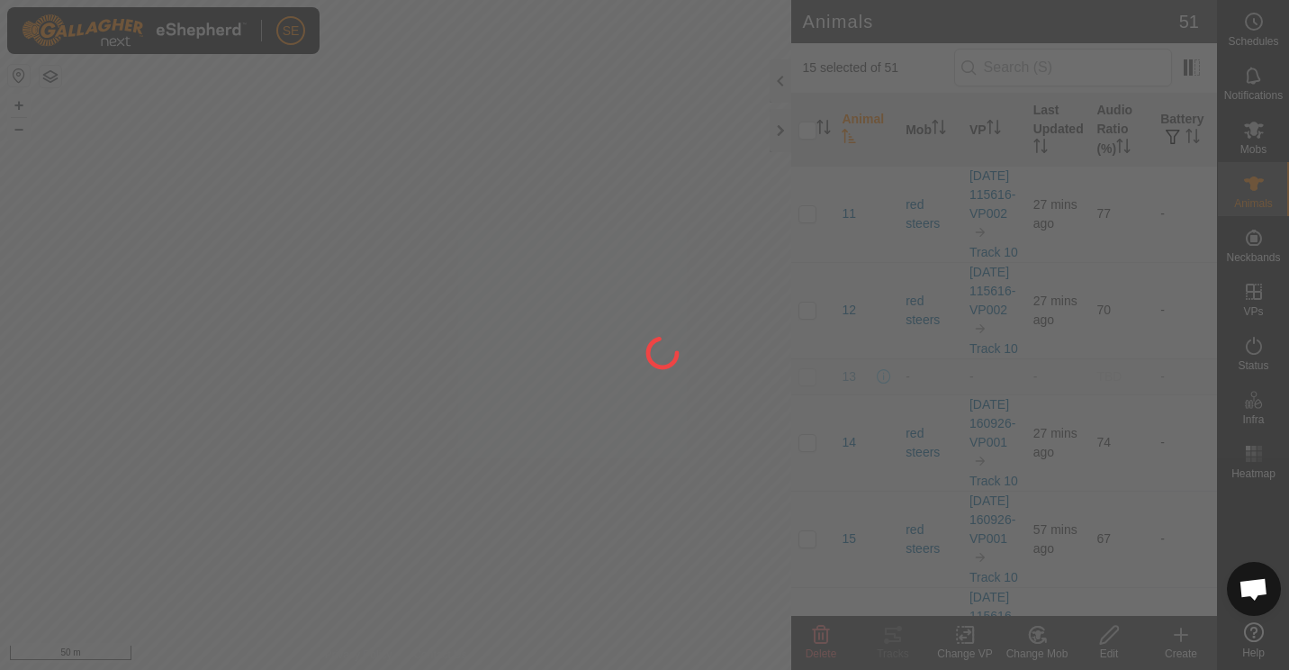
checkbox input "false"
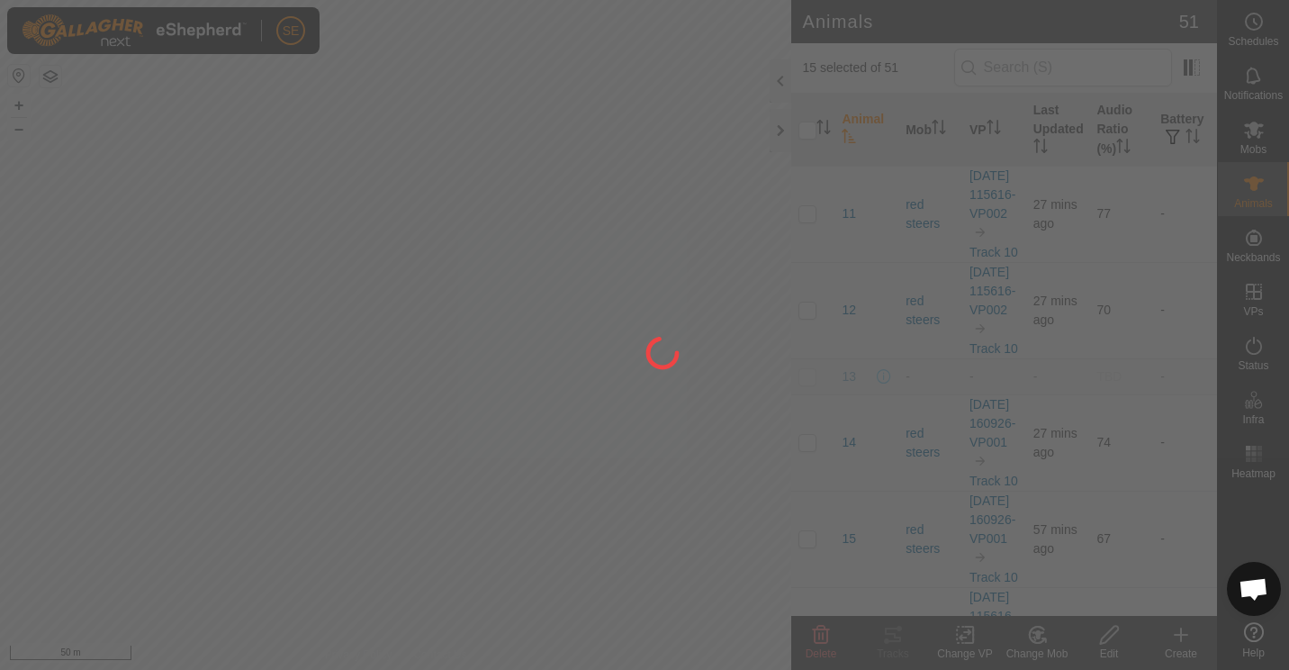
checkbox input "false"
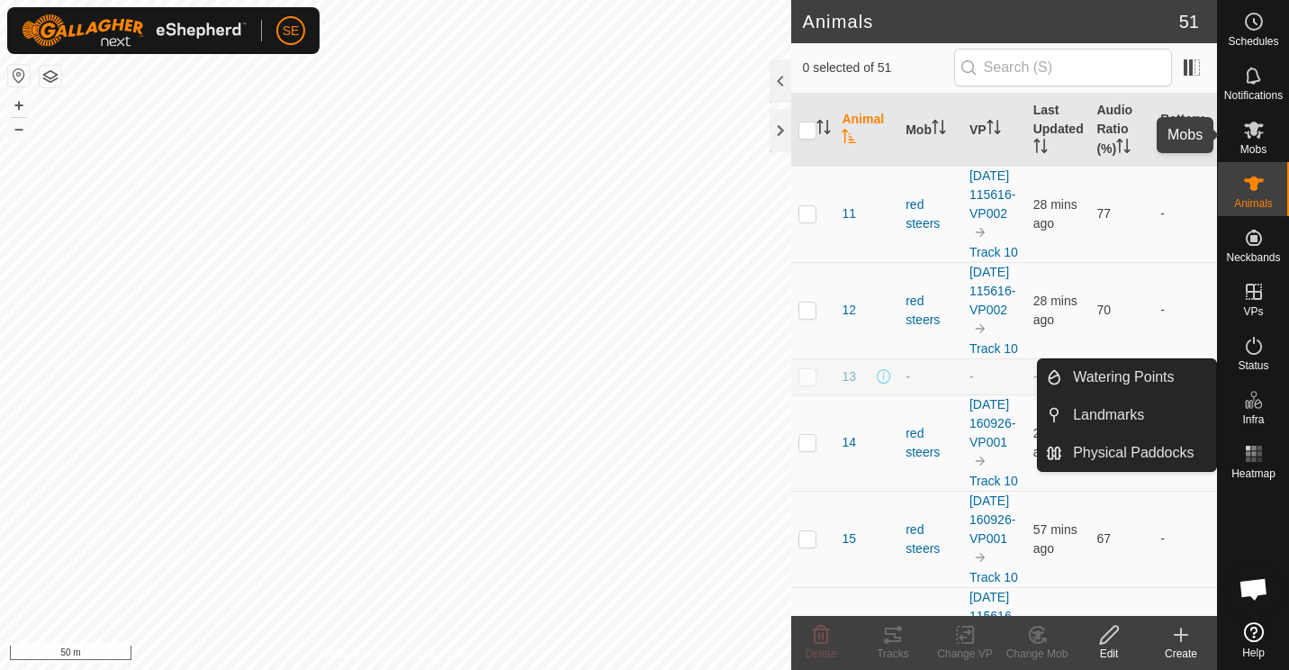
click at [1252, 133] on icon at bounding box center [1254, 130] width 20 height 17
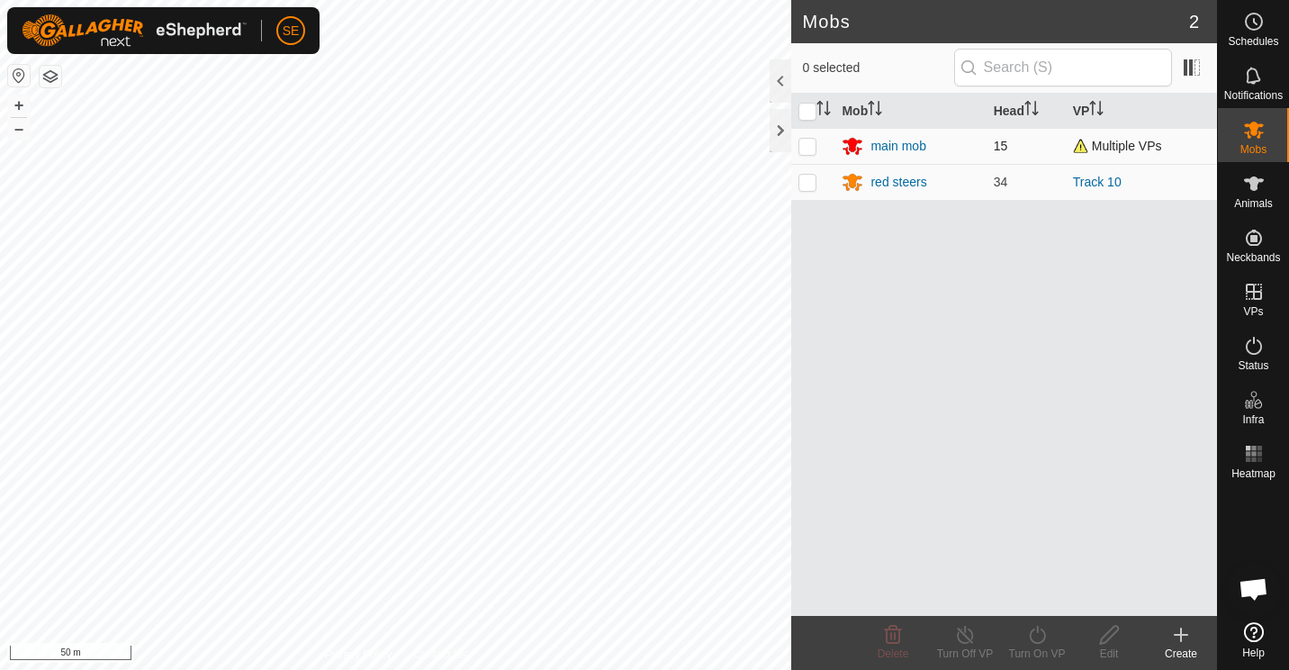
click at [808, 140] on p-checkbox at bounding box center [808, 146] width 18 height 14
click at [808, 145] on p-checkbox at bounding box center [808, 146] width 18 height 14
checkbox input "true"
click at [1183, 635] on icon at bounding box center [1181, 635] width 13 height 0
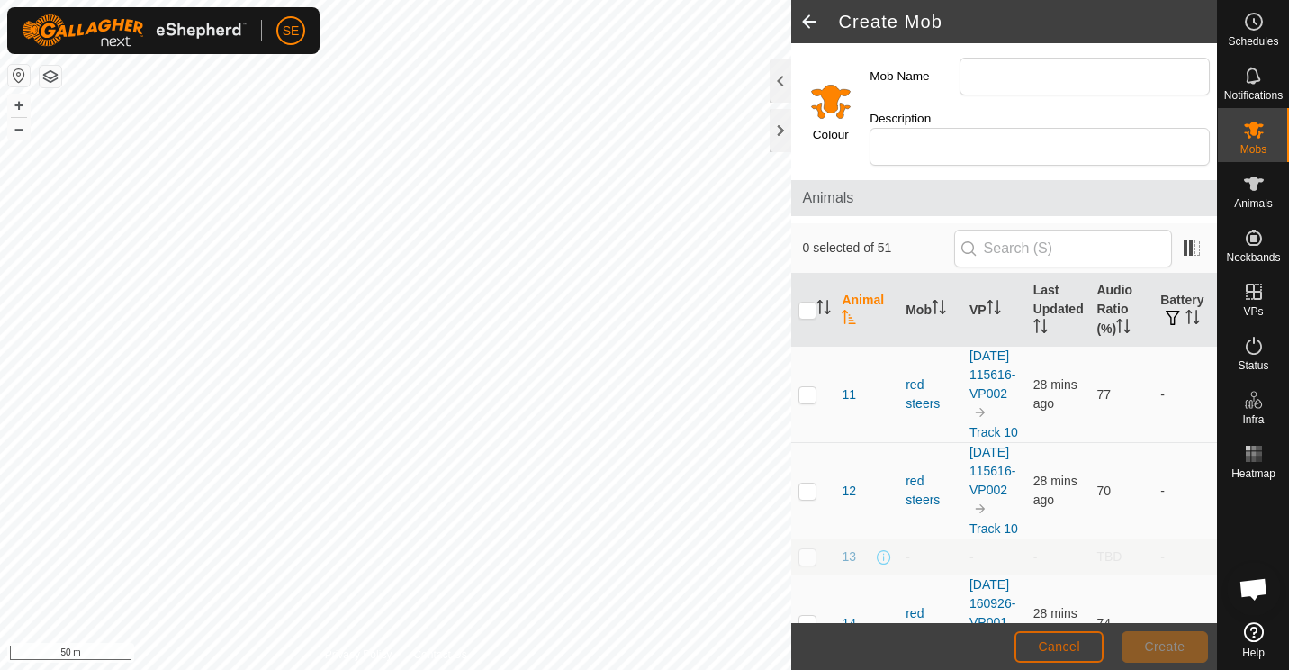
click at [1061, 643] on span "Cancel" at bounding box center [1059, 646] width 42 height 14
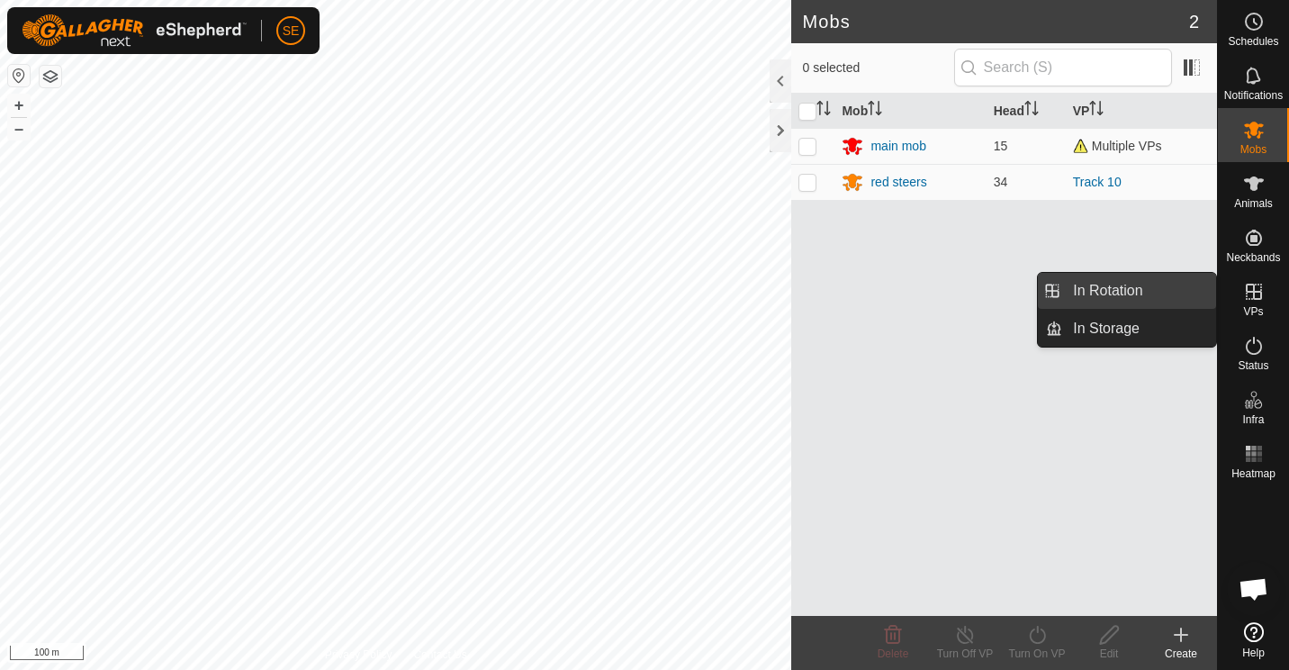
click at [1099, 289] on link "In Rotation" at bounding box center [1139, 291] width 154 height 36
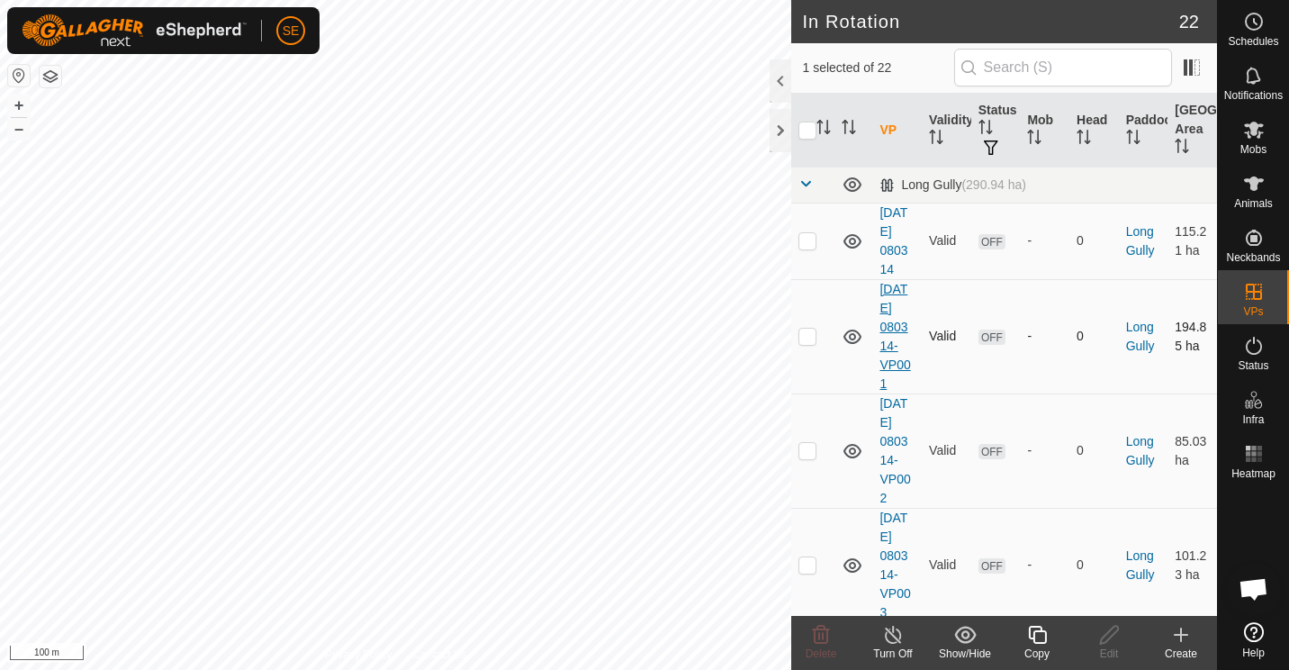
checkbox input "true"
checkbox input "false"
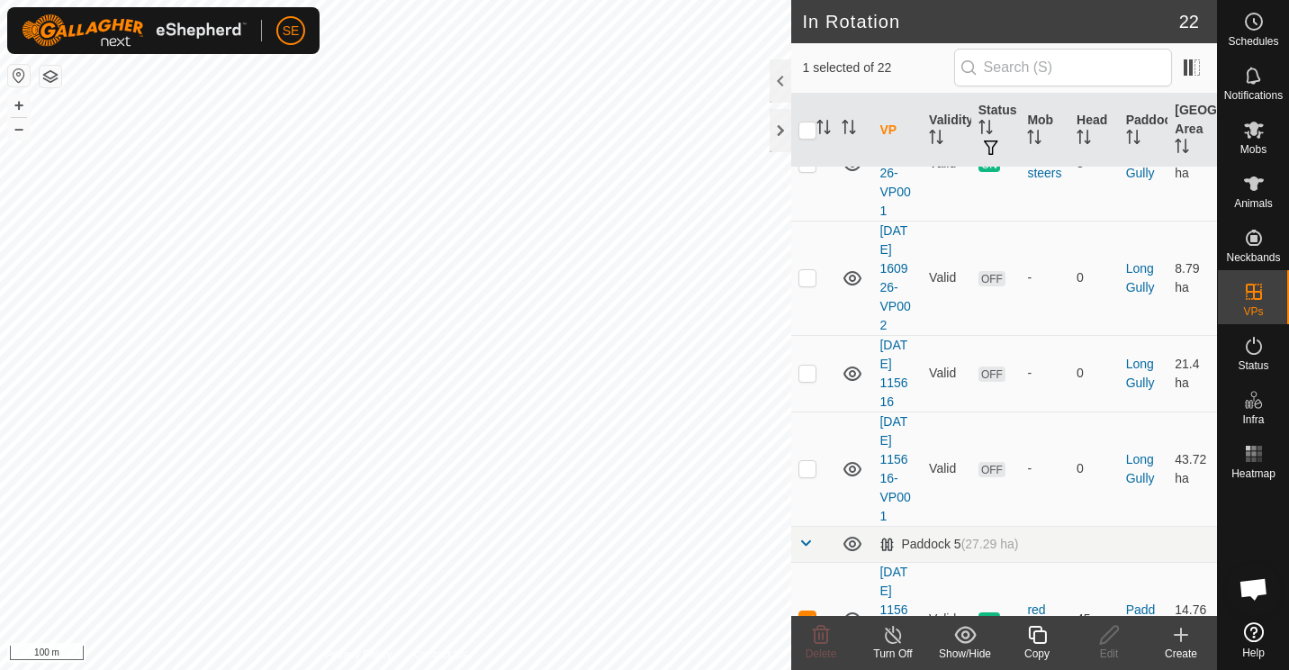
scroll to position [598, 0]
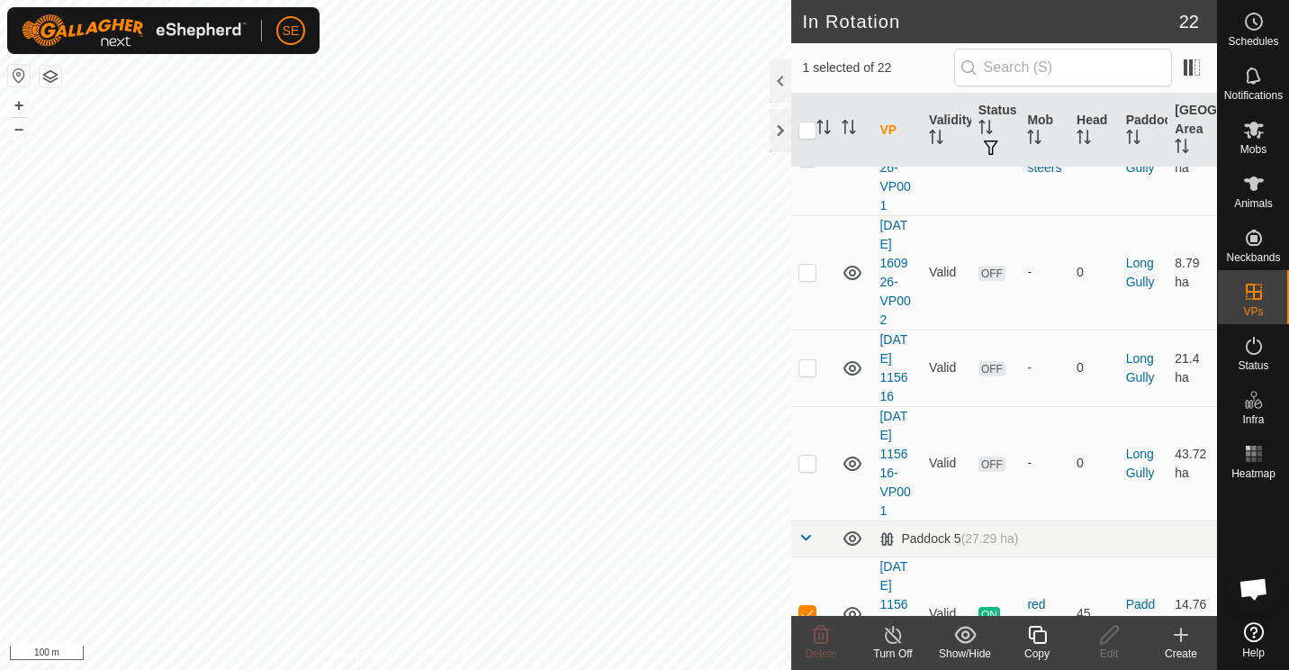
click at [1036, 637] on icon at bounding box center [1037, 635] width 23 height 22
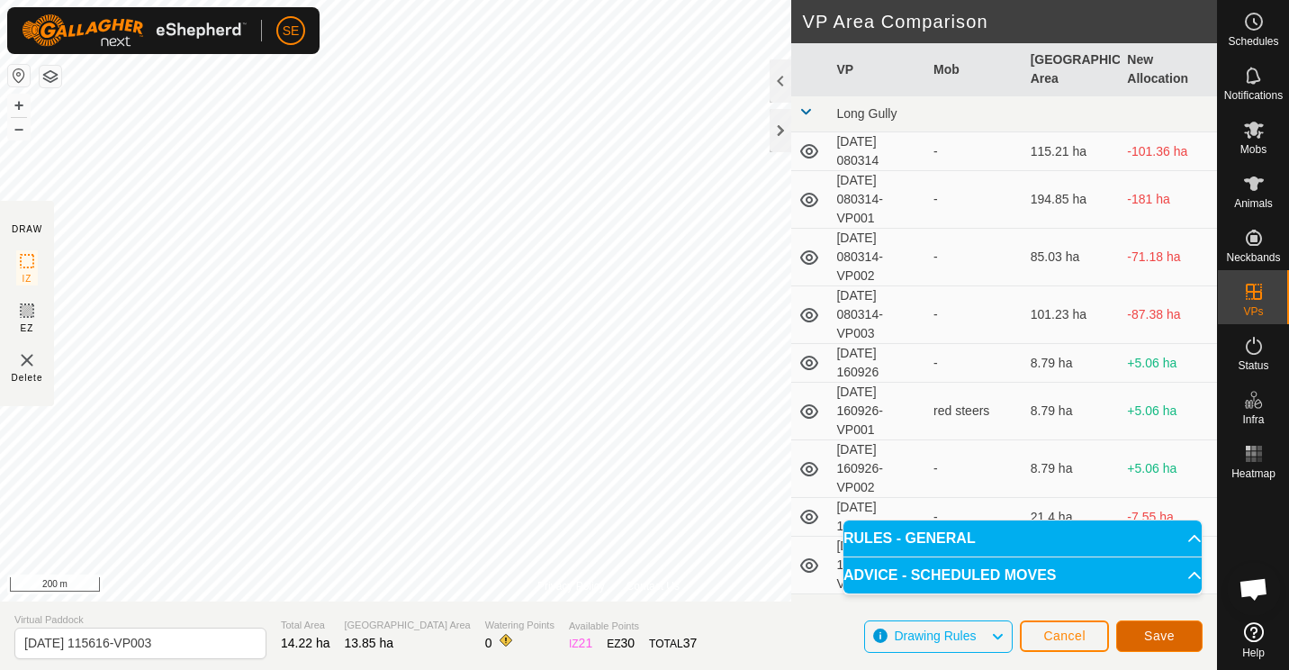
click at [1165, 633] on span "Save" at bounding box center [1159, 635] width 31 height 14
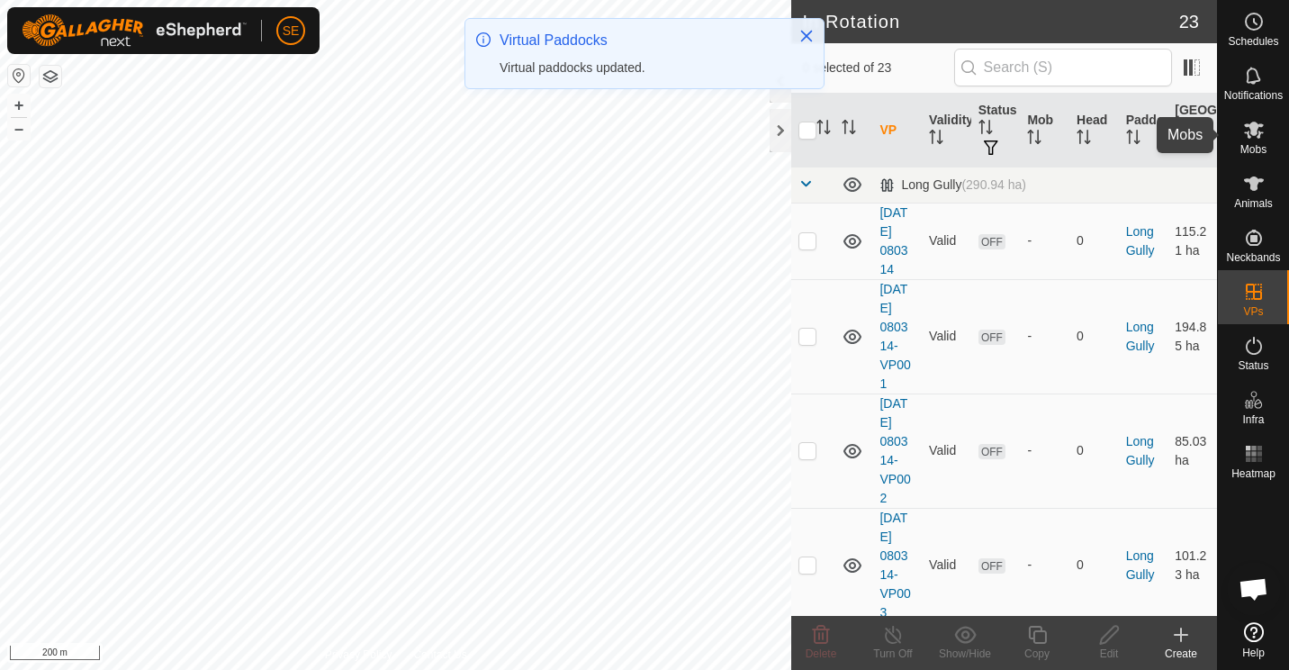
click at [1258, 130] on icon at bounding box center [1254, 130] width 22 height 22
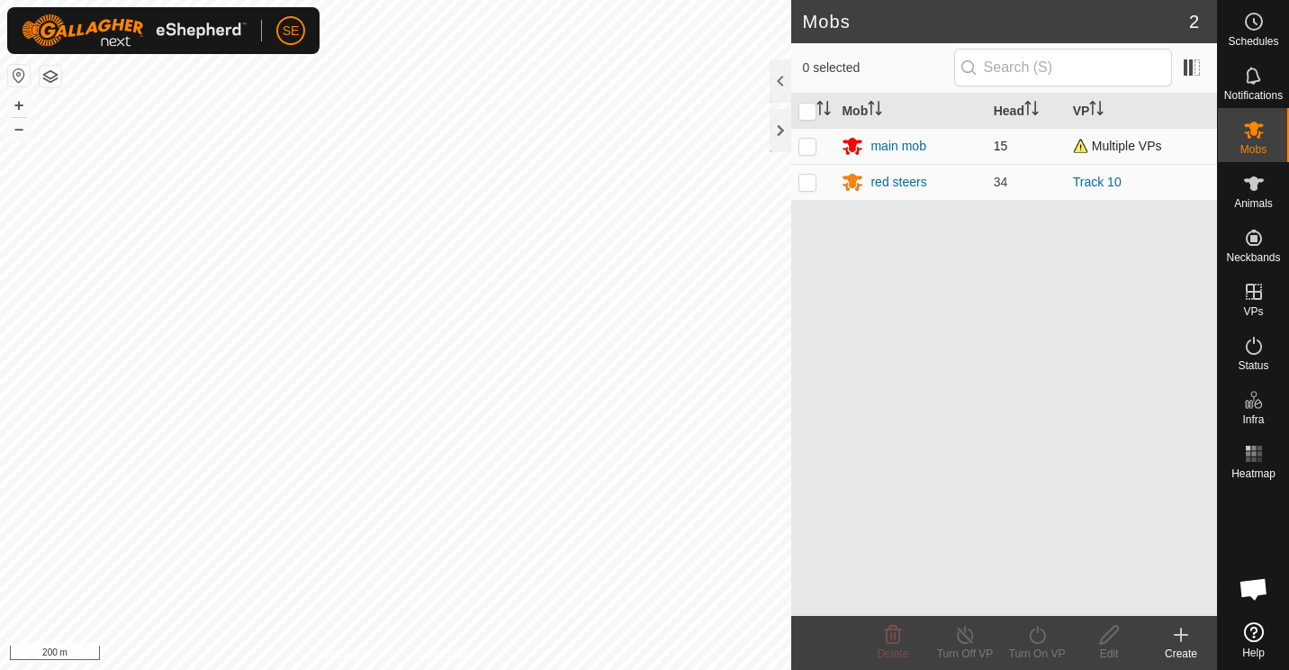
click at [807, 144] on p-checkbox at bounding box center [808, 146] width 18 height 14
checkbox input "true"
click at [1037, 638] on icon at bounding box center [1037, 635] width 23 height 22
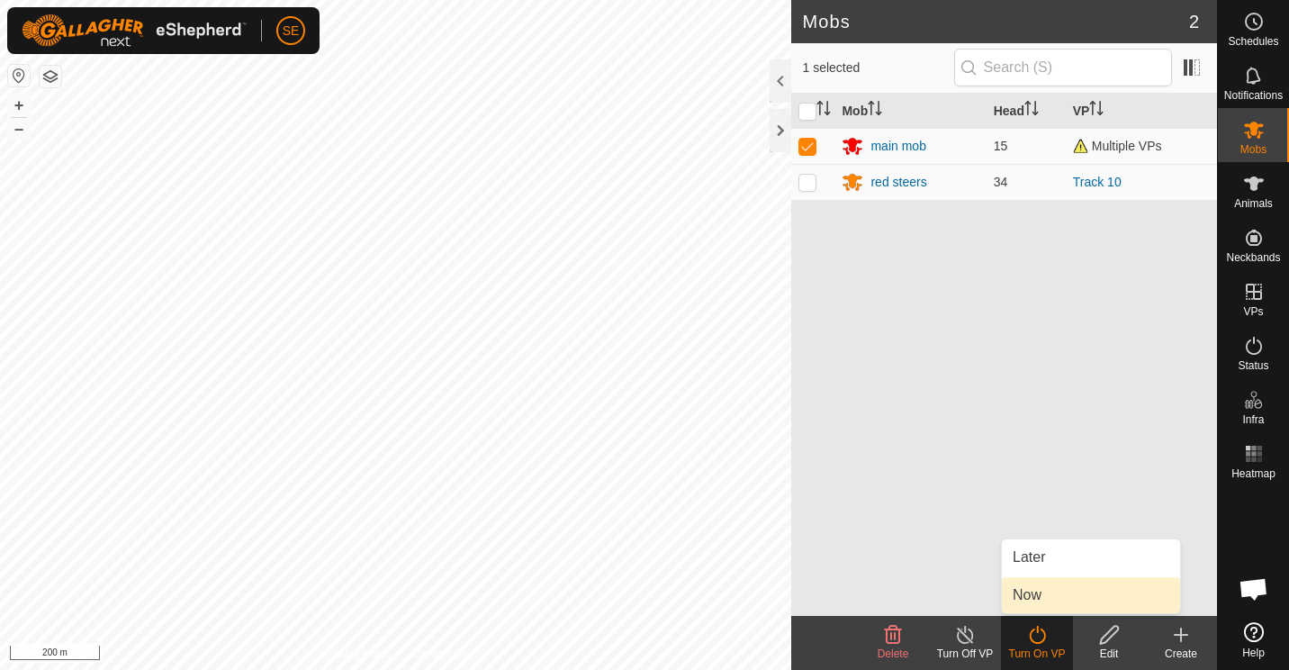
click at [1027, 599] on link "Now" at bounding box center [1091, 595] width 178 height 36
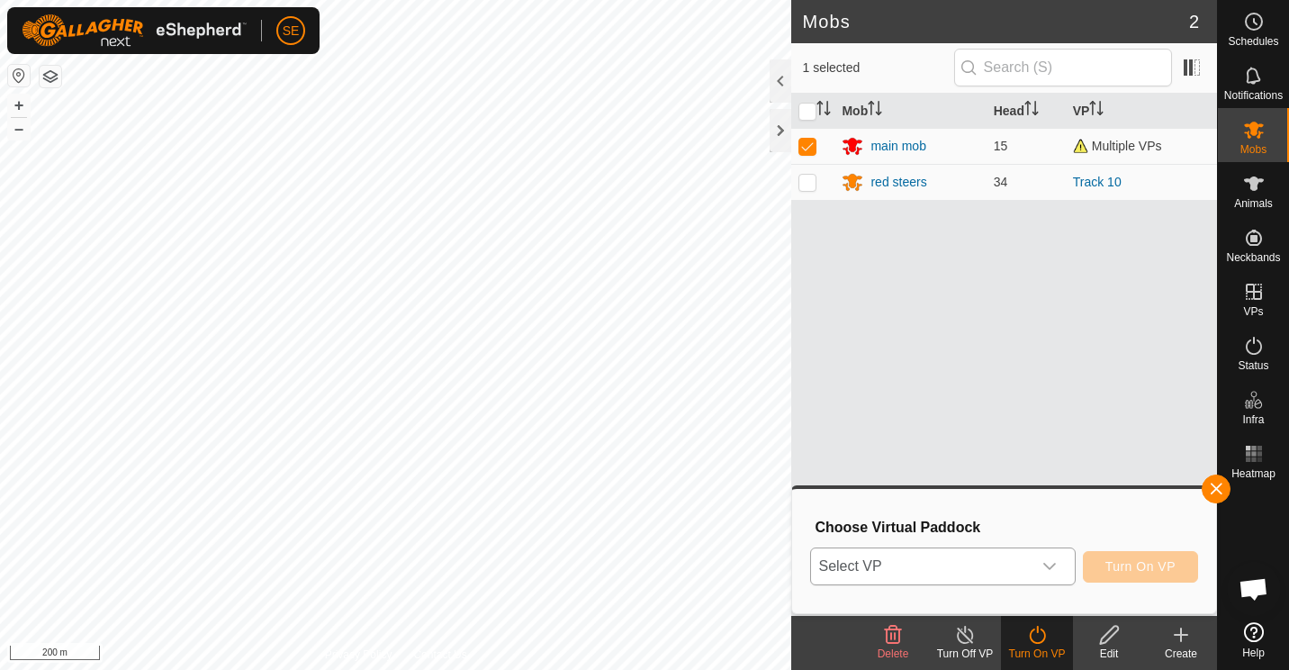
click at [1051, 563] on icon "dropdown trigger" at bounding box center [1049, 566] width 14 height 14
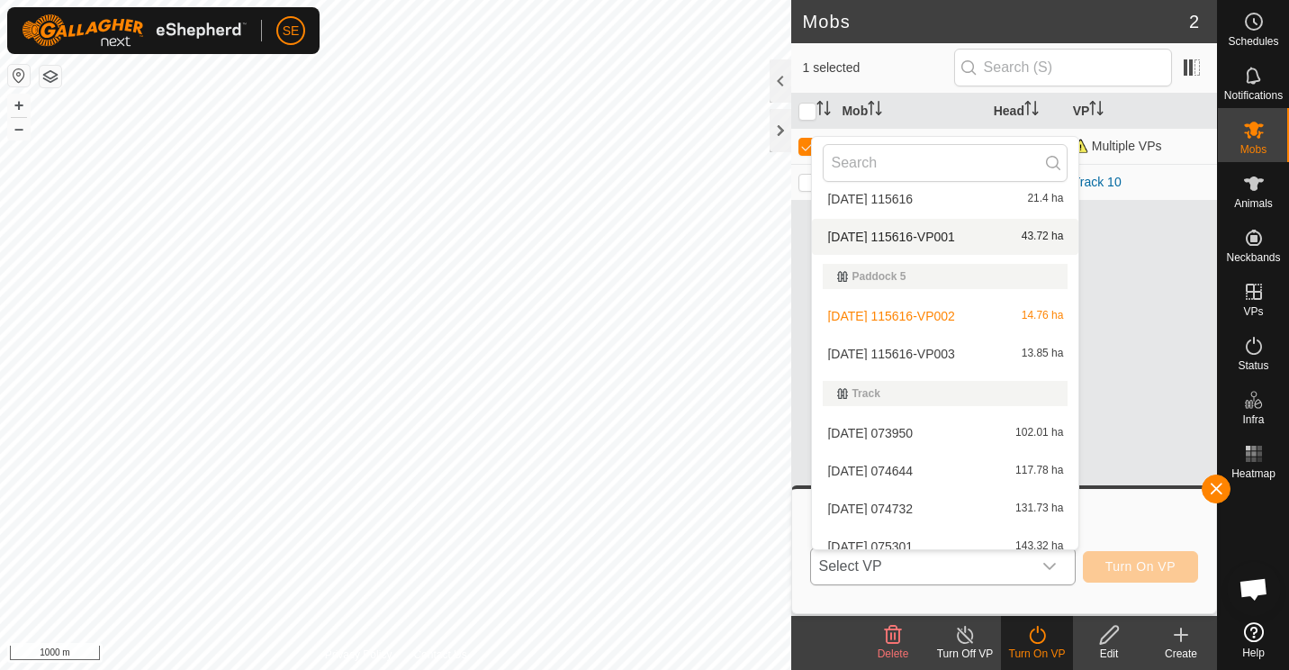
scroll to position [315, 0]
click at [870, 347] on li "2025-09-08 115616-VP003 13.85 ha" at bounding box center [945, 353] width 266 height 36
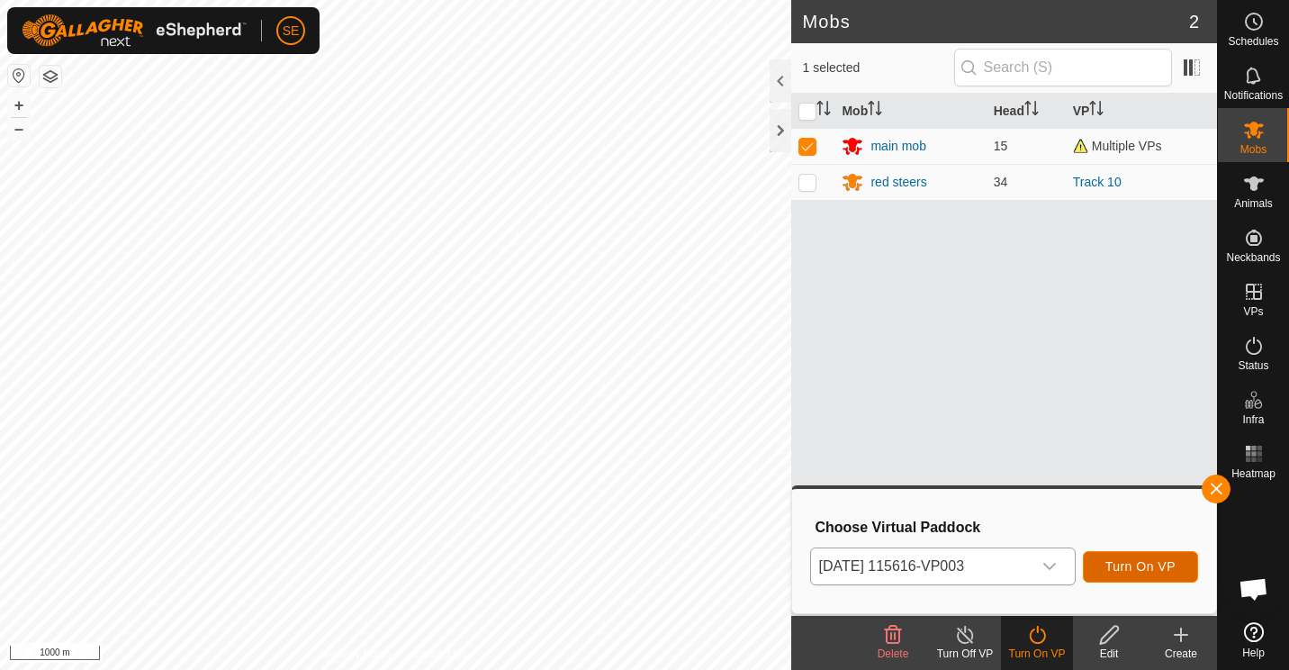
click at [1140, 567] on span "Turn On VP" at bounding box center [1141, 566] width 70 height 14
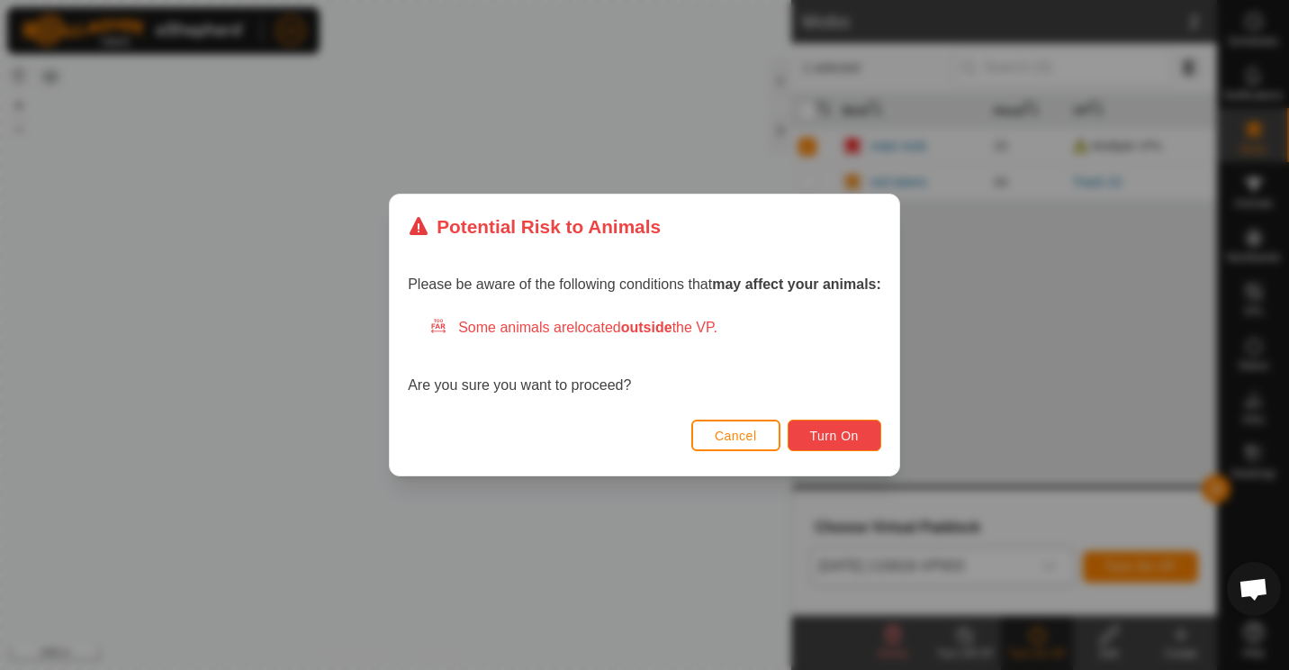
click at [867, 437] on button "Turn On" at bounding box center [835, 436] width 94 height 32
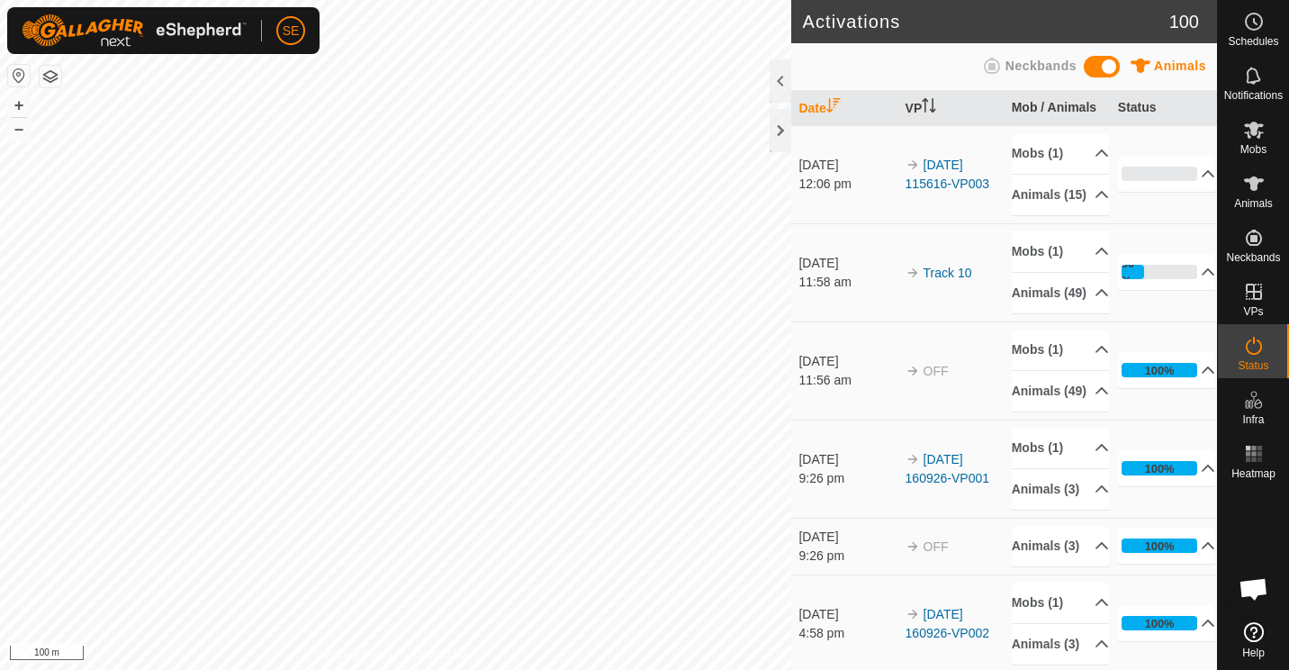
click at [587, 0] on html "SE Schedules Notifications Mobs Animals Neckbands VPs Status Infra Heatmap Help…" at bounding box center [644, 335] width 1289 height 670
